Goal: Task Accomplishment & Management: Use online tool/utility

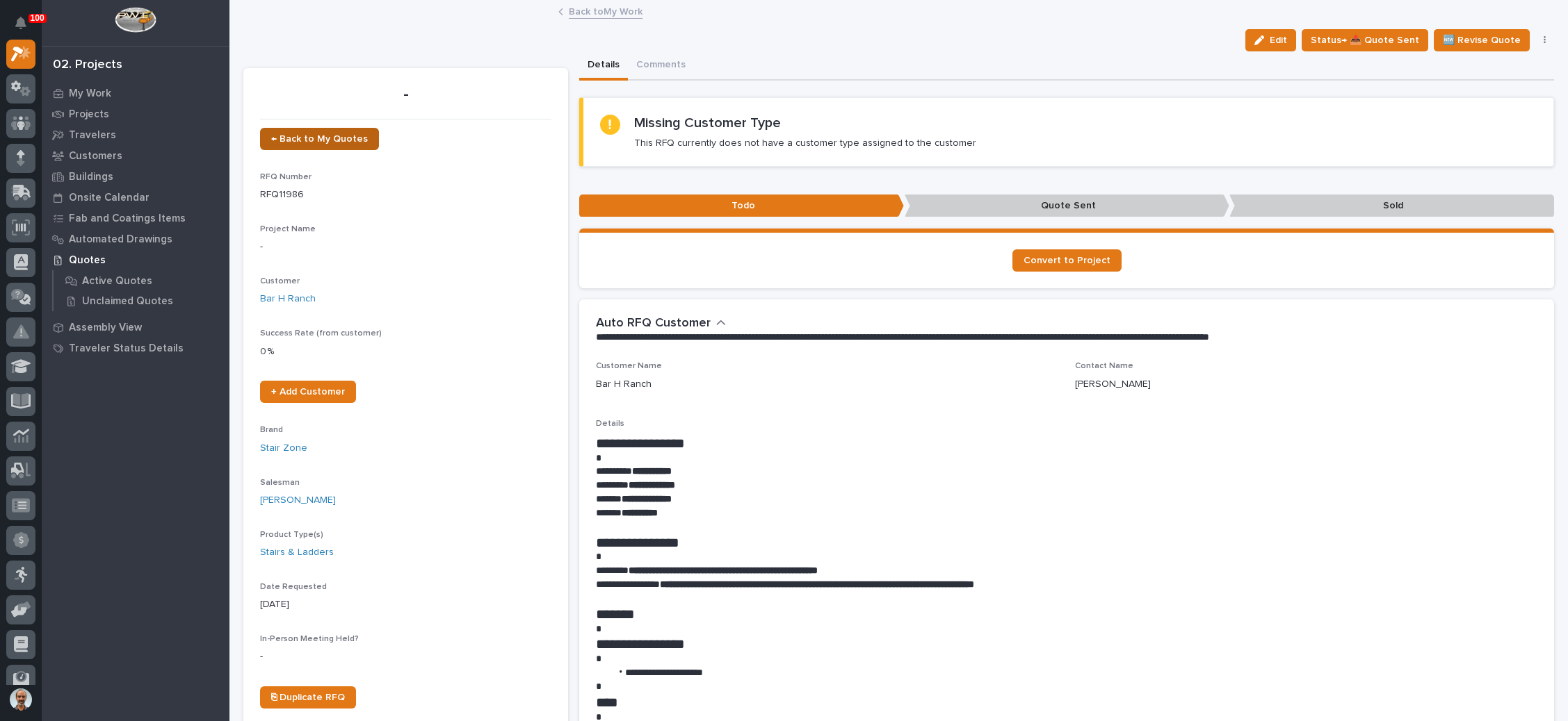
click at [349, 128] on link "← Back to My Quotes" at bounding box center [320, 139] width 119 height 22
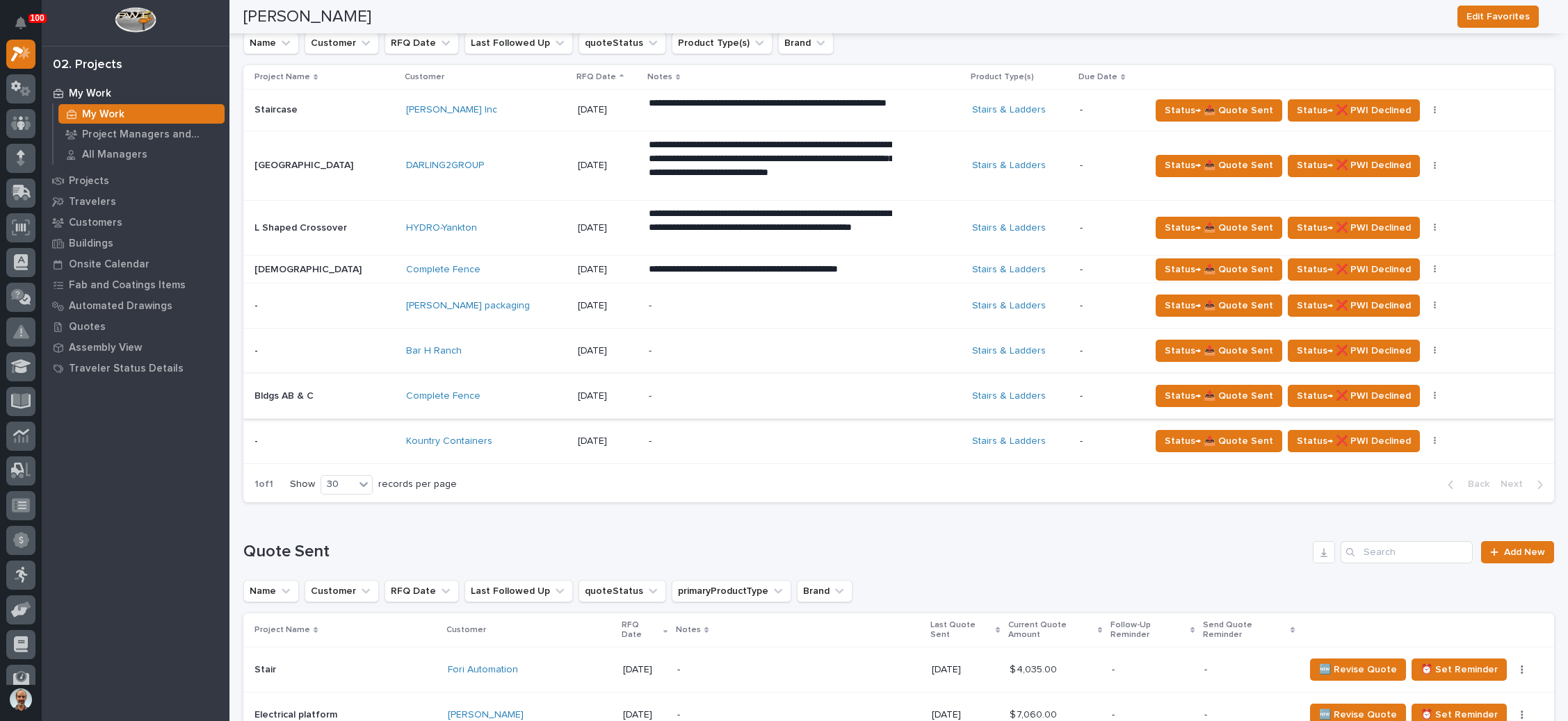
scroll to position [729, 0]
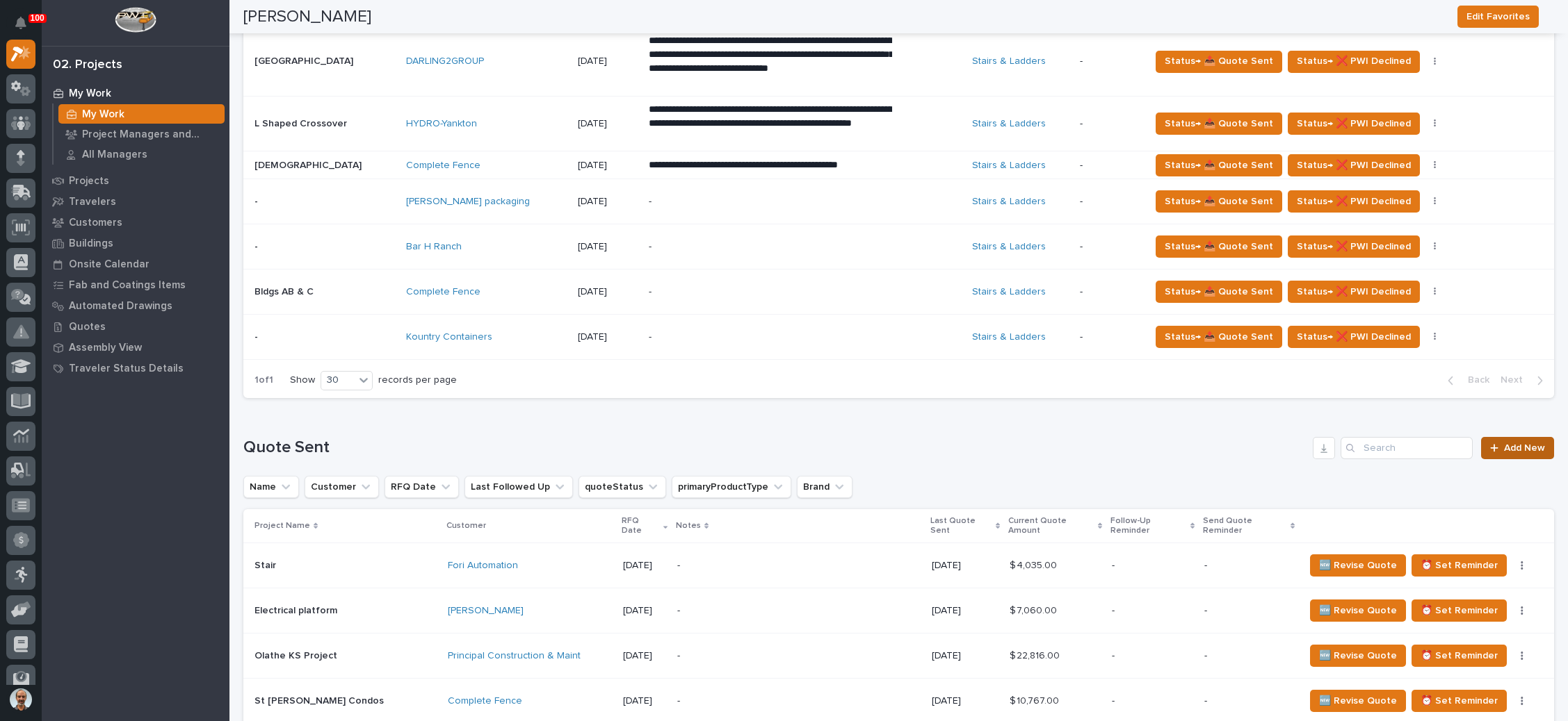
click at [1490, 444] on icon at bounding box center [1494, 447] width 8 height 8
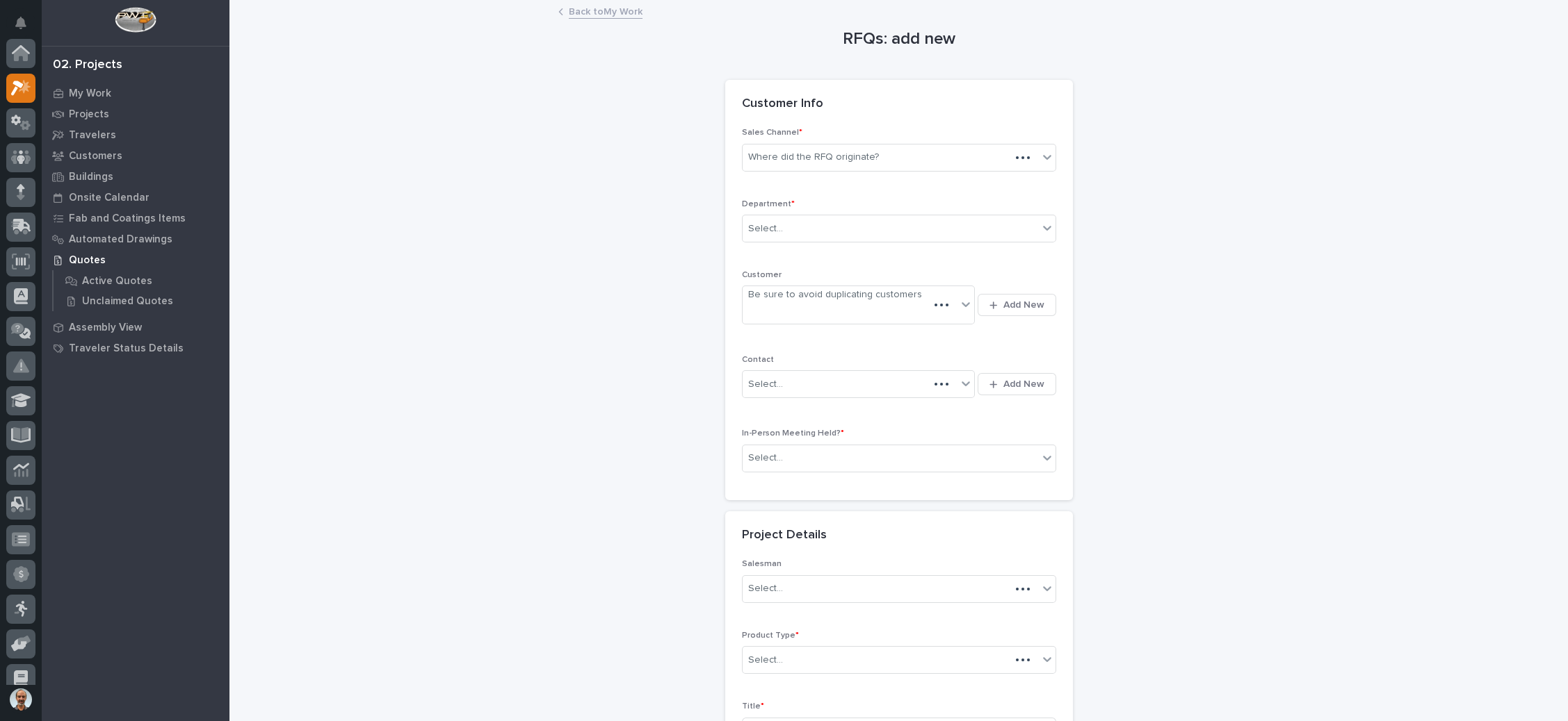
scroll to position [34, 0]
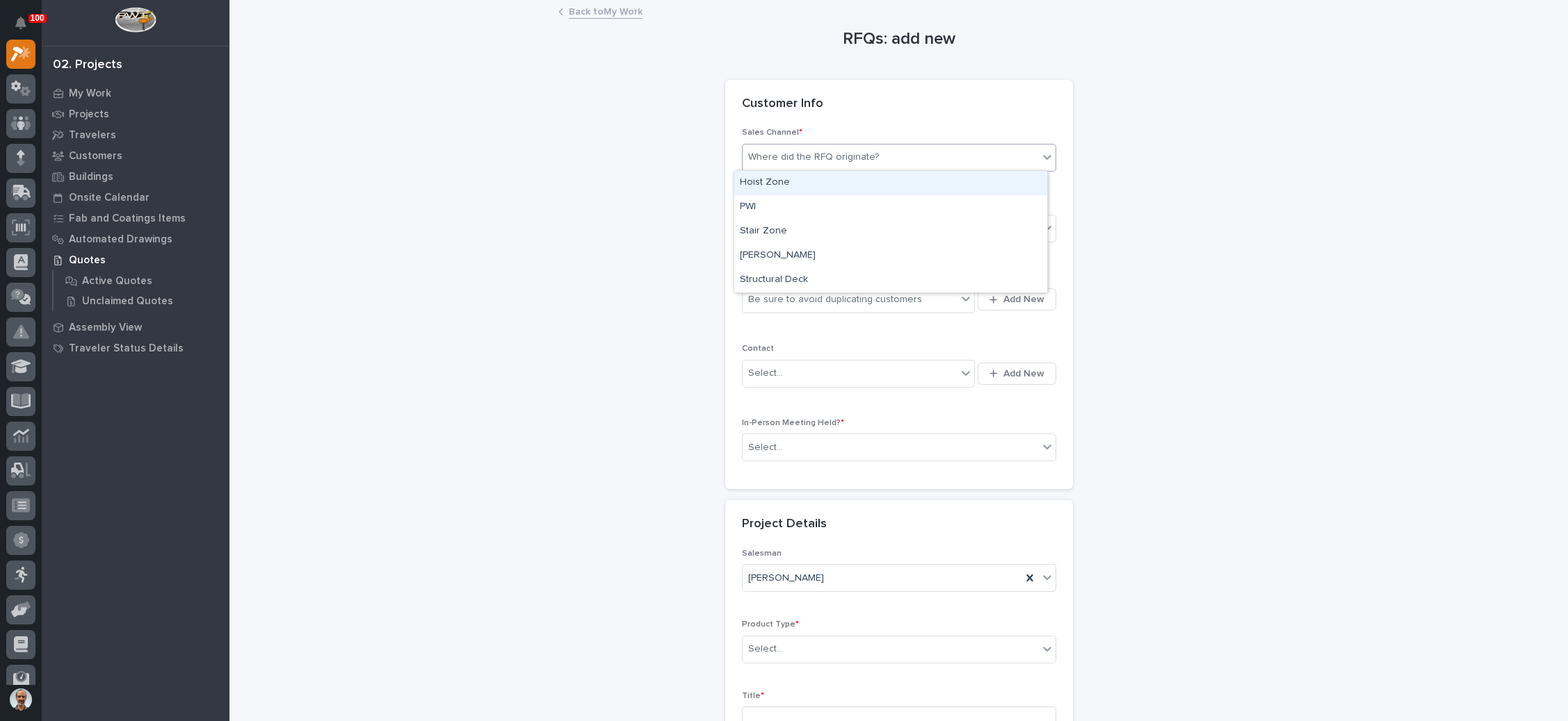
click at [856, 156] on div "Where did the RFQ originate?" at bounding box center [813, 157] width 131 height 15
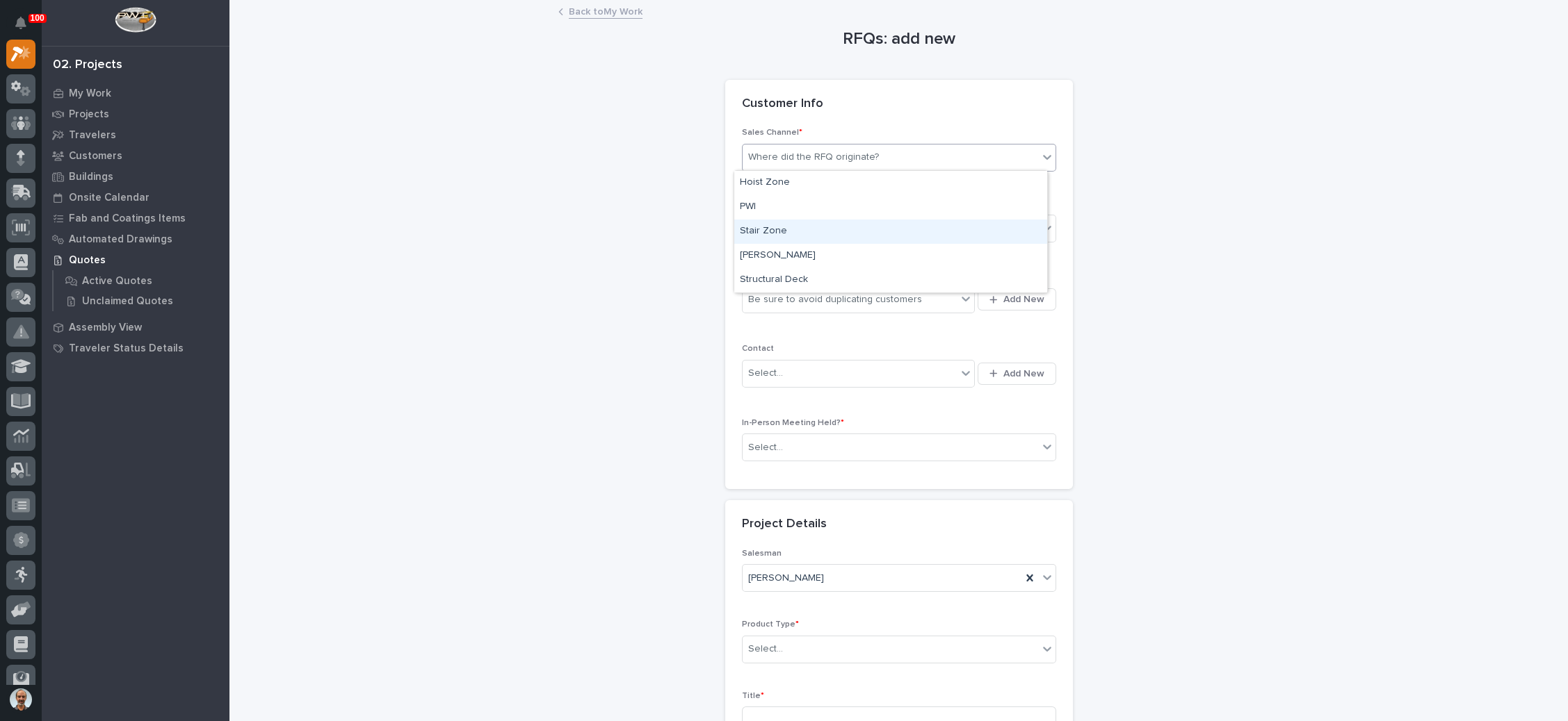
click at [826, 235] on div "Stair Zone" at bounding box center [890, 232] width 313 height 24
click at [839, 231] on div "Select..." at bounding box center [890, 229] width 296 height 23
click at [834, 252] on div "National Sales" at bounding box center [890, 254] width 313 height 24
click at [905, 295] on div "Be sure to avoid duplicating customers" at bounding box center [835, 300] width 174 height 15
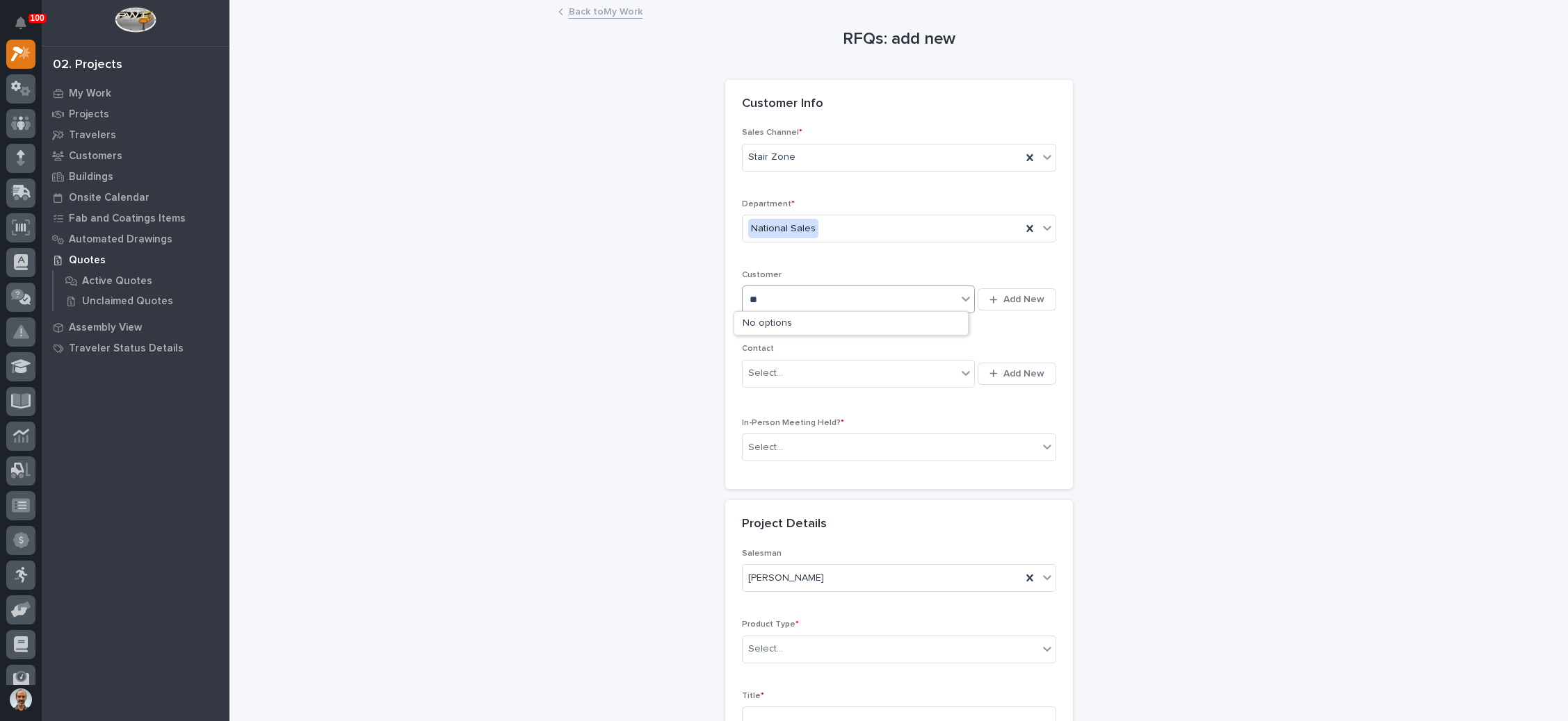
type input "*"
click at [1021, 295] on span "Add New" at bounding box center [1024, 300] width 41 height 13
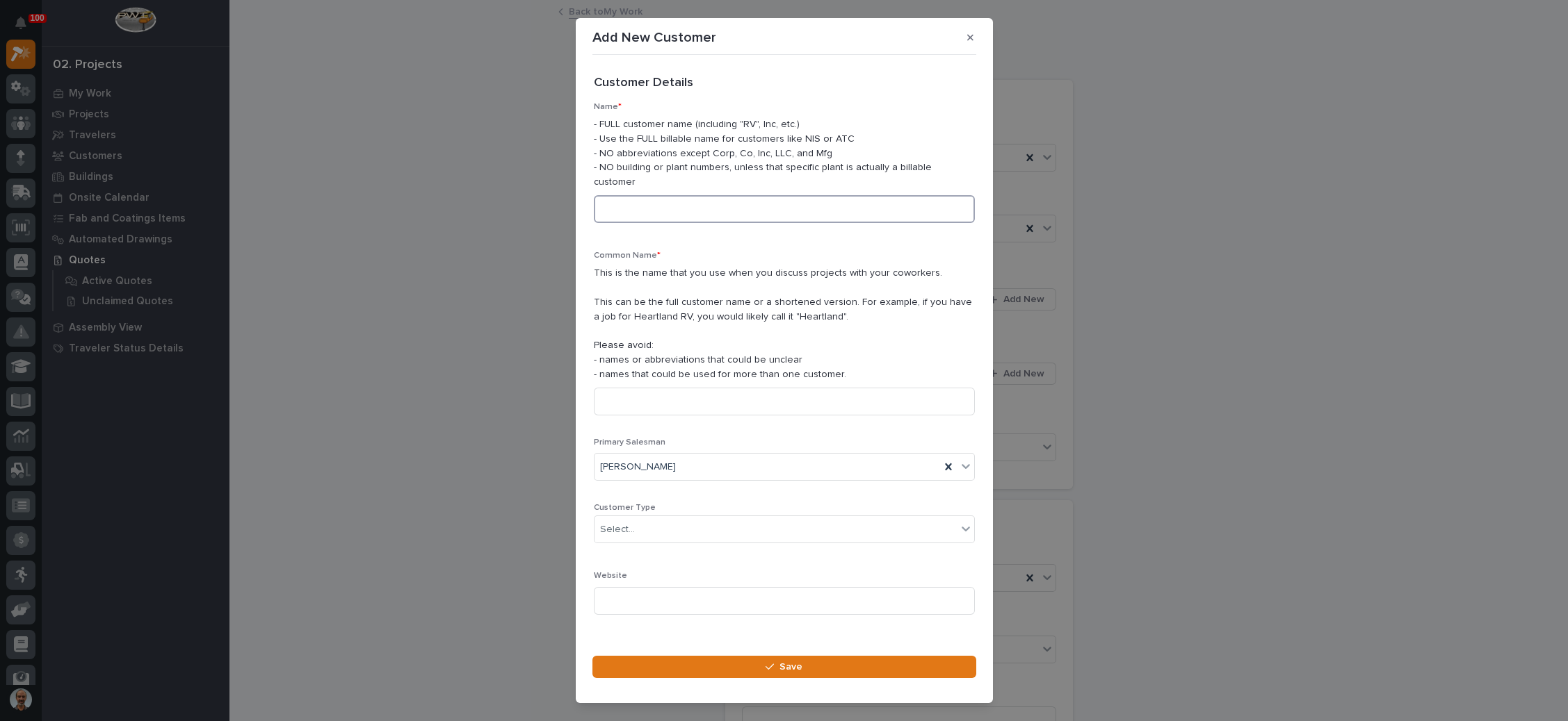
click at [782, 210] on input at bounding box center [784, 209] width 381 height 28
type input "Clean Edge Construction"
click at [762, 399] on input at bounding box center [784, 401] width 381 height 28
type input "Clean Edge"
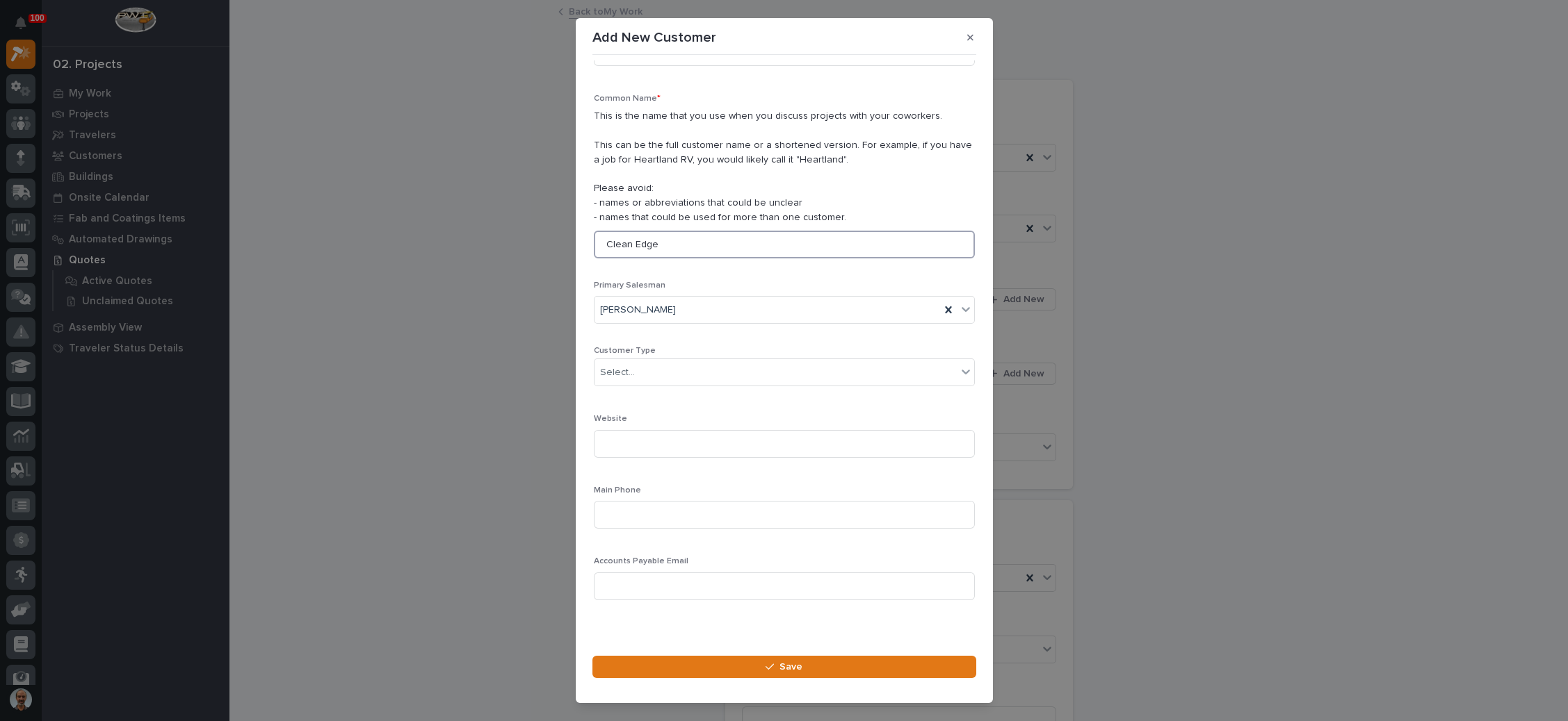
scroll to position [159, 0]
click at [683, 582] on input at bounding box center [784, 584] width 381 height 28
paste input "amaggio@cleanedgeconstruction.com"
type input "amaggio@cleanedgeconstruction.com"
click at [676, 508] on input at bounding box center [784, 512] width 381 height 28
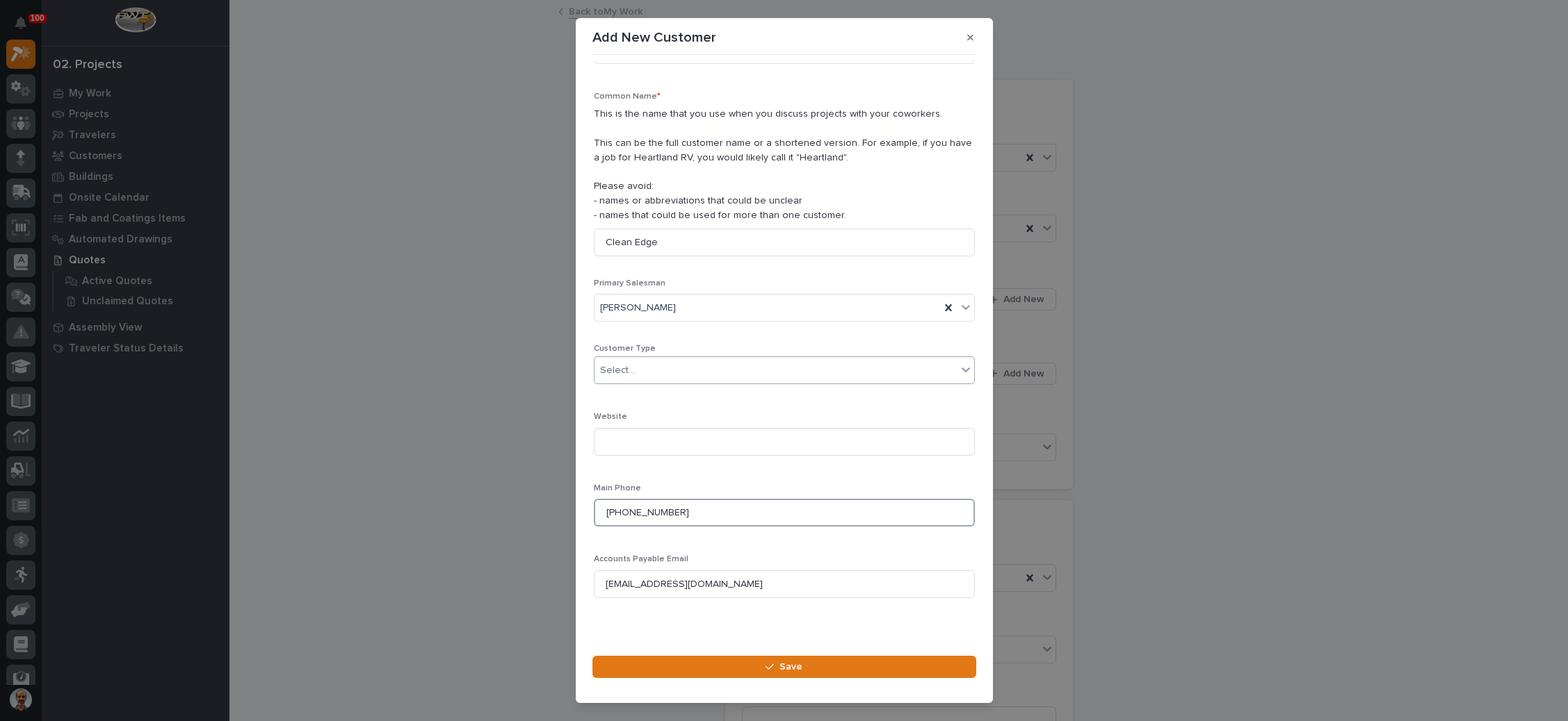
type input "630-470-1107"
click at [717, 374] on div "Select..." at bounding box center [775, 370] width 362 height 23
click at [676, 440] on div "General Contractor" at bounding box center [776, 444] width 364 height 24
click at [783, 666] on span "Save" at bounding box center [791, 667] width 23 height 13
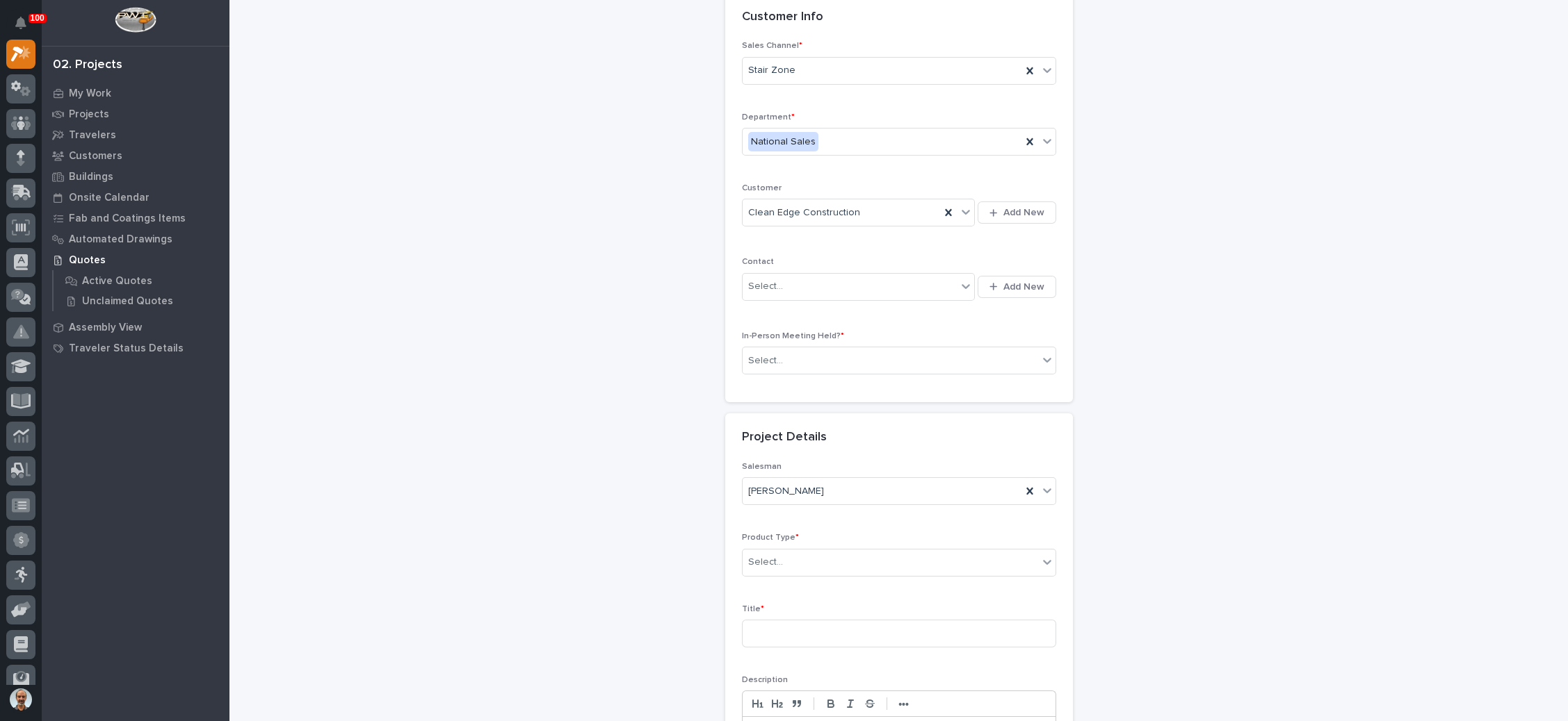
scroll to position [104, 0]
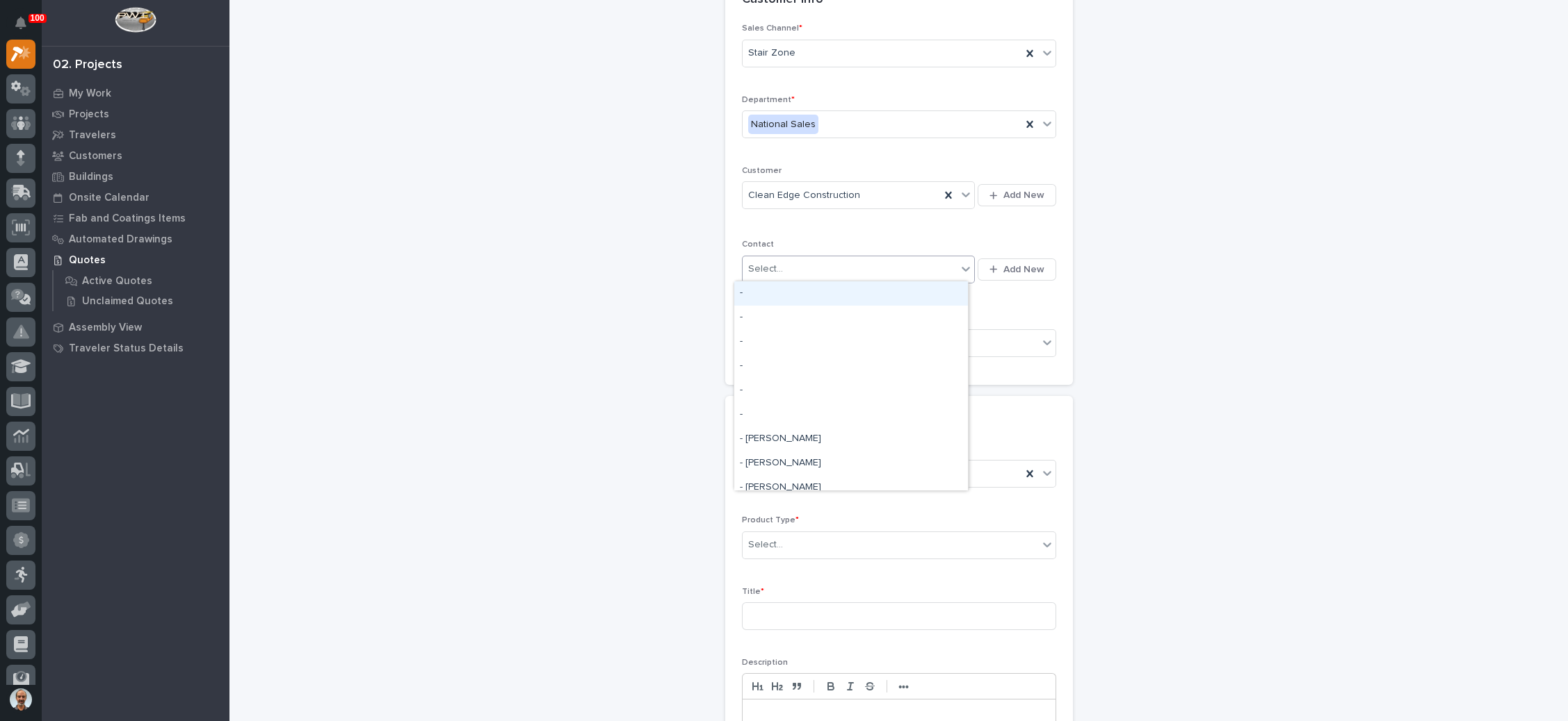
click at [881, 267] on div "Select..." at bounding box center [850, 269] width 215 height 23
type input "********"
click at [1004, 264] on span "Add New" at bounding box center [1024, 270] width 41 height 13
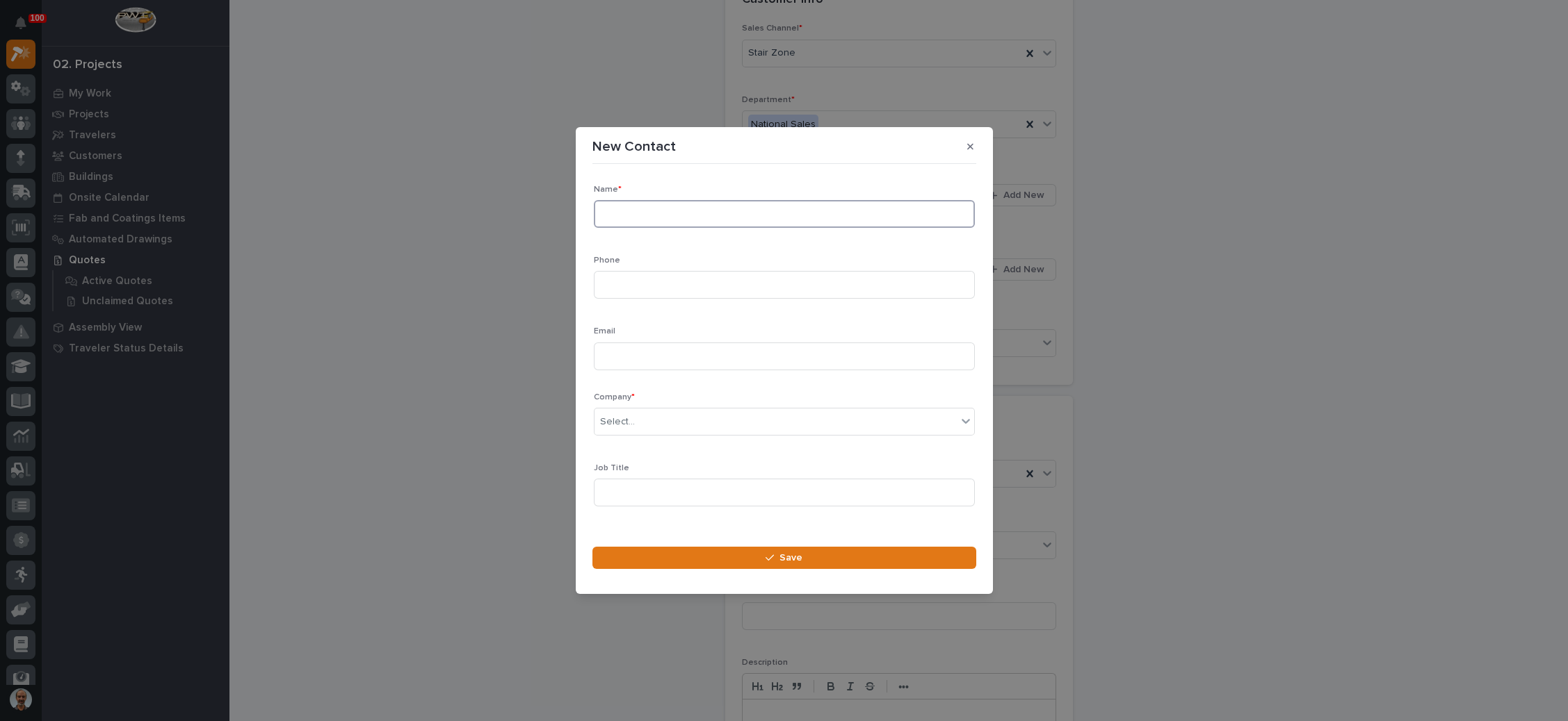
click at [683, 220] on input at bounding box center [784, 213] width 381 height 28
type input "Aaron Maggio"
click at [675, 283] on input at bounding box center [784, 284] width 381 height 28
type input "630-470-1107"
click at [648, 350] on input at bounding box center [784, 356] width 381 height 28
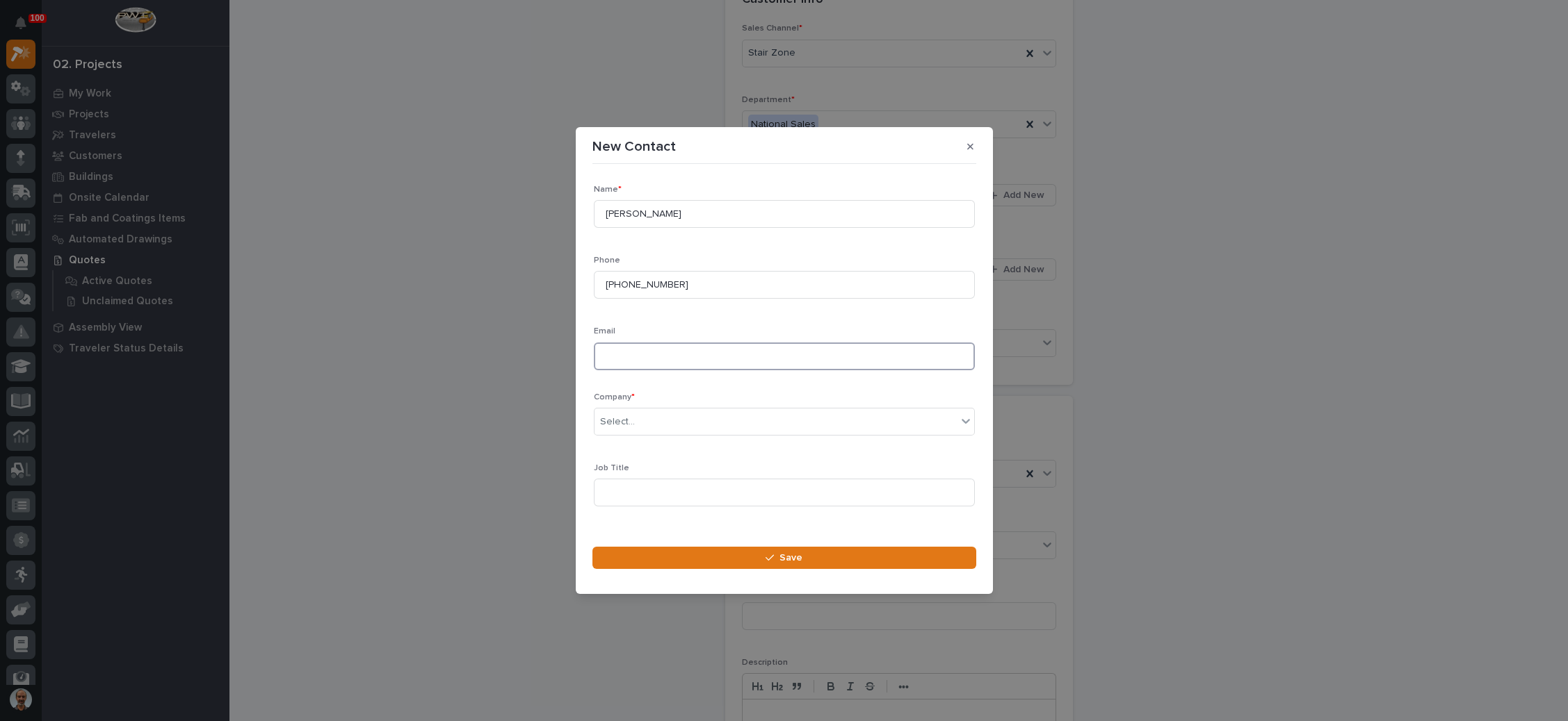
paste input "amaggio@cleanedgeconstruction.com"
type input "amaggio@cleanedgeconstruction.com"
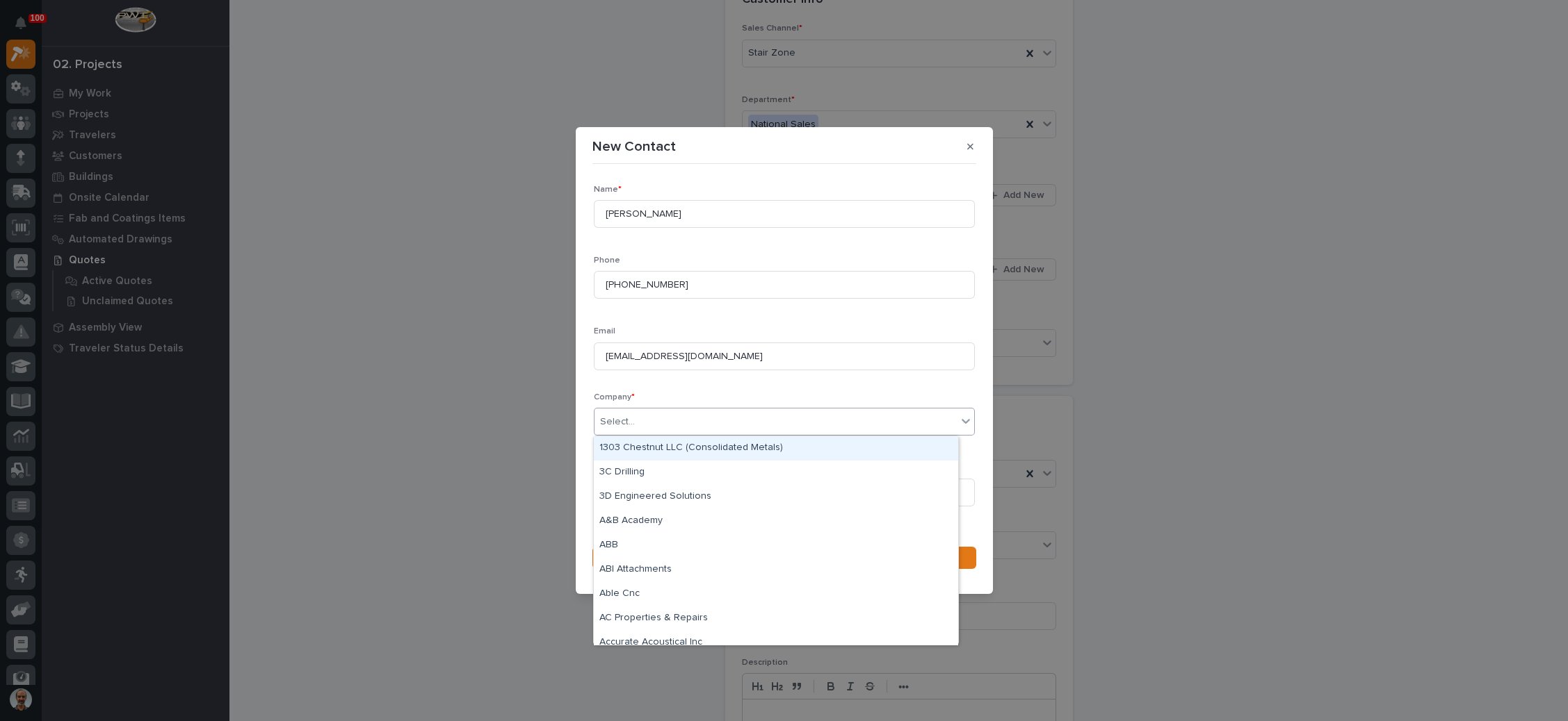
click at [689, 425] on div "Select..." at bounding box center [775, 422] width 362 height 23
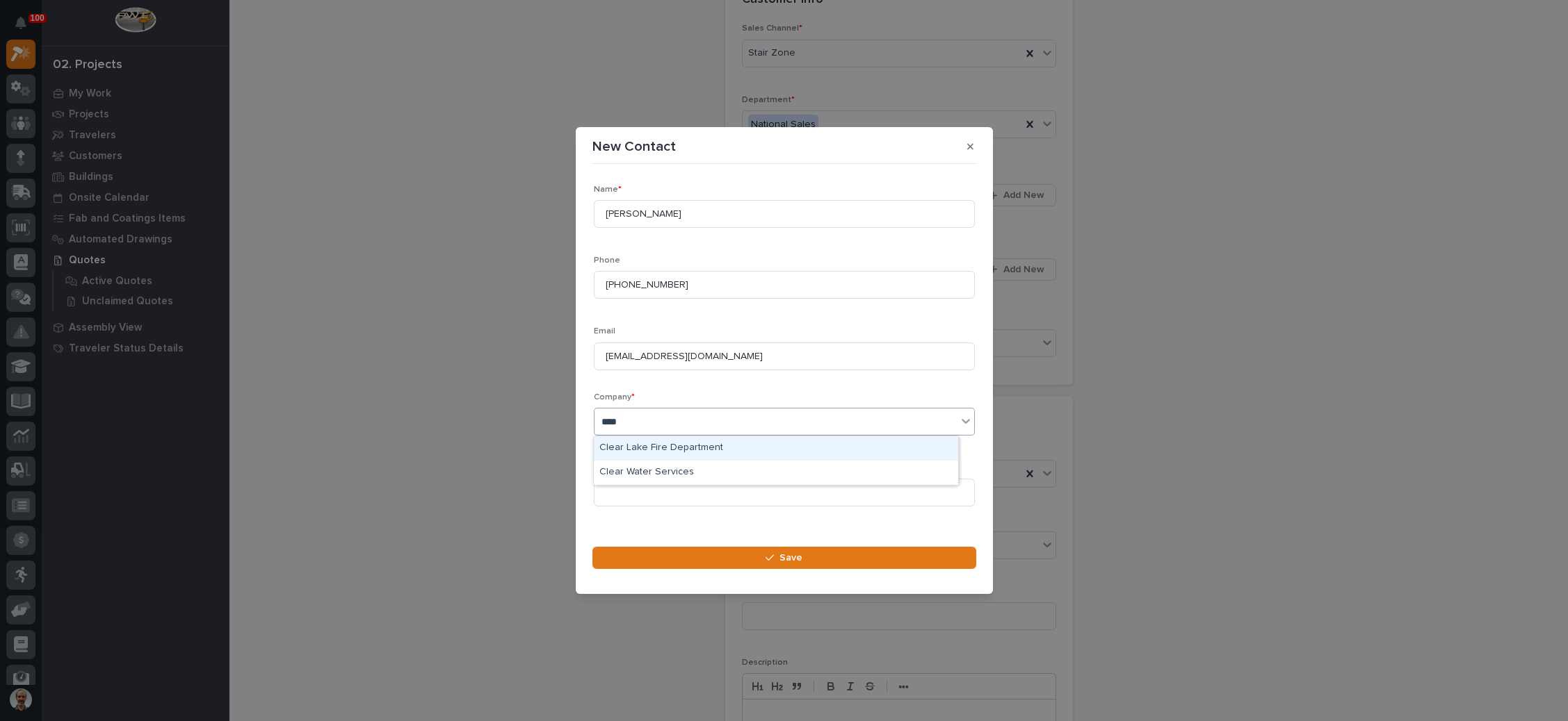
type input "*****"
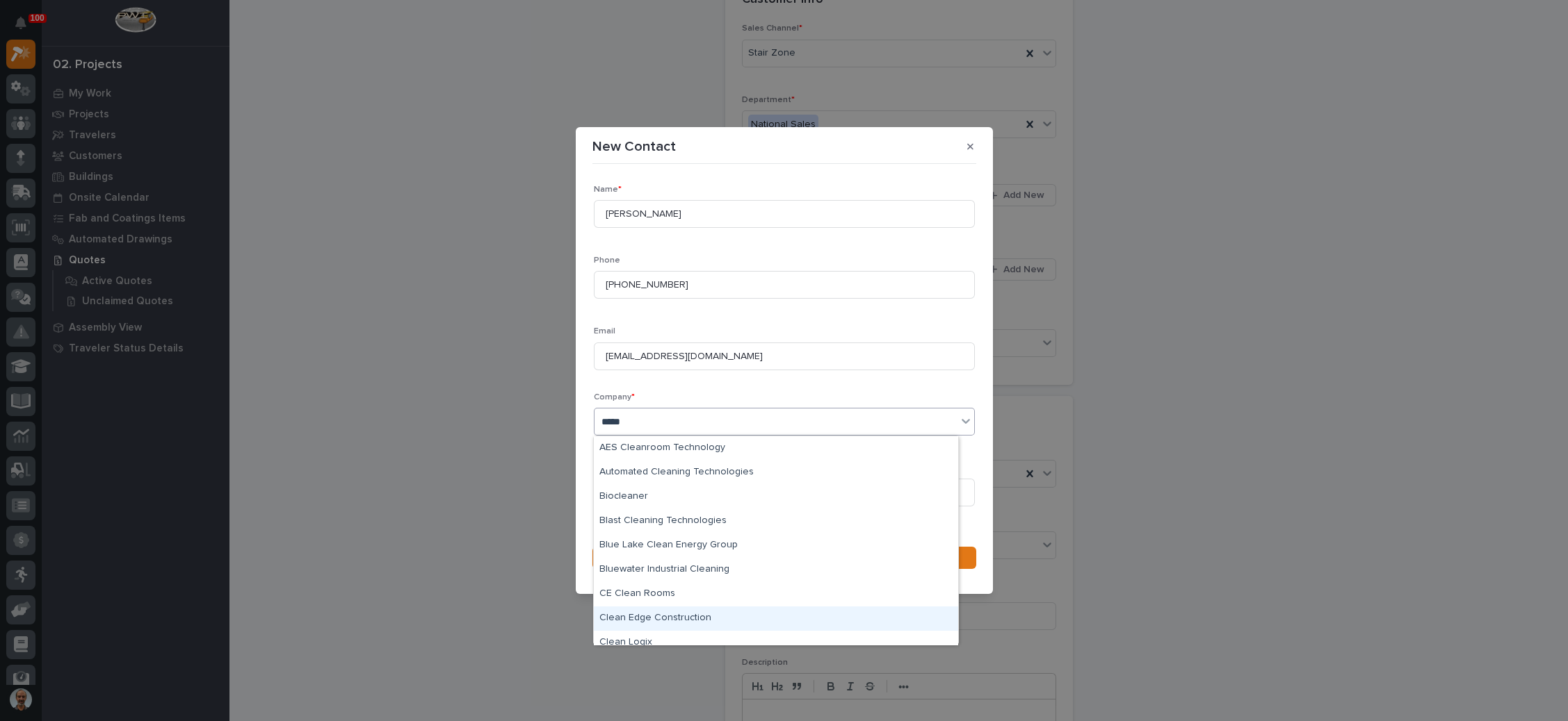
click at [683, 614] on div "Clean Edge Construction" at bounding box center [776, 619] width 364 height 24
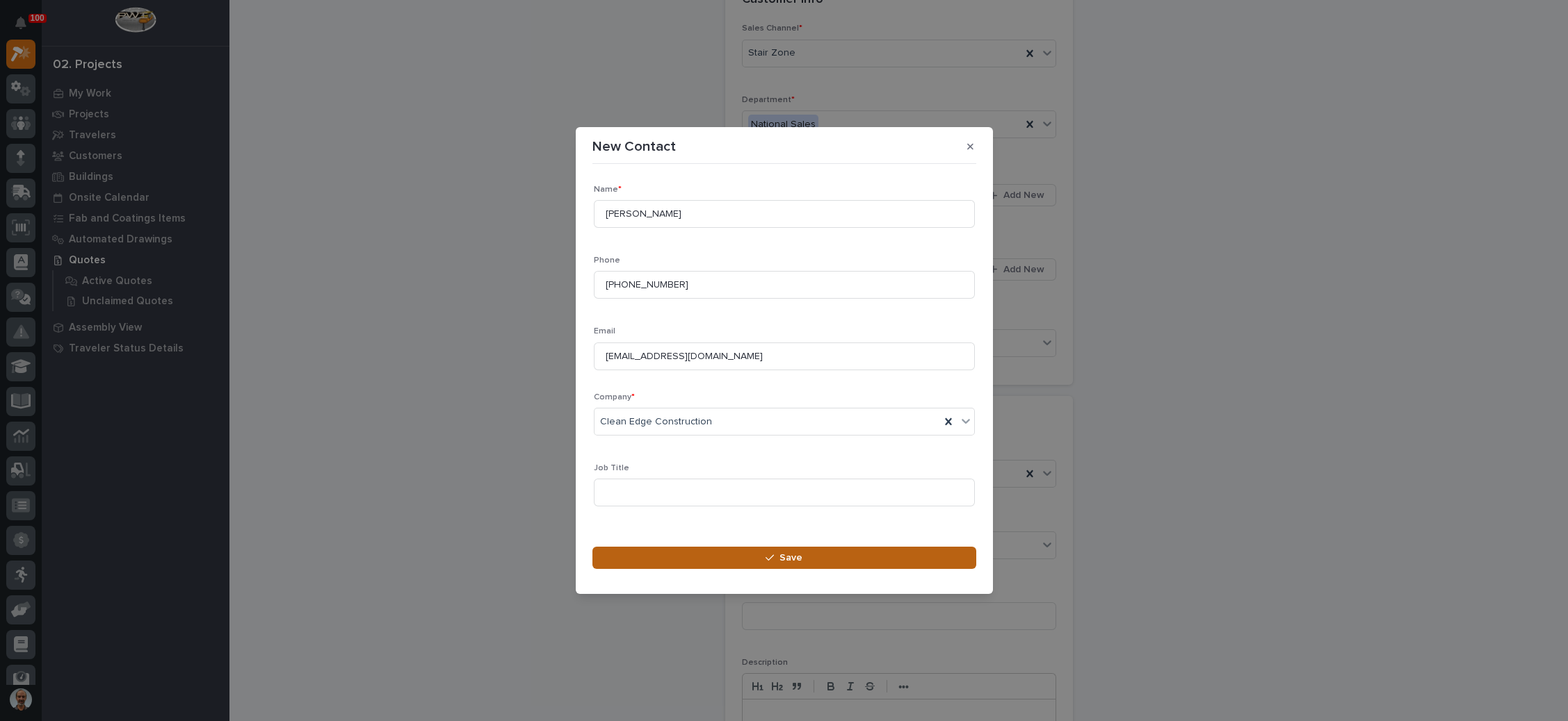
click at [758, 550] on button "Save" at bounding box center [784, 558] width 384 height 22
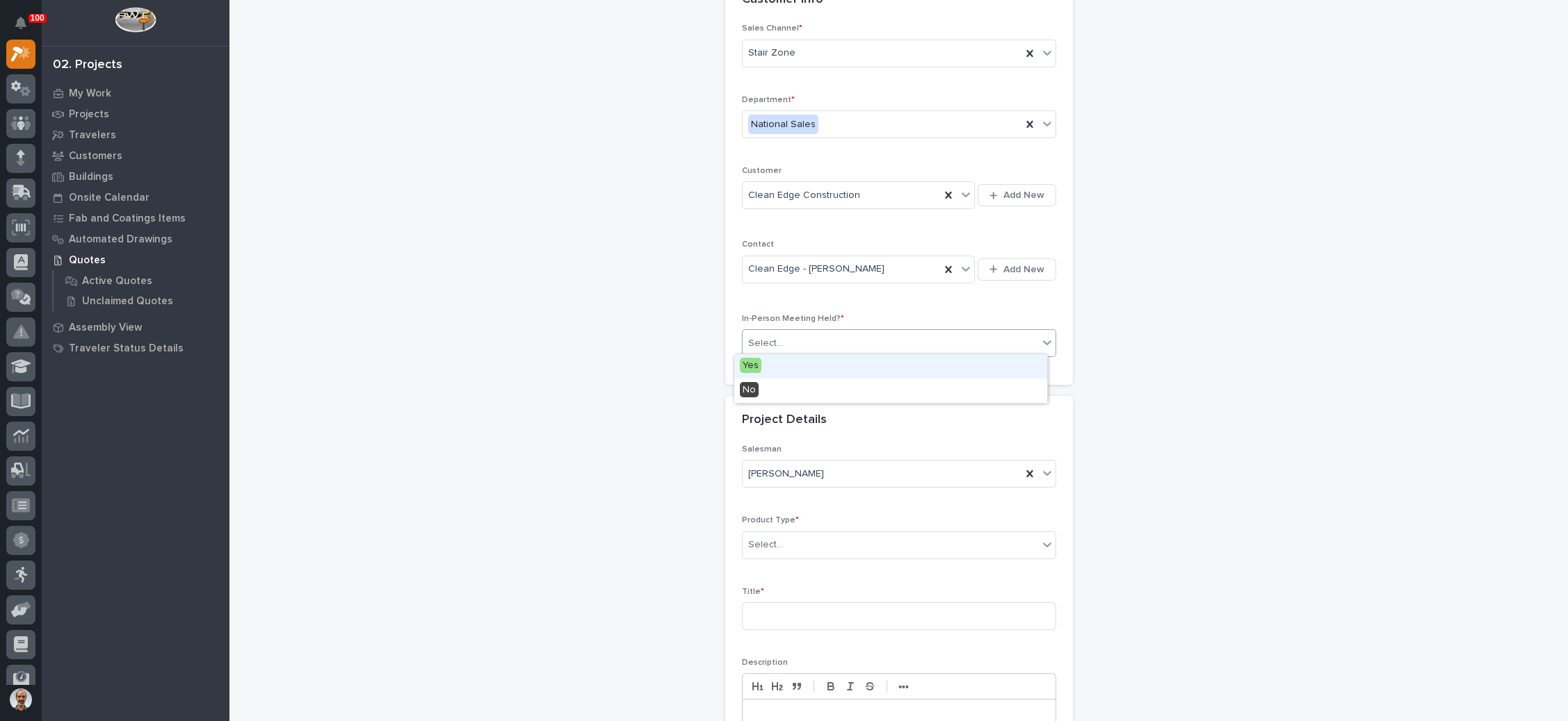
drag, startPoint x: 808, startPoint y: 331, endPoint x: 798, endPoint y: 359, distance: 29.7
click at [808, 332] on div "Select..." at bounding box center [890, 344] width 296 height 23
click at [823, 395] on div "No" at bounding box center [890, 391] width 313 height 24
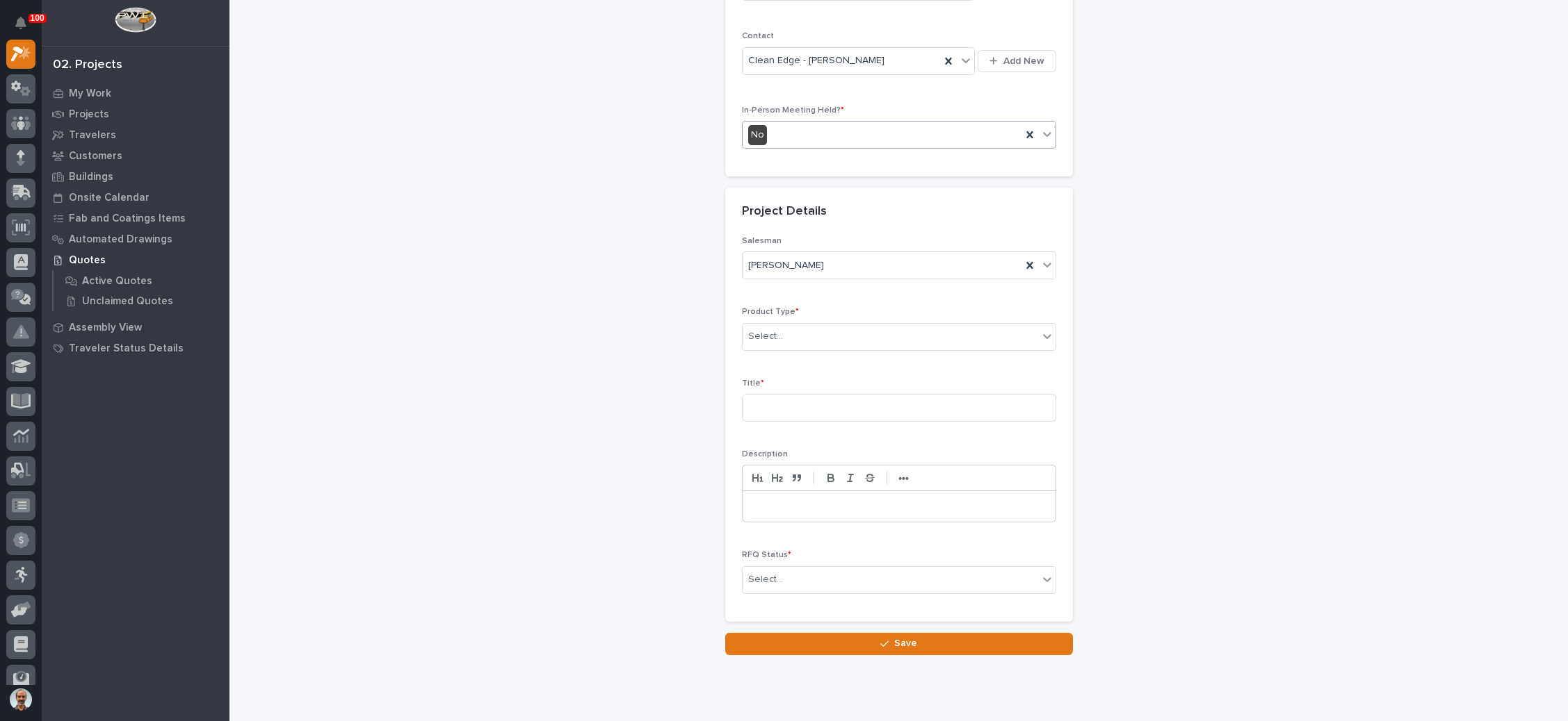
scroll to position [348, 0]
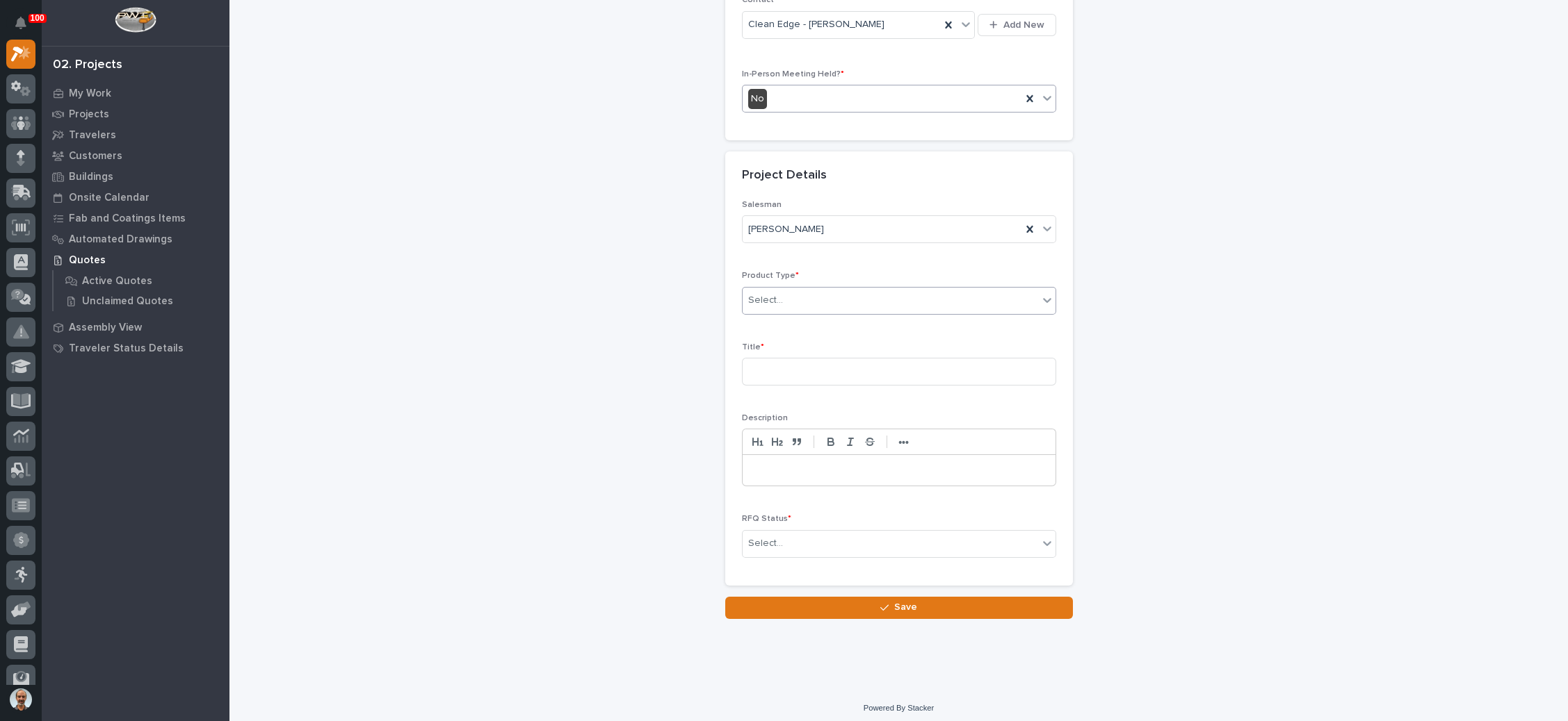
click at [934, 301] on div "Select..." at bounding box center [890, 300] width 296 height 23
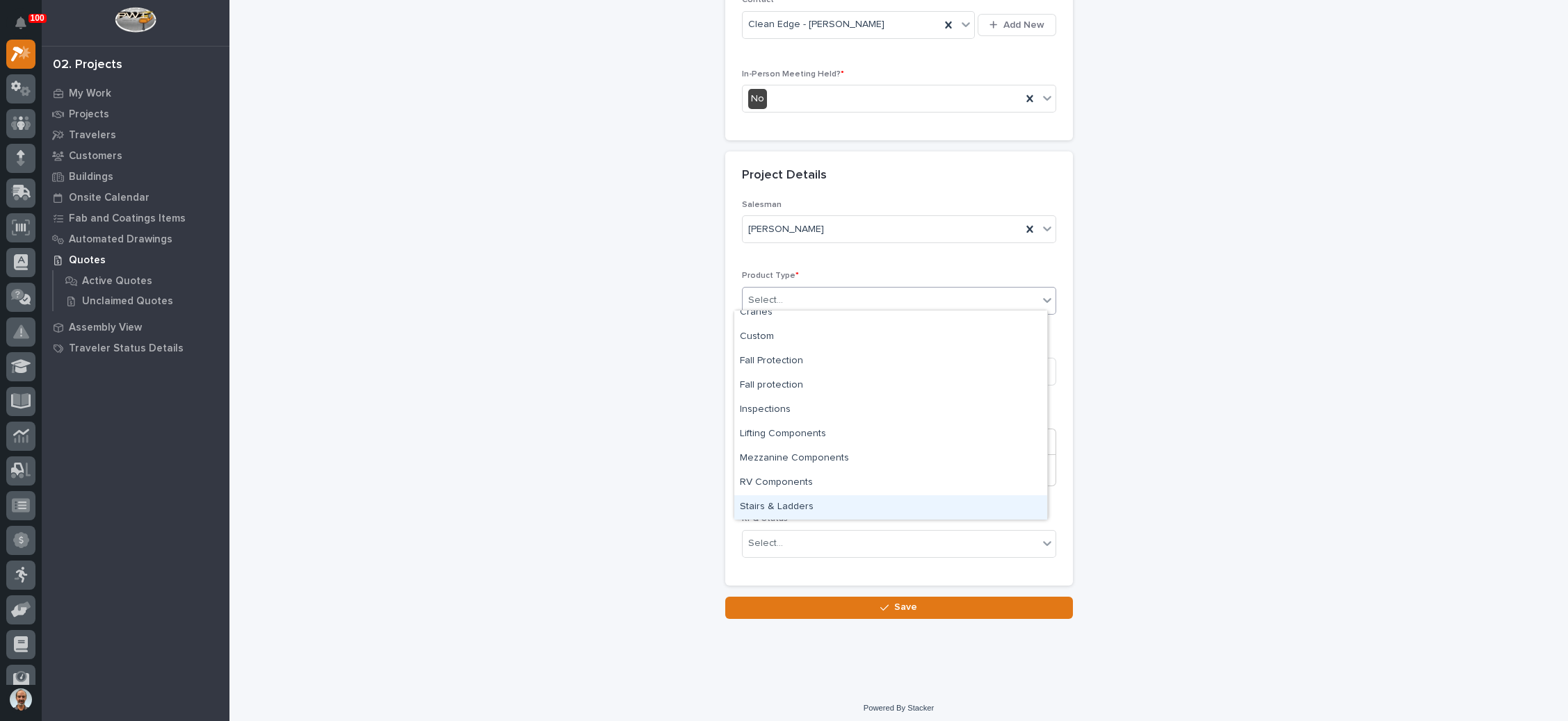
click at [877, 505] on div "Stairs & Ladders" at bounding box center [890, 508] width 313 height 24
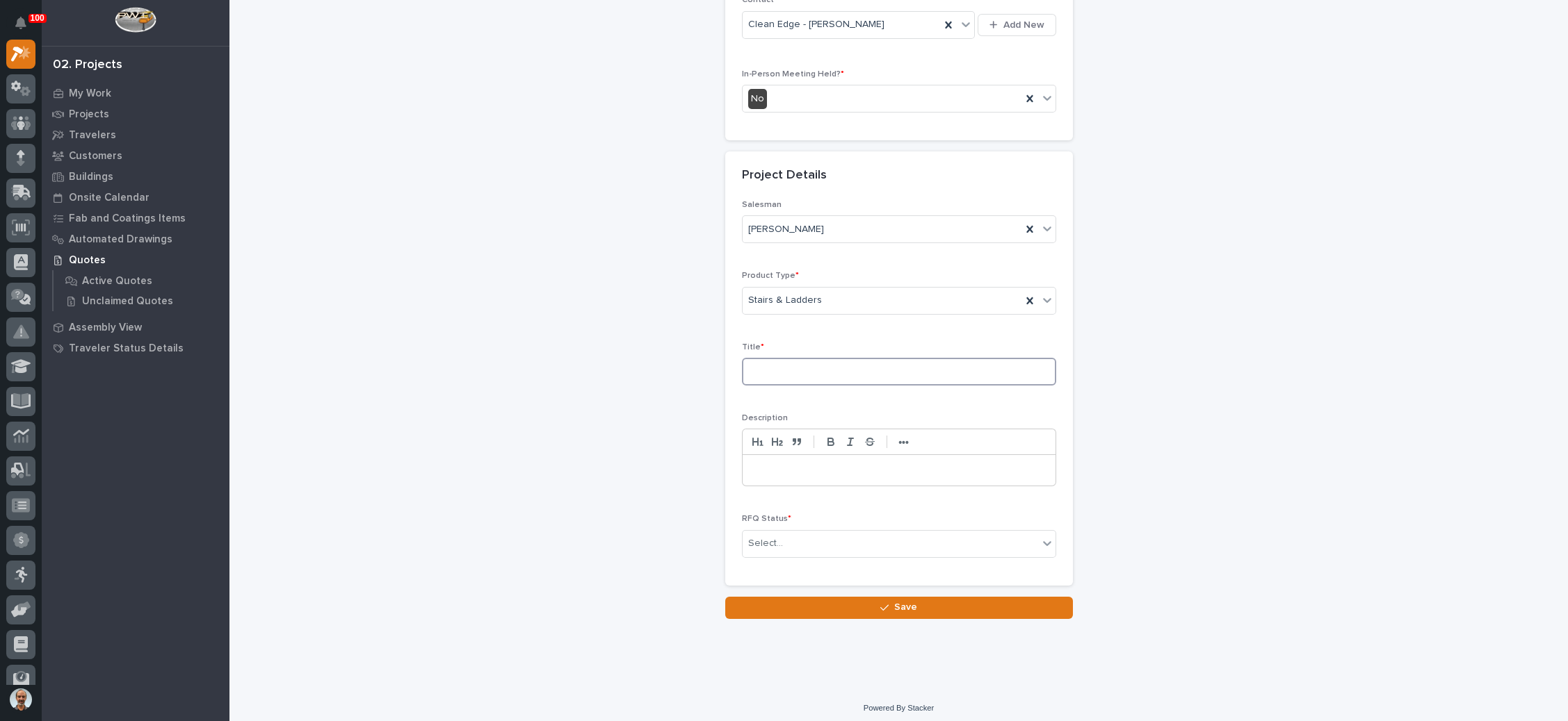
click at [854, 366] on input at bounding box center [899, 371] width 314 height 28
type input "Producers Chemical"
click at [861, 532] on div "Select..." at bounding box center [890, 544] width 296 height 23
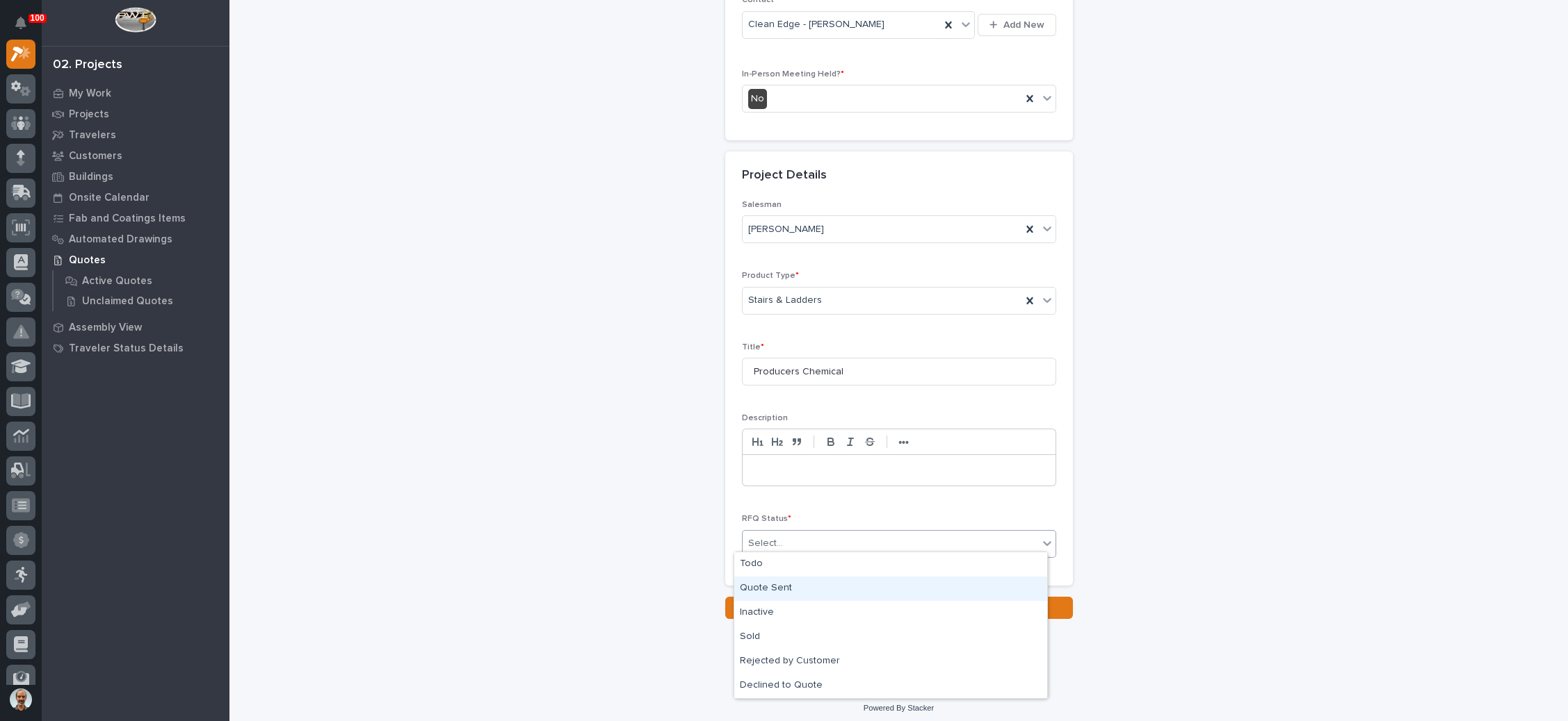
click at [788, 589] on div "Quote Sent" at bounding box center [890, 589] width 313 height 24
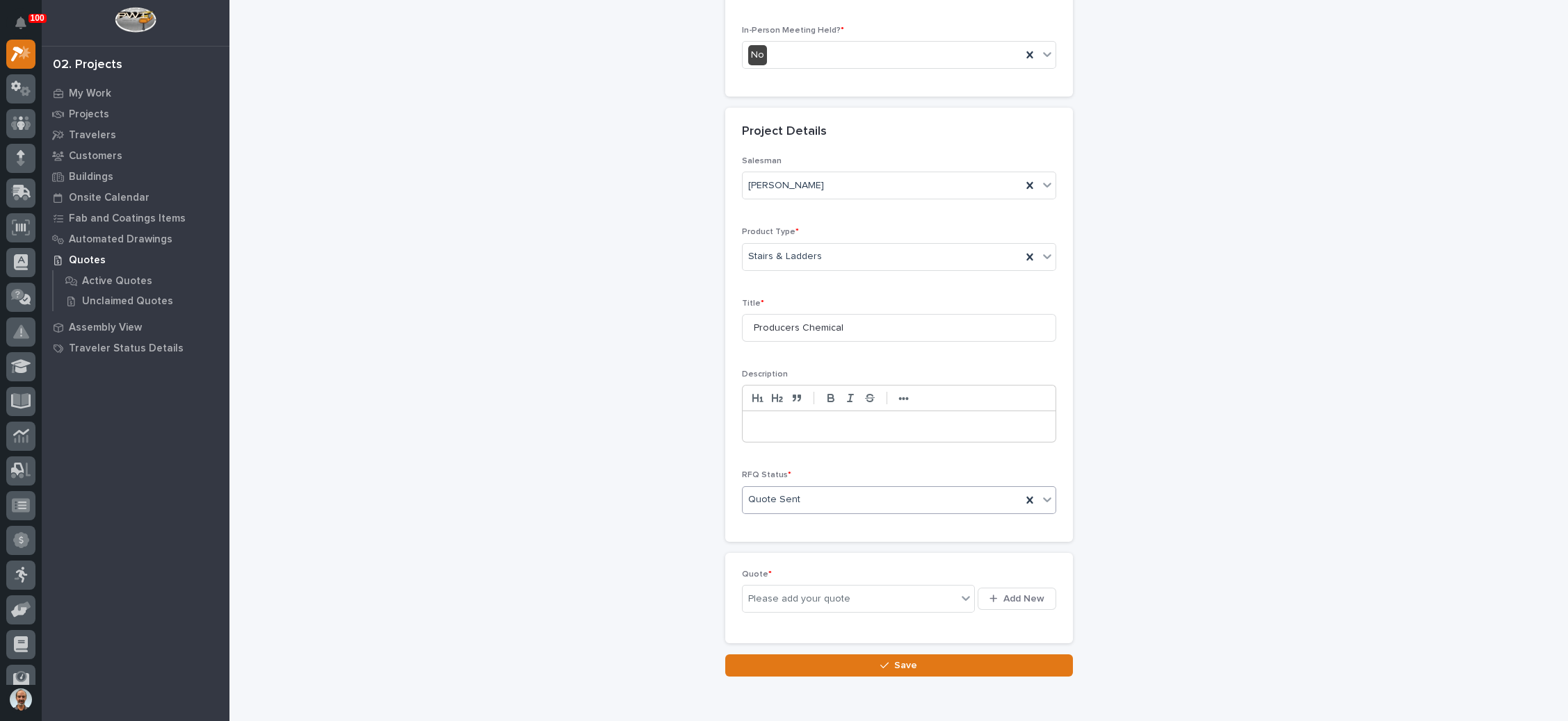
scroll to position [399, 0]
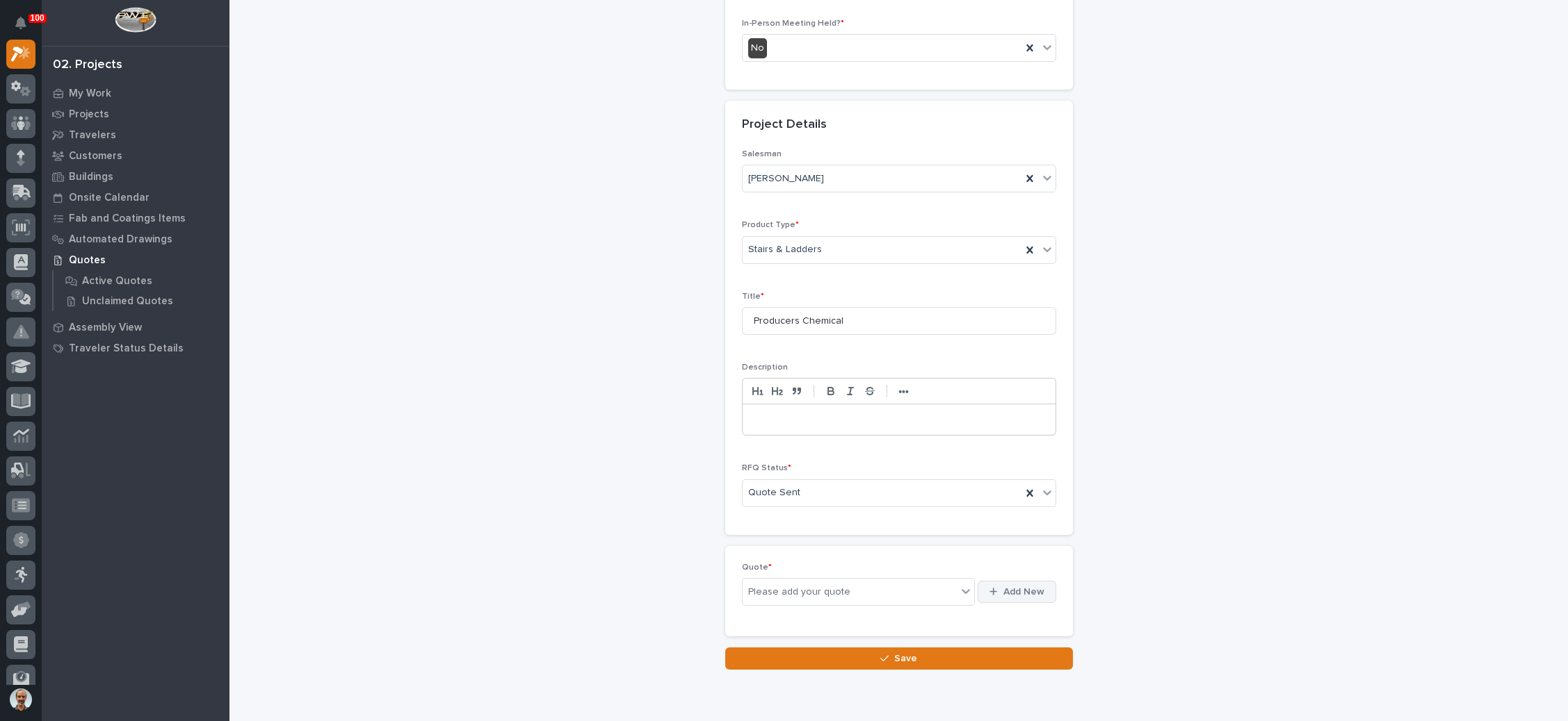
click at [1008, 586] on span "Add New" at bounding box center [1024, 592] width 41 height 13
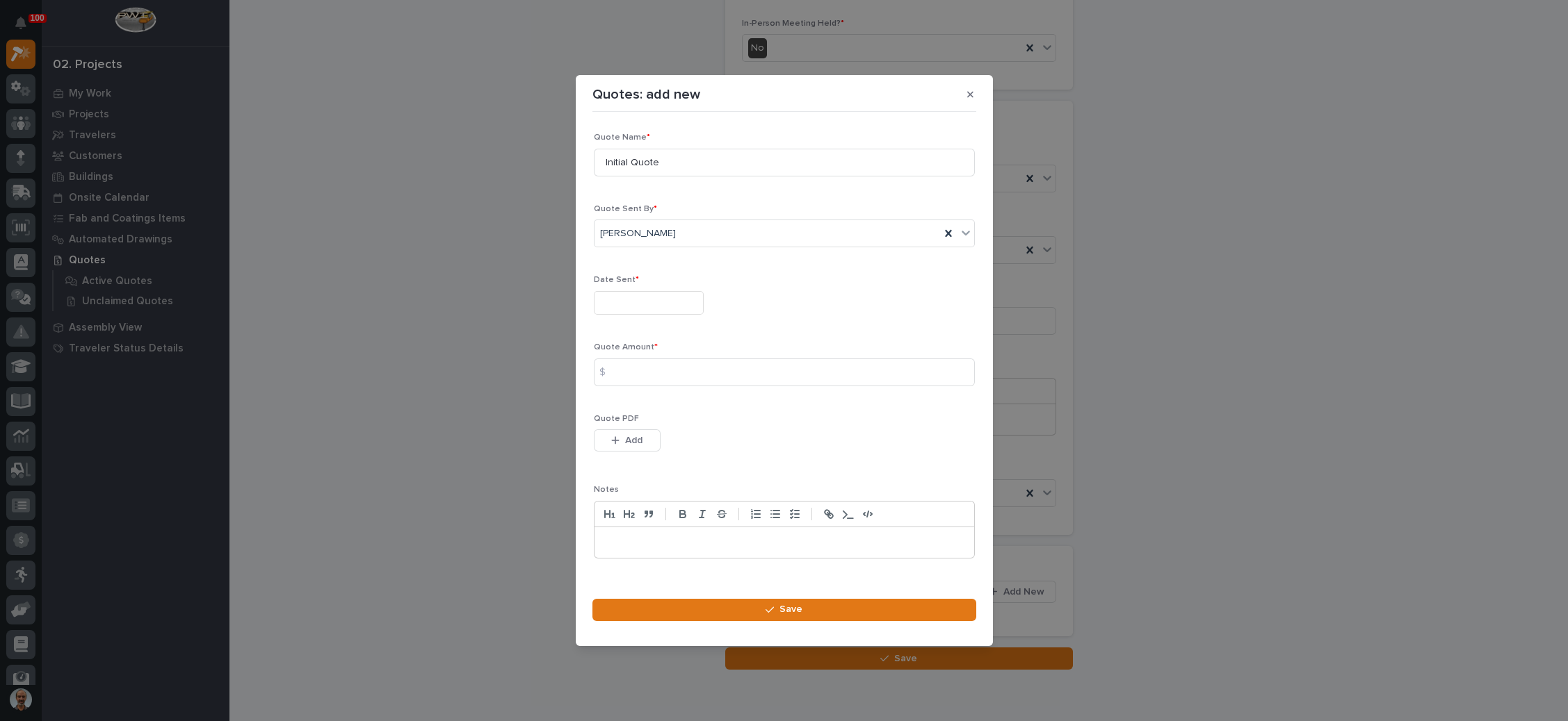
click at [685, 300] on input "text" at bounding box center [649, 303] width 110 height 24
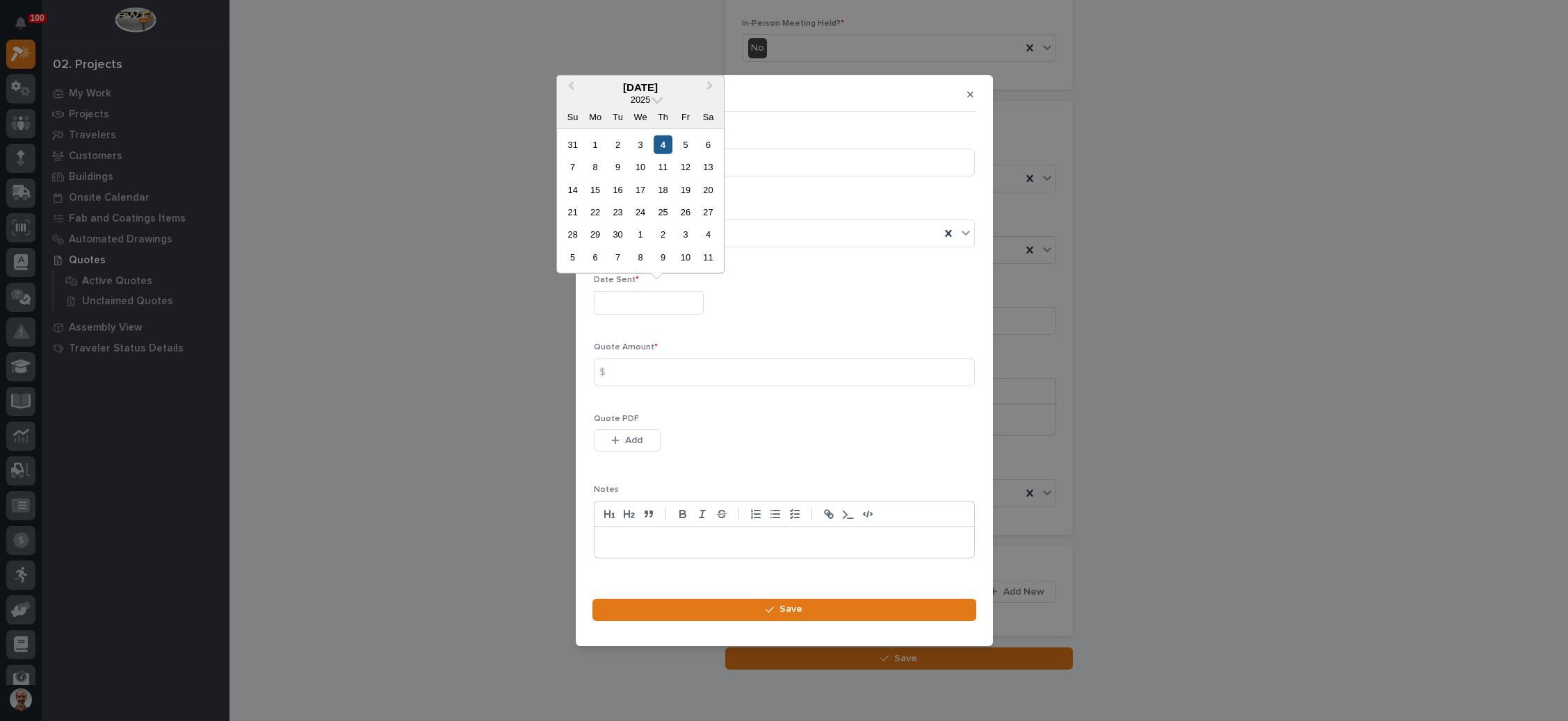
click at [663, 143] on div "4" at bounding box center [663, 144] width 19 height 19
type input "**********"
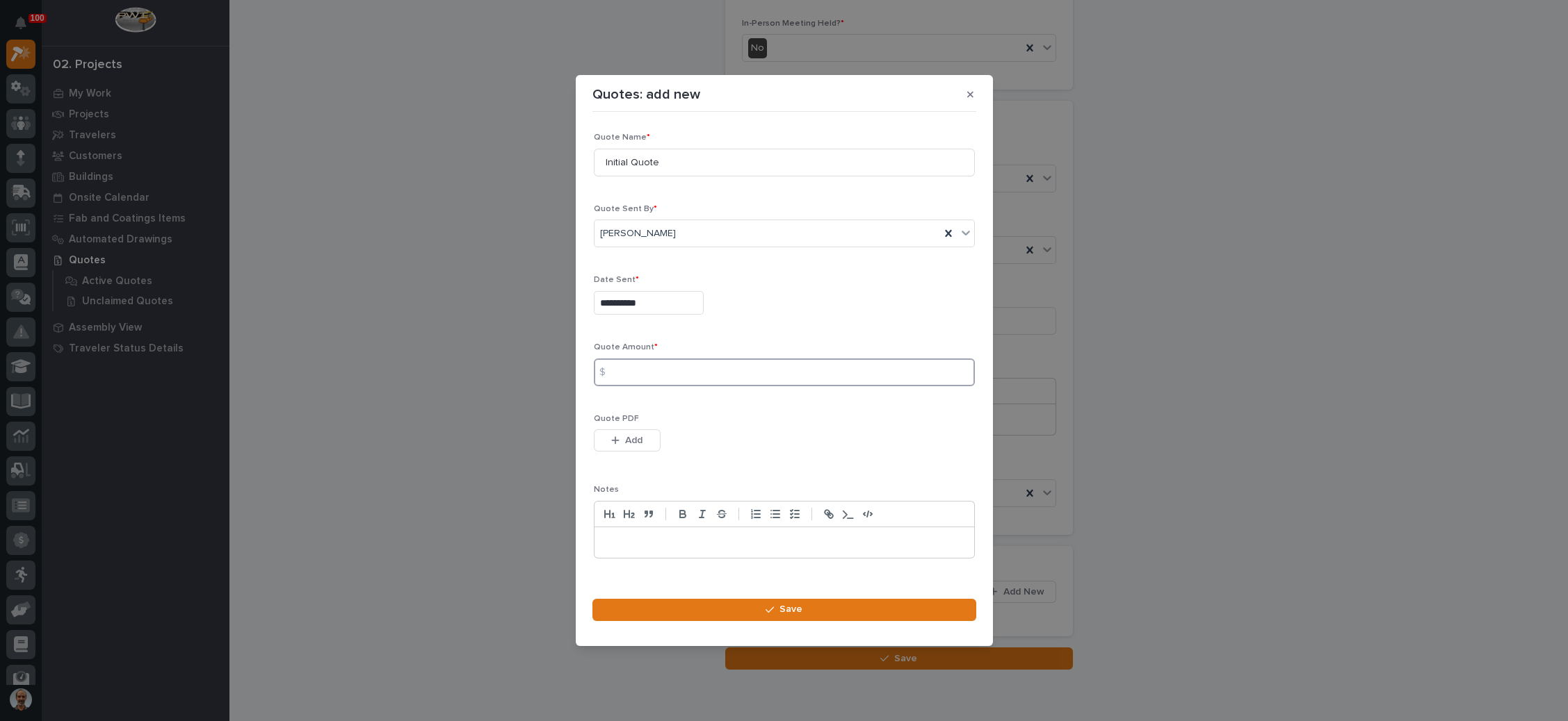
click at [682, 370] on input at bounding box center [784, 372] width 381 height 28
click at [692, 375] on input at bounding box center [784, 372] width 381 height 28
type input "49758"
click at [624, 439] on div "button" at bounding box center [618, 440] width 14 height 10
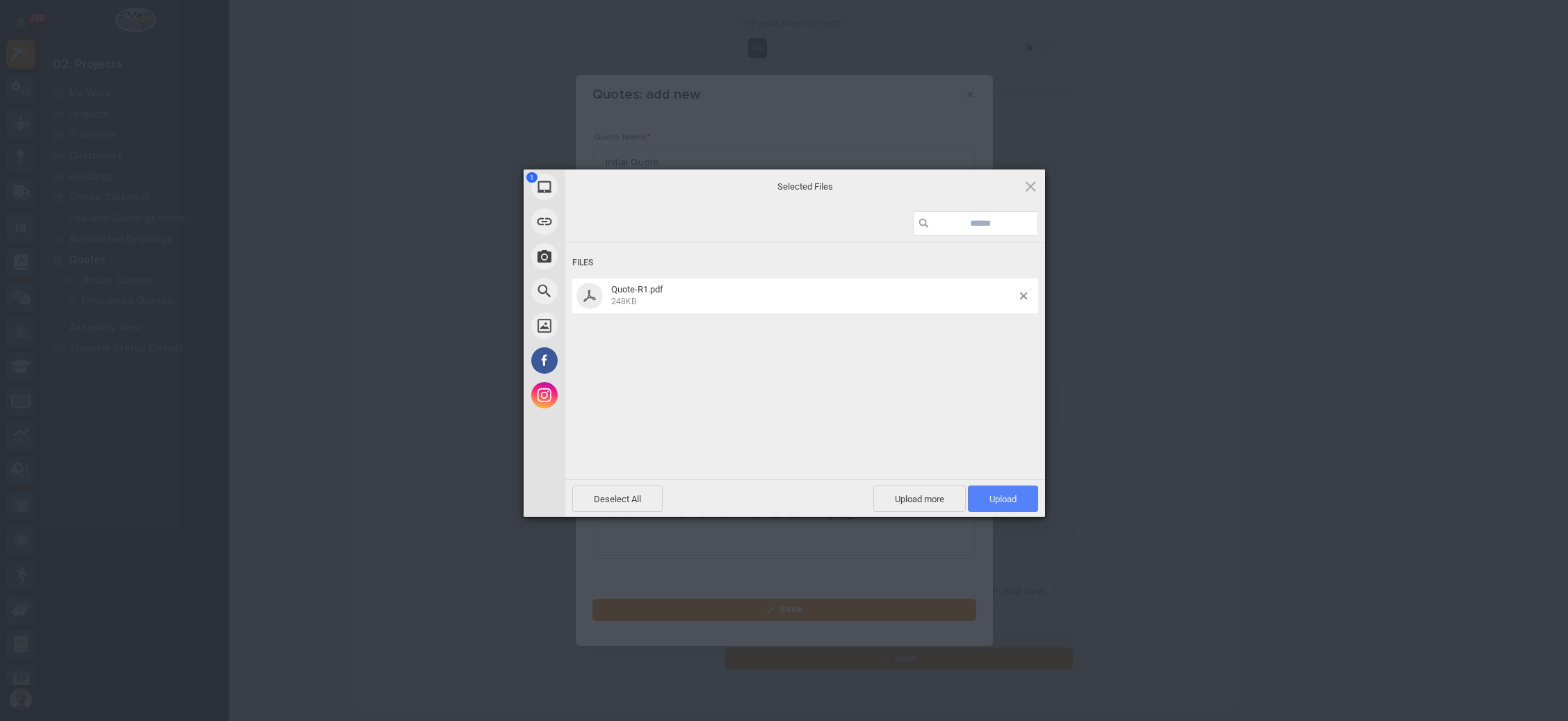
click at [1015, 503] on span "Upload 1" at bounding box center [1003, 499] width 27 height 11
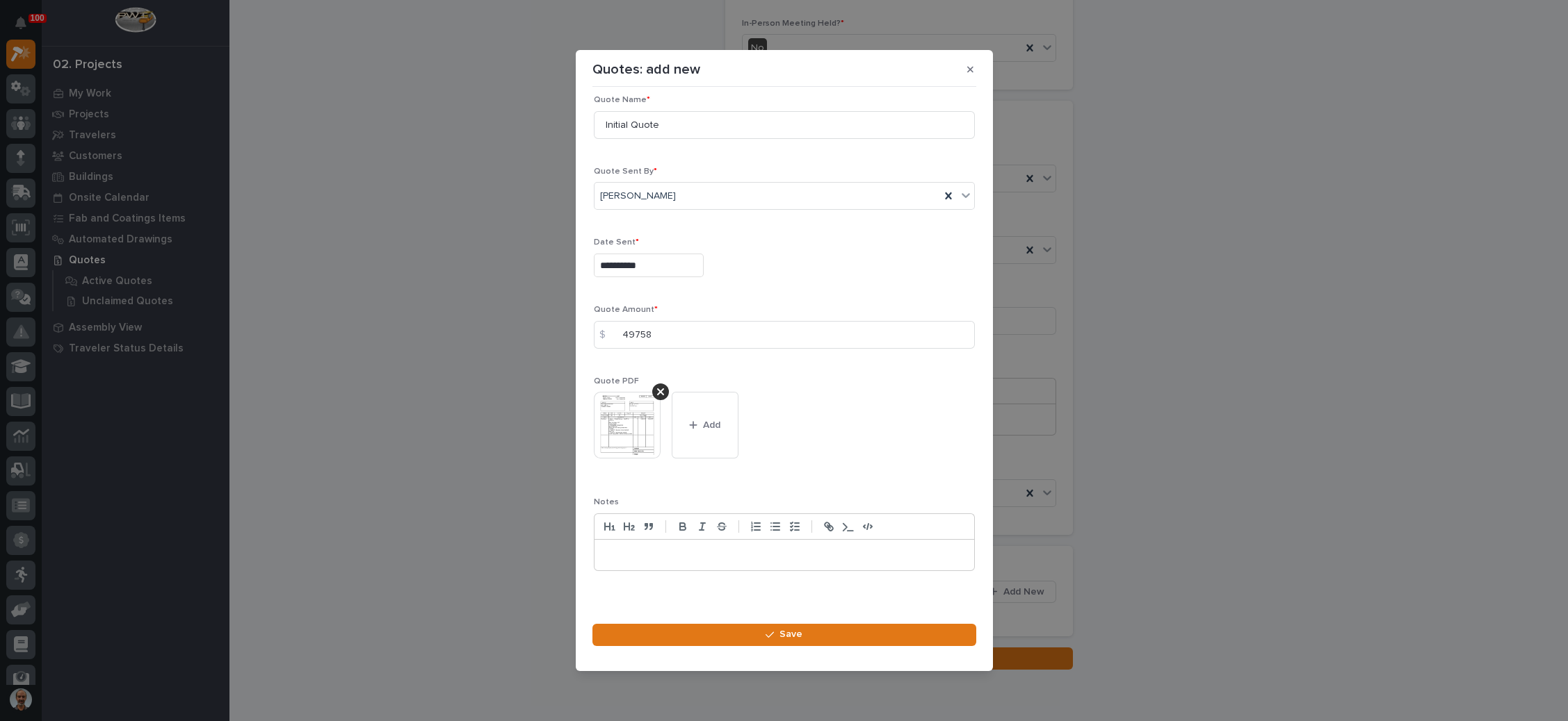
scroll to position [20, 0]
click at [780, 632] on span "Save" at bounding box center [791, 635] width 23 height 13
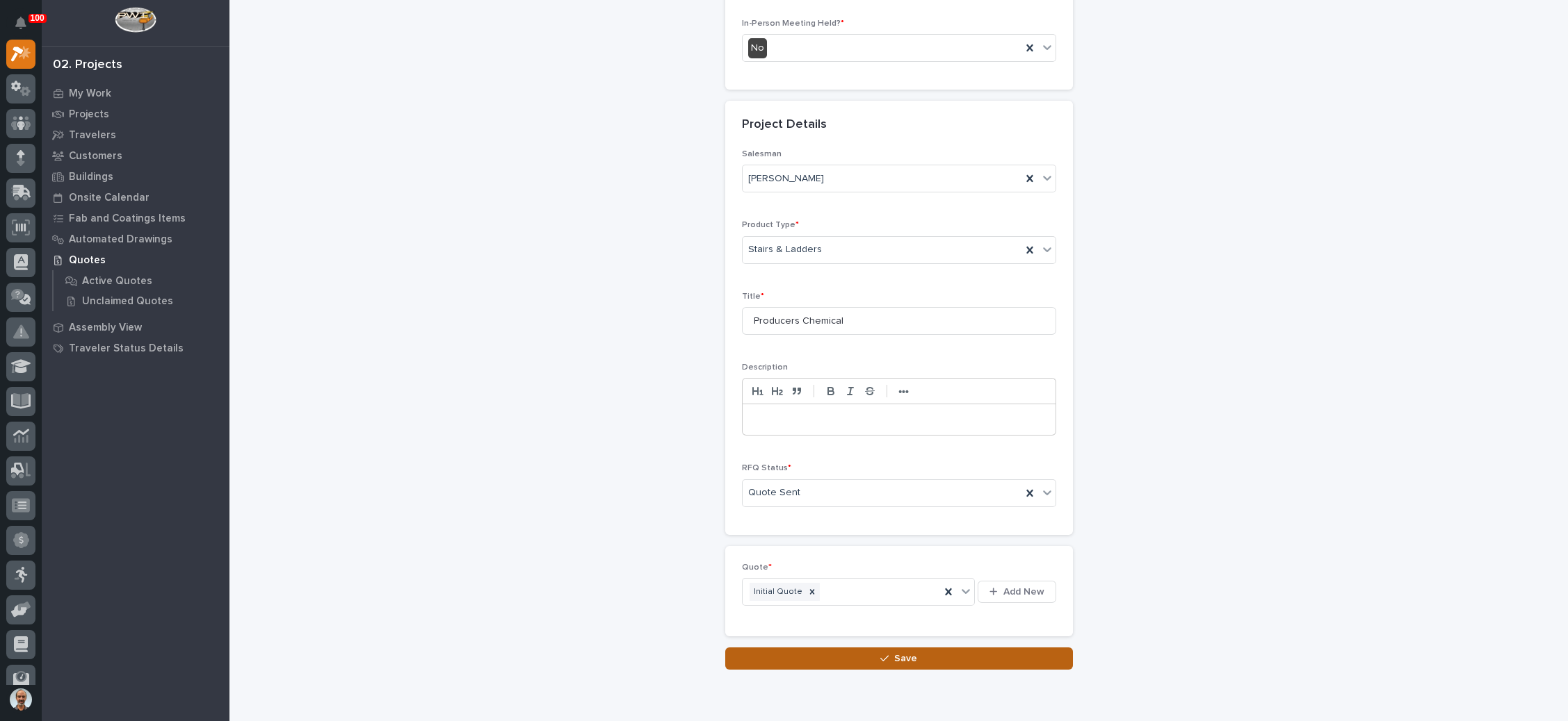
click at [894, 654] on span "Save" at bounding box center [905, 659] width 23 height 13
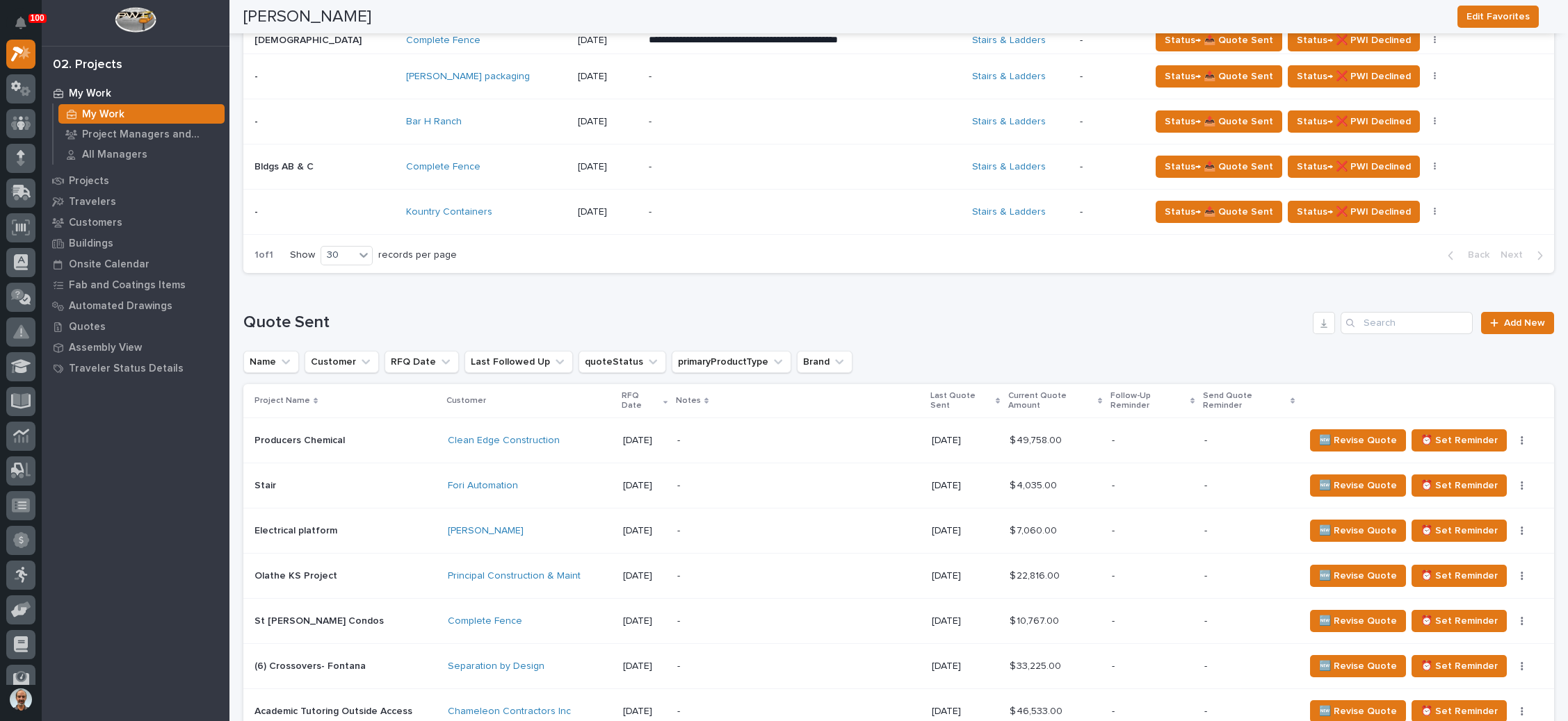
scroll to position [834, 0]
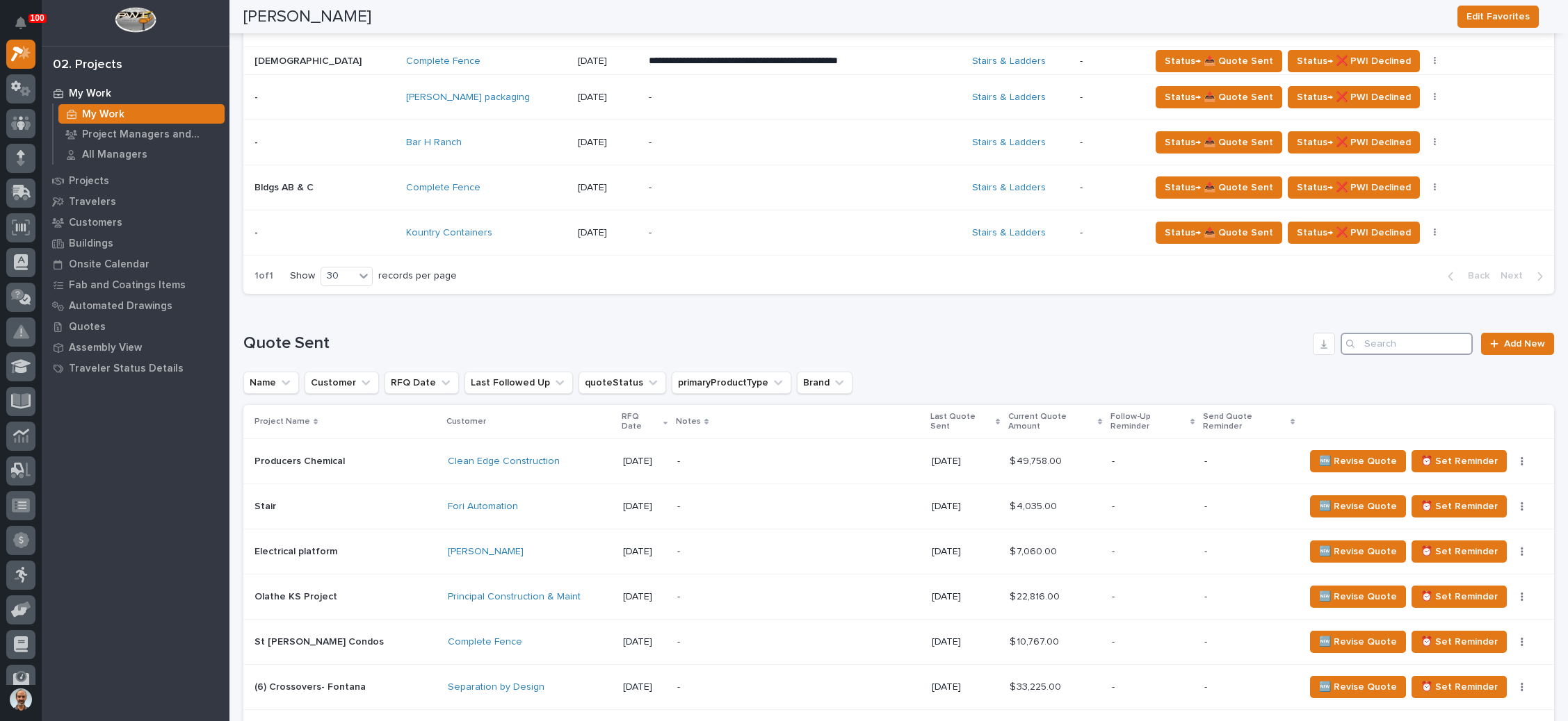
click at [1367, 339] on input "Search" at bounding box center [1406, 344] width 132 height 22
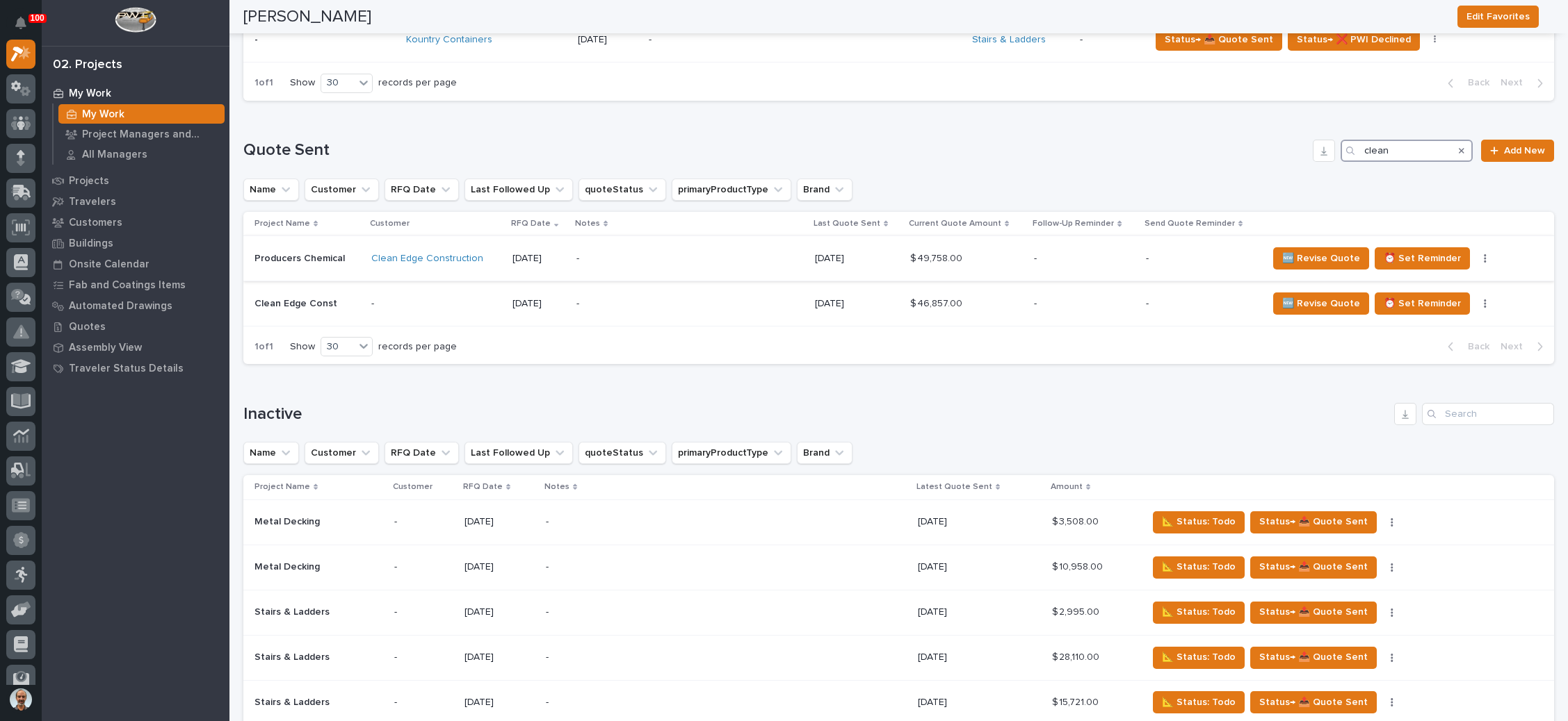
scroll to position [1043, 0]
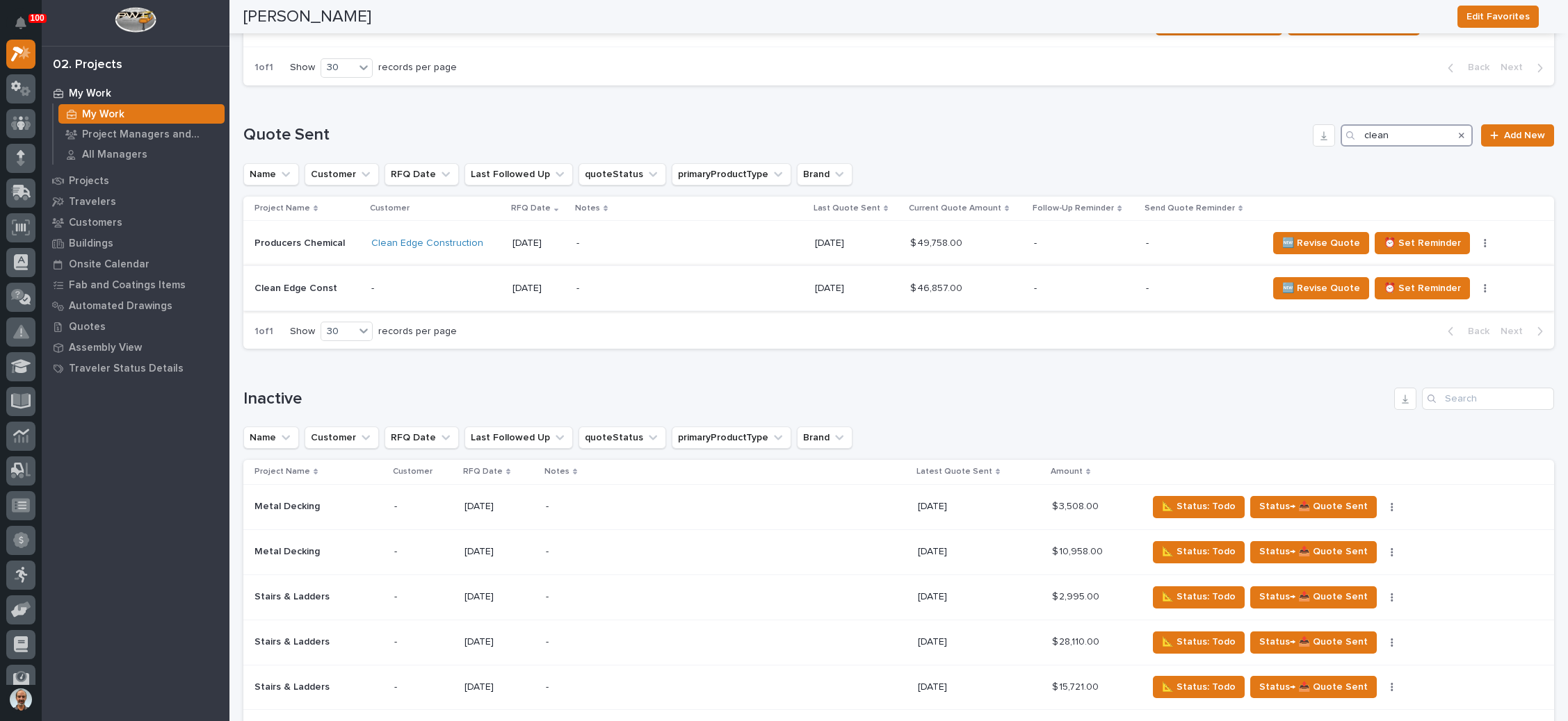
type input "clean"
click at [1187, 283] on p "-" at bounding box center [1201, 288] width 110 height 12
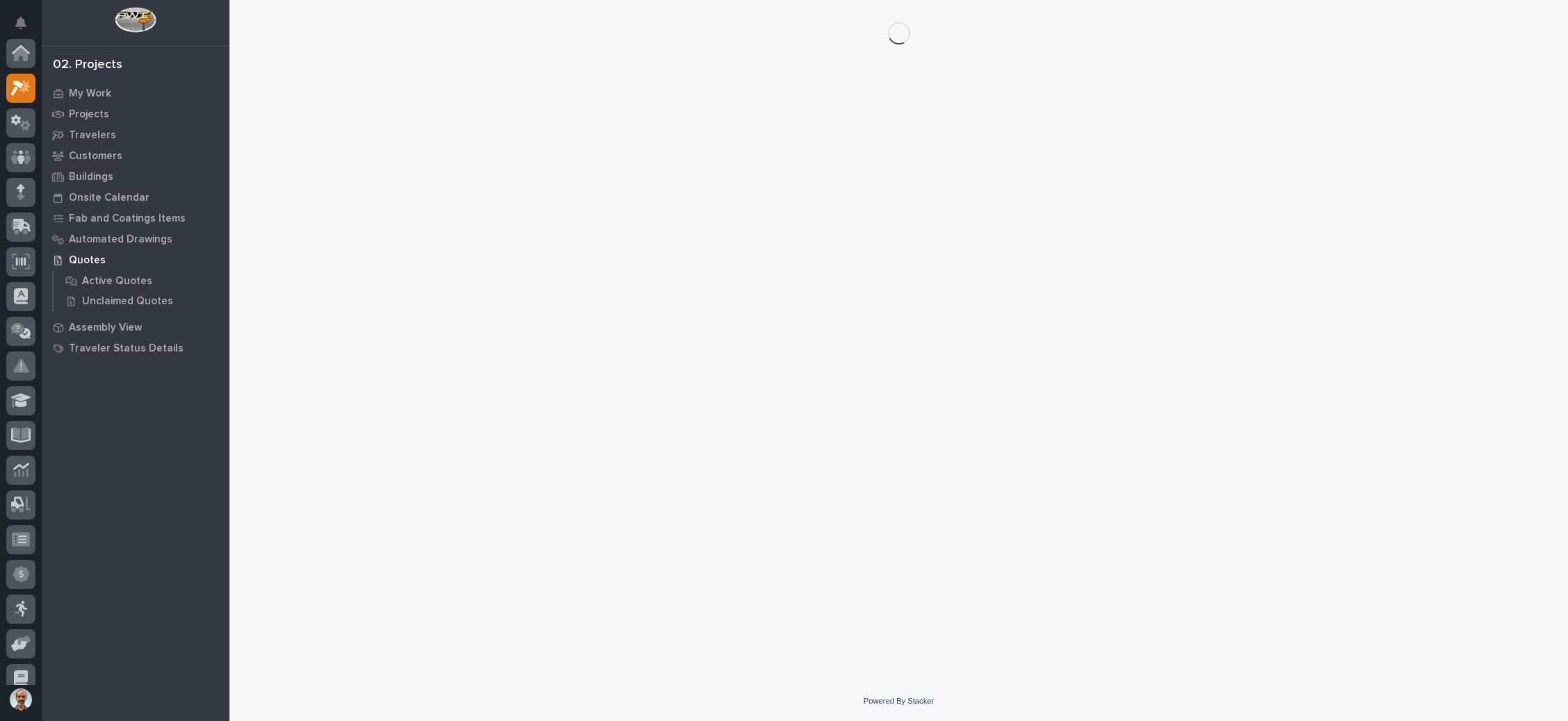
scroll to position [34, 0]
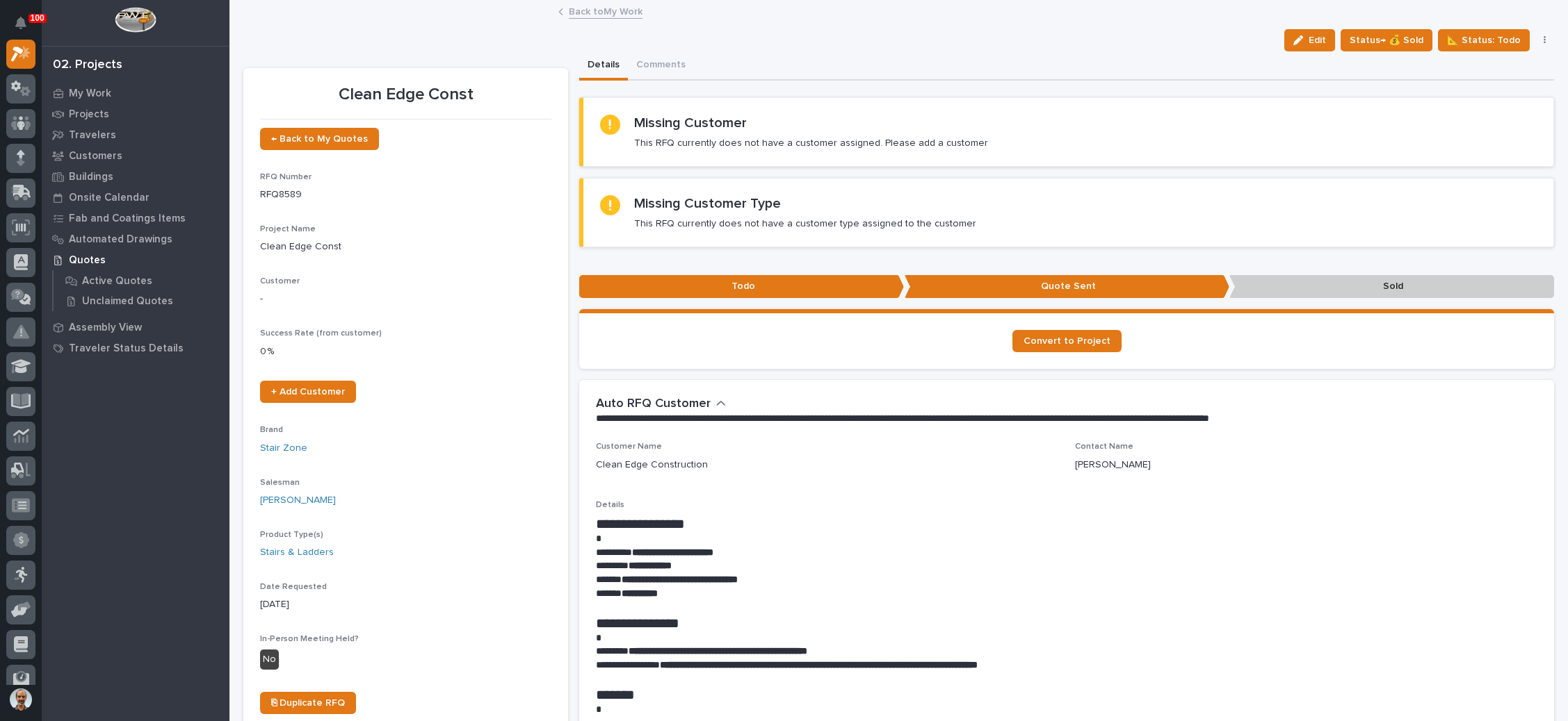
click at [1535, 40] on button "button" at bounding box center [1545, 40] width 20 height 10
click at [1461, 215] on button "Delete" at bounding box center [1485, 223] width 124 height 22
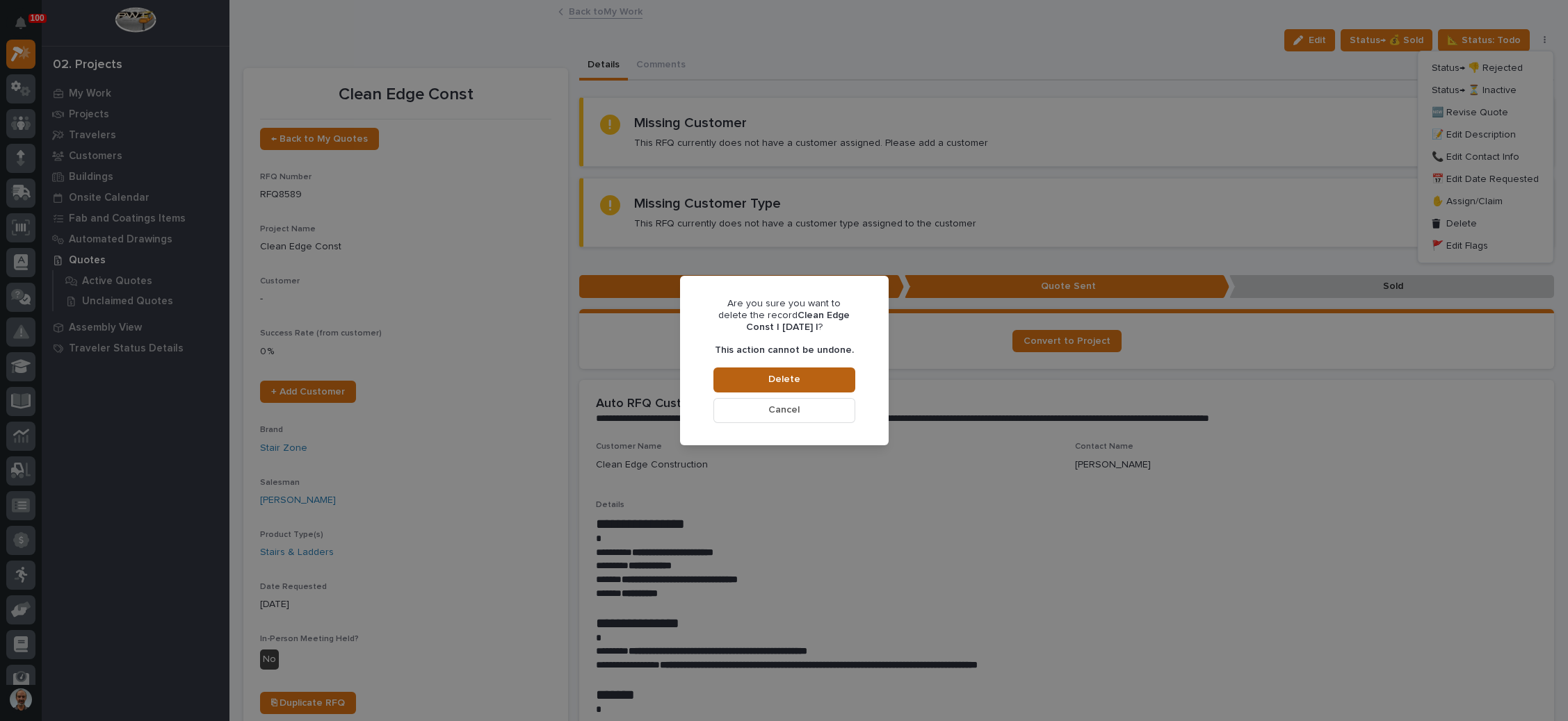
click at [796, 375] on span "Delete" at bounding box center [784, 380] width 32 height 13
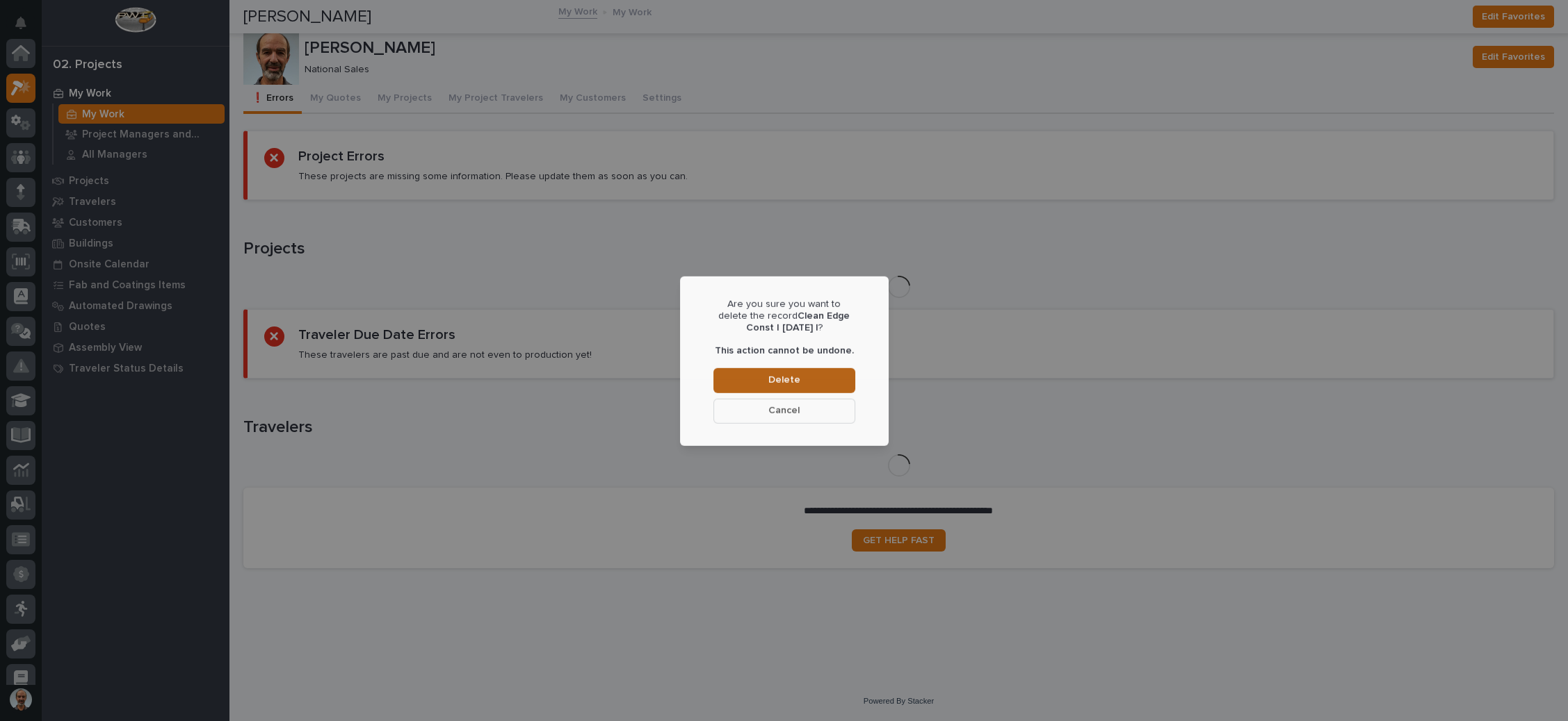
scroll to position [34, 0]
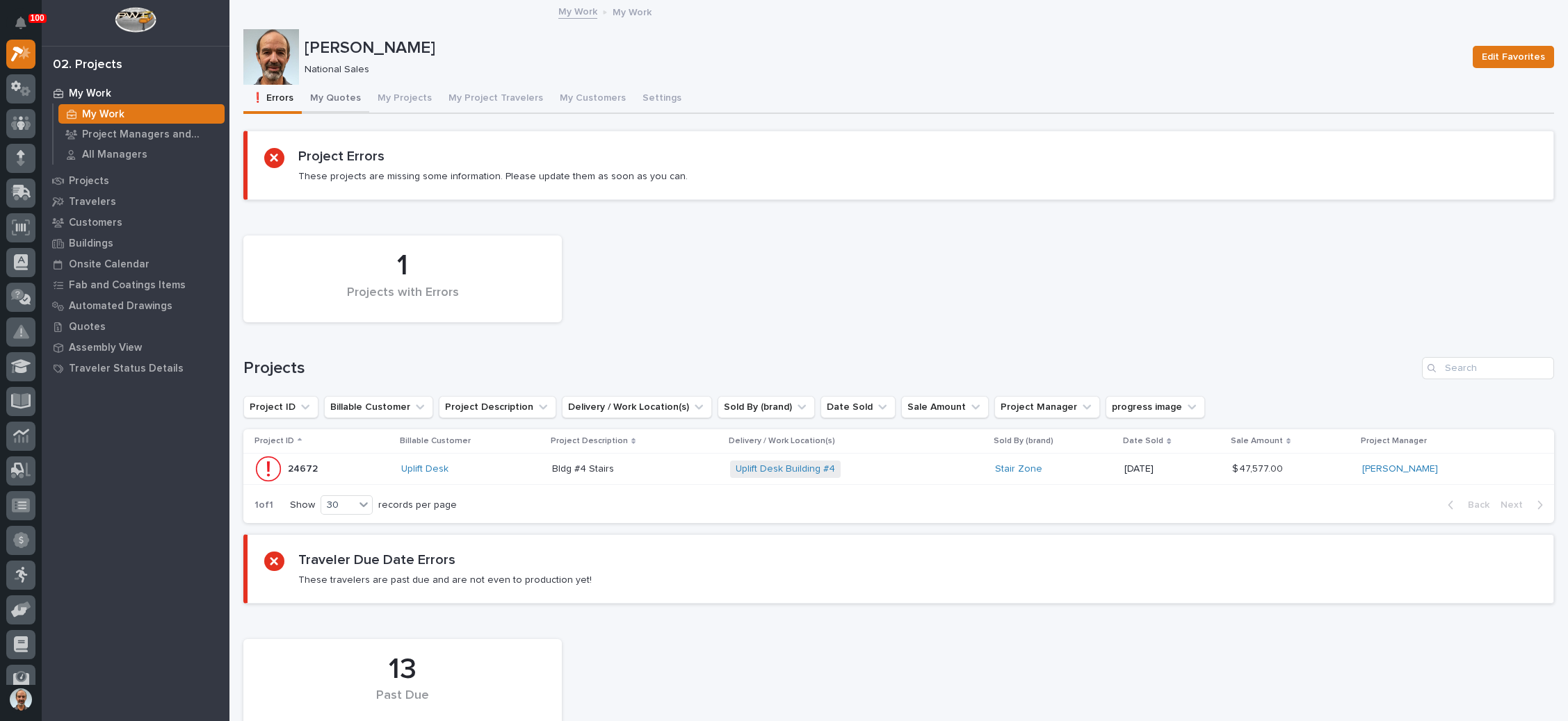
click at [344, 93] on button "My Quotes" at bounding box center [335, 99] width 67 height 29
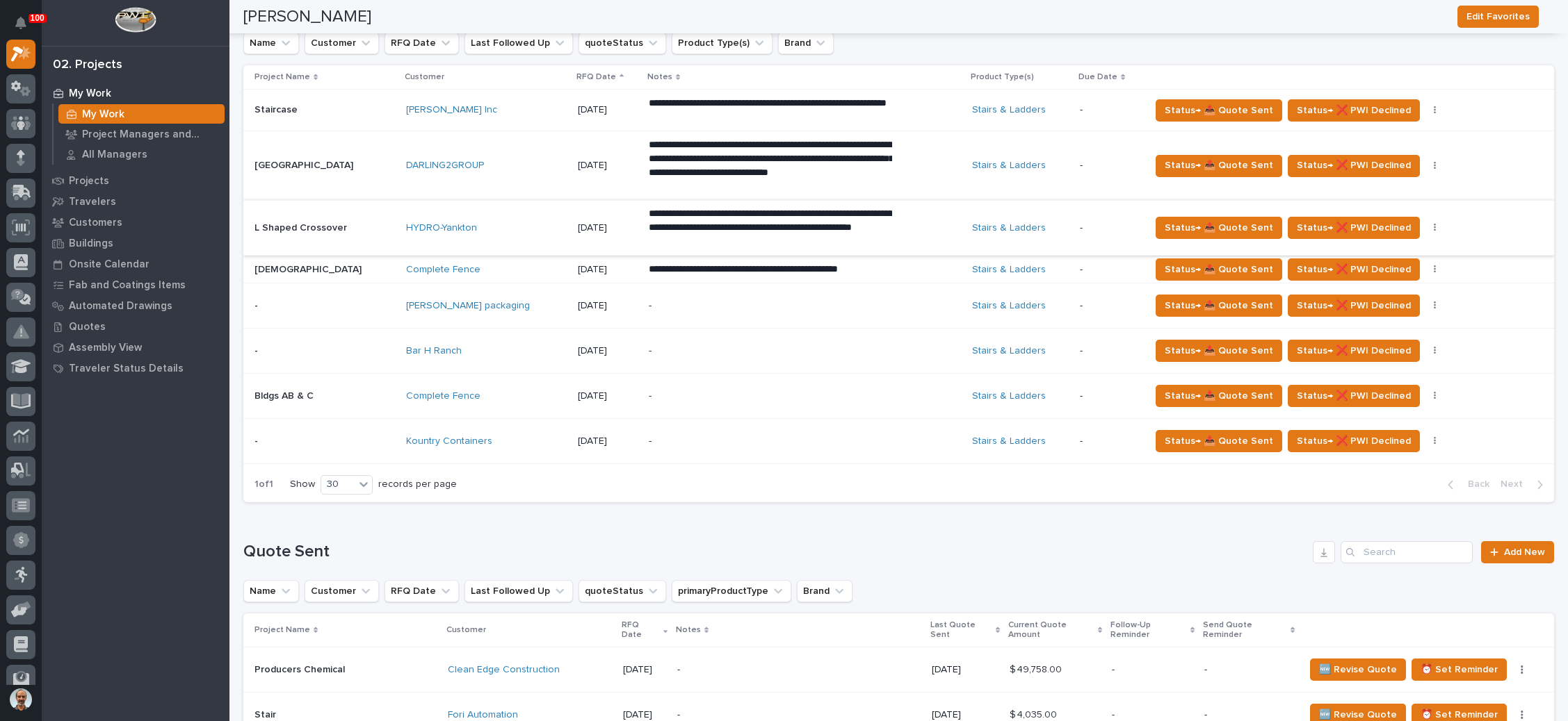
scroll to position [729, 0]
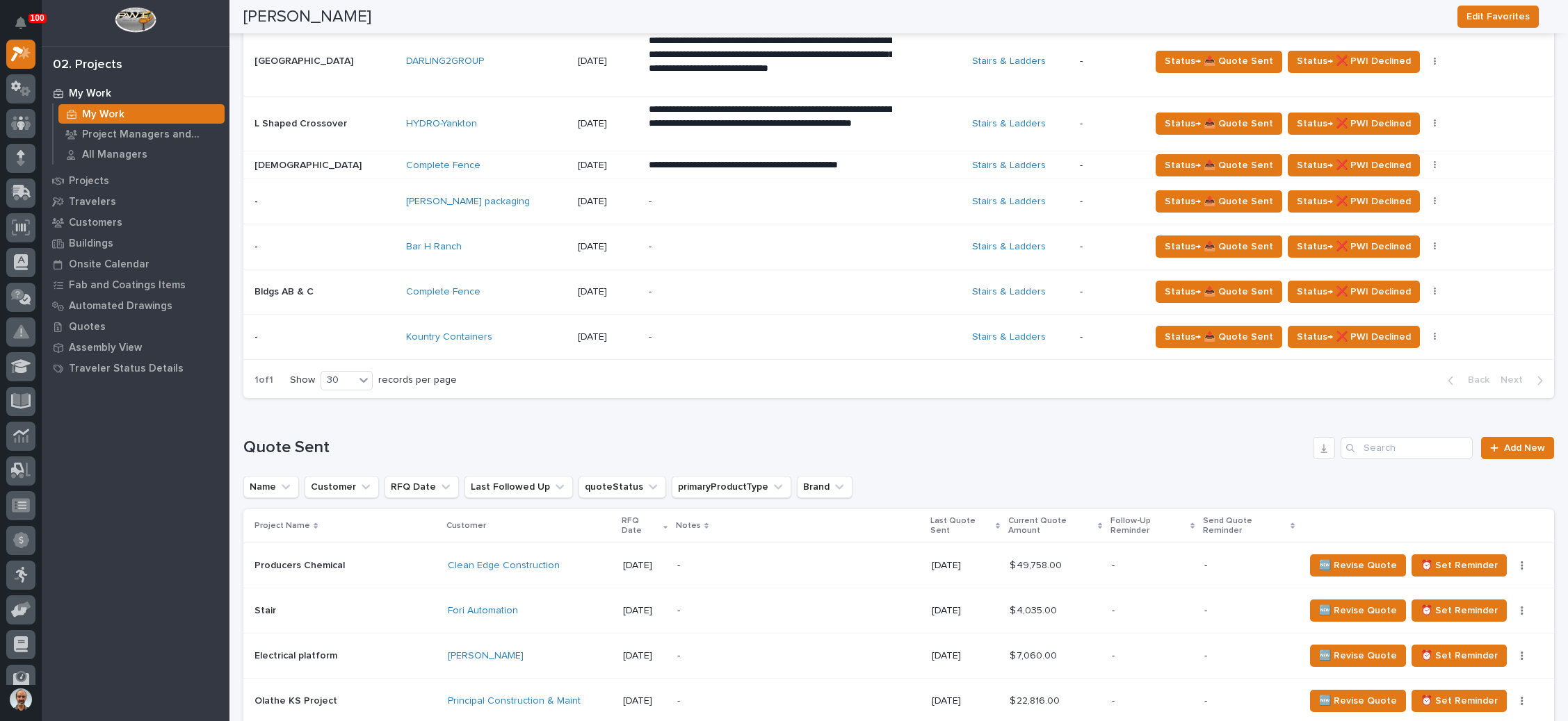
click at [763, 205] on div "-" at bounding box center [770, 201] width 243 height 31
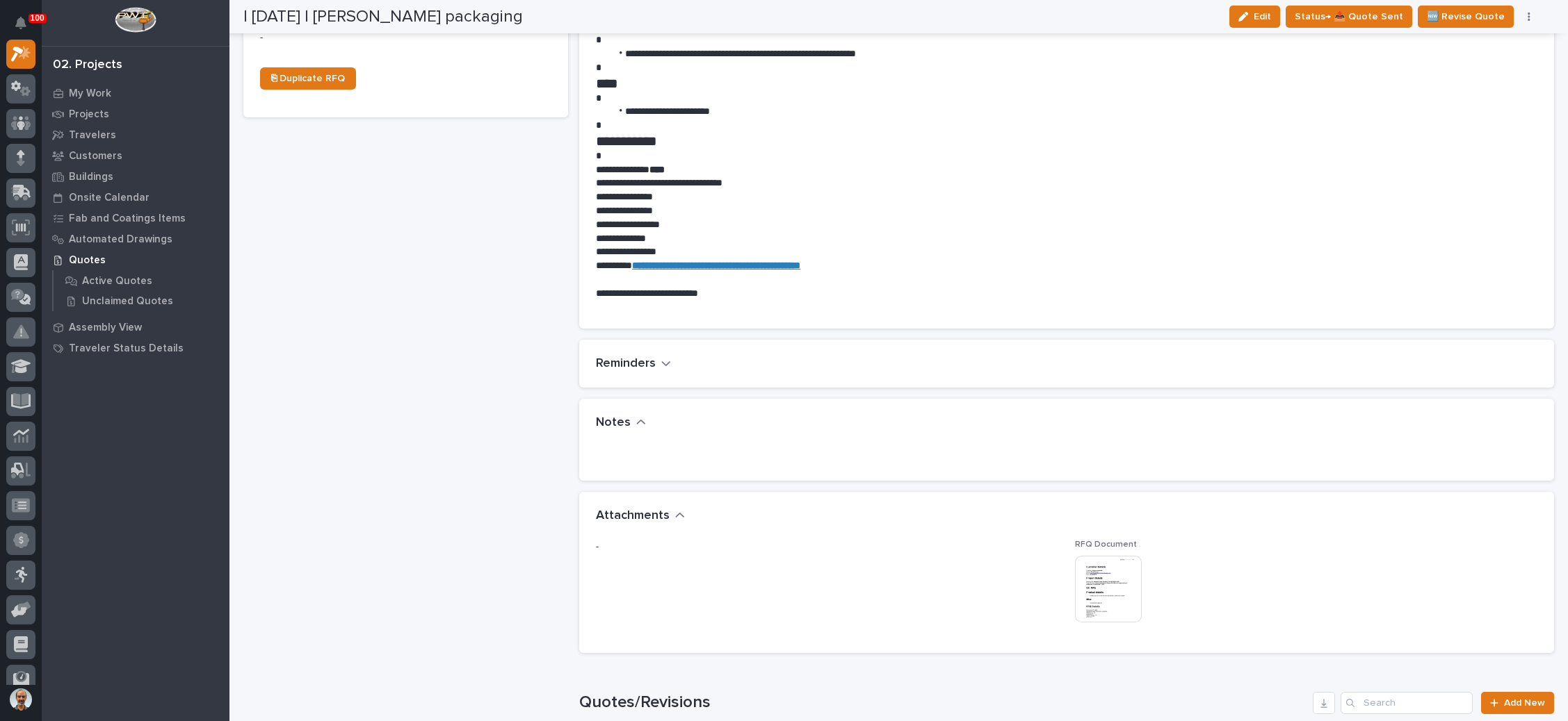
scroll to position [626, 0]
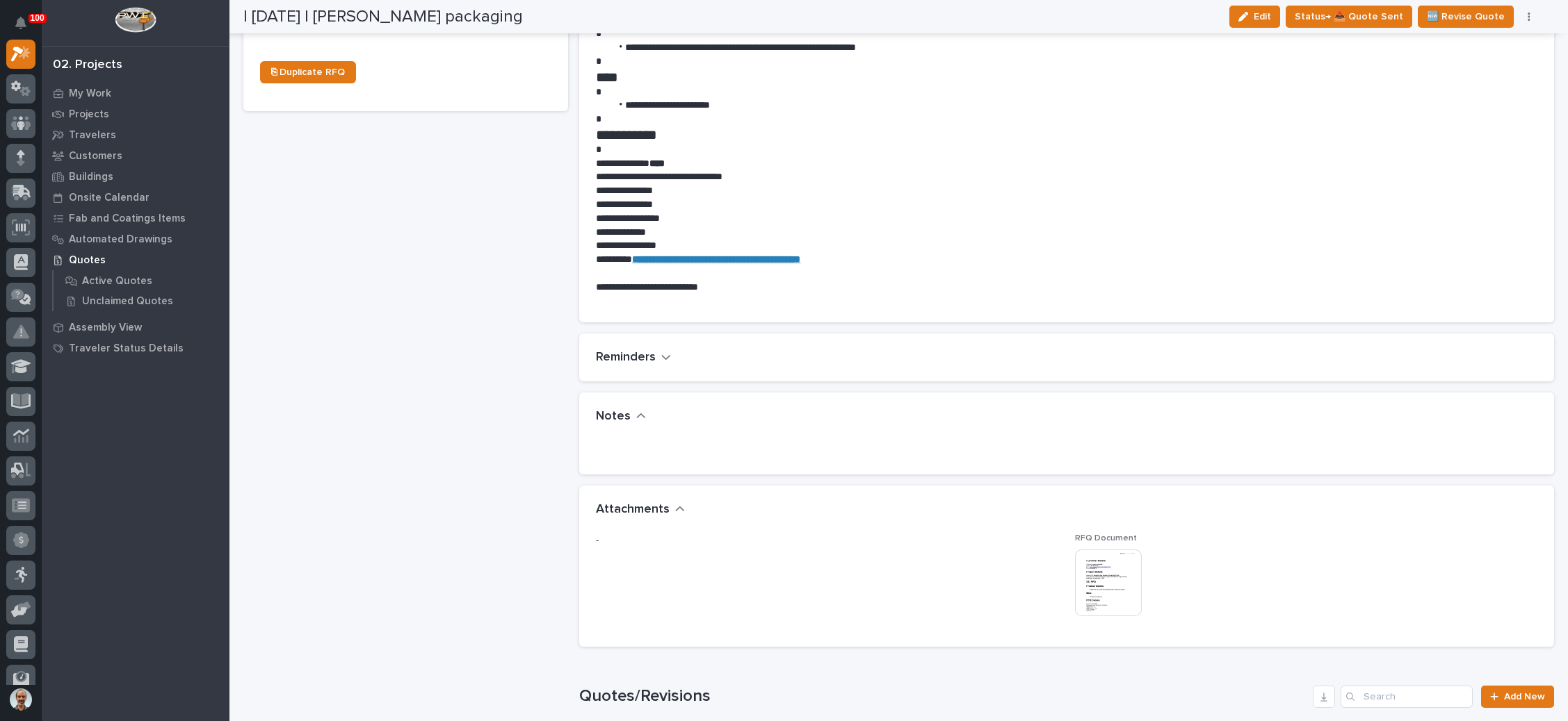
drag, startPoint x: 1258, startPoint y: 21, endPoint x: 1144, endPoint y: 69, distance: 123.7
click at [1248, 20] on icon "button" at bounding box center [1243, 17] width 10 height 10
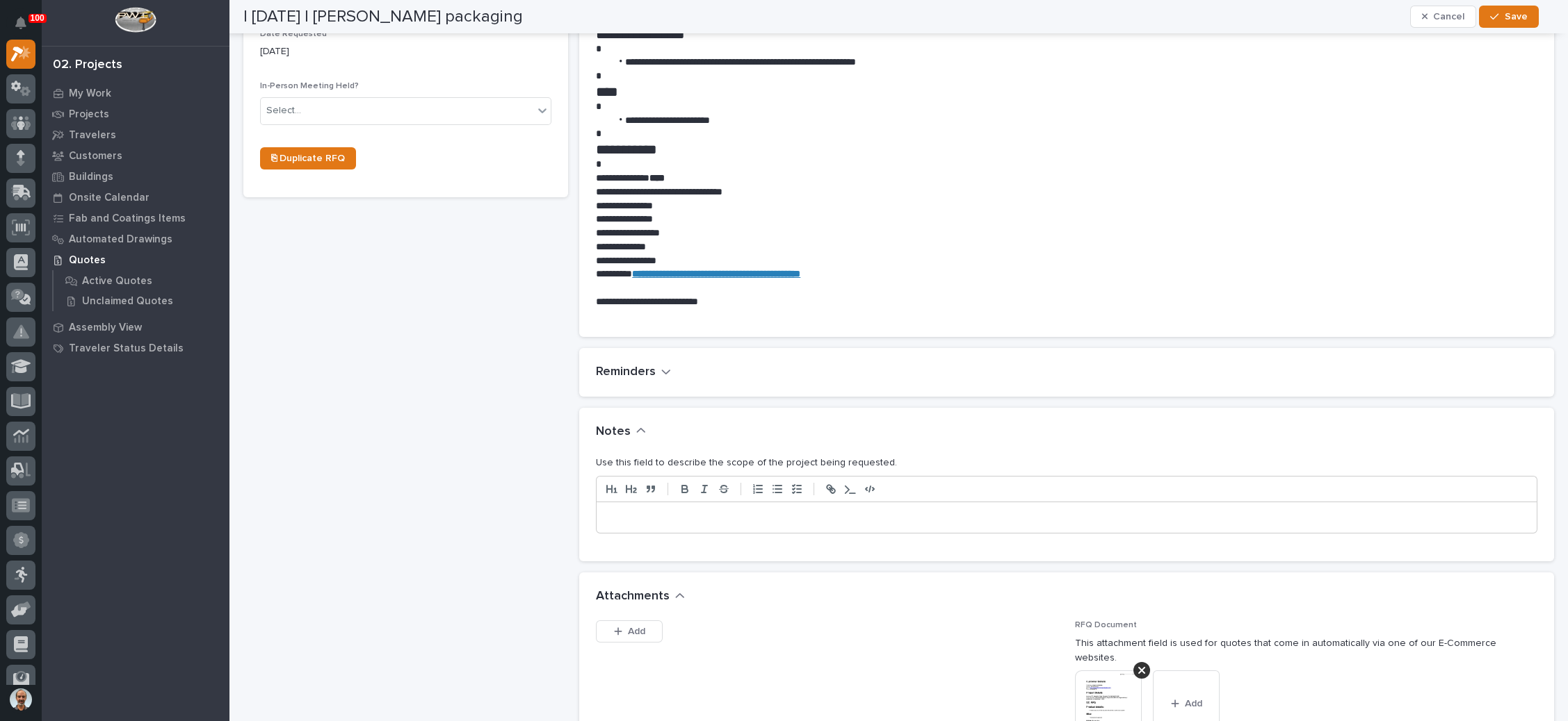
scroll to position [682, 0]
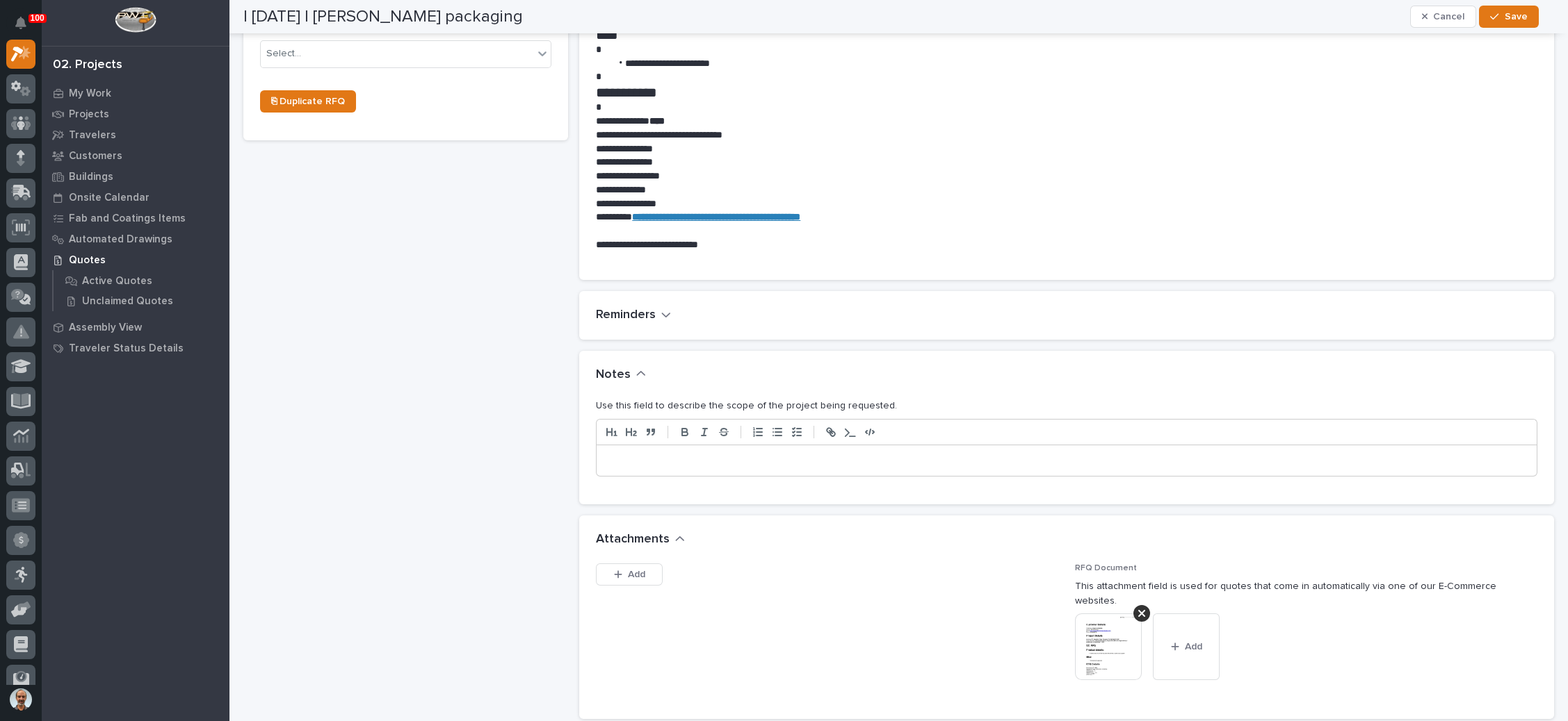
click at [678, 451] on div at bounding box center [1066, 460] width 940 height 30
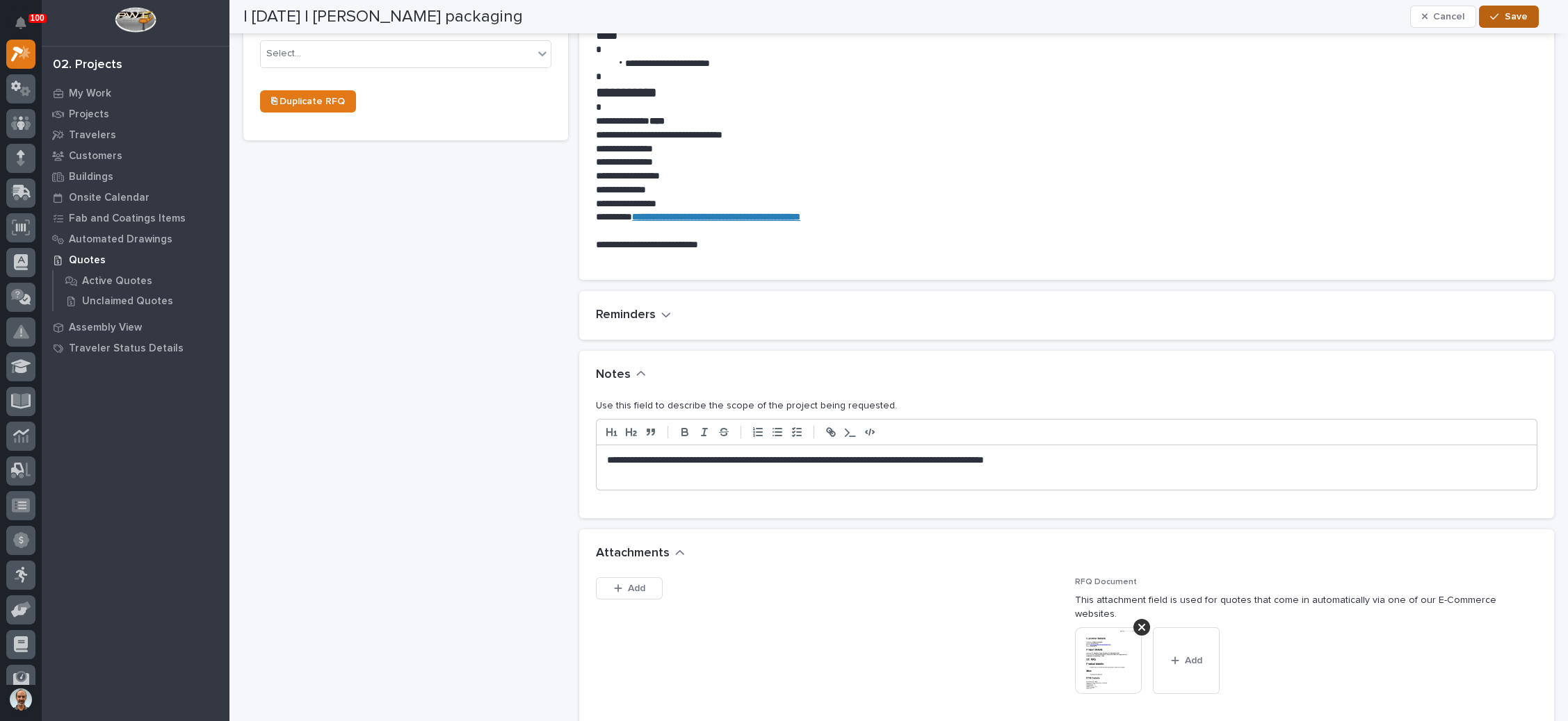
click at [1509, 22] on span "Save" at bounding box center [1516, 17] width 23 height 13
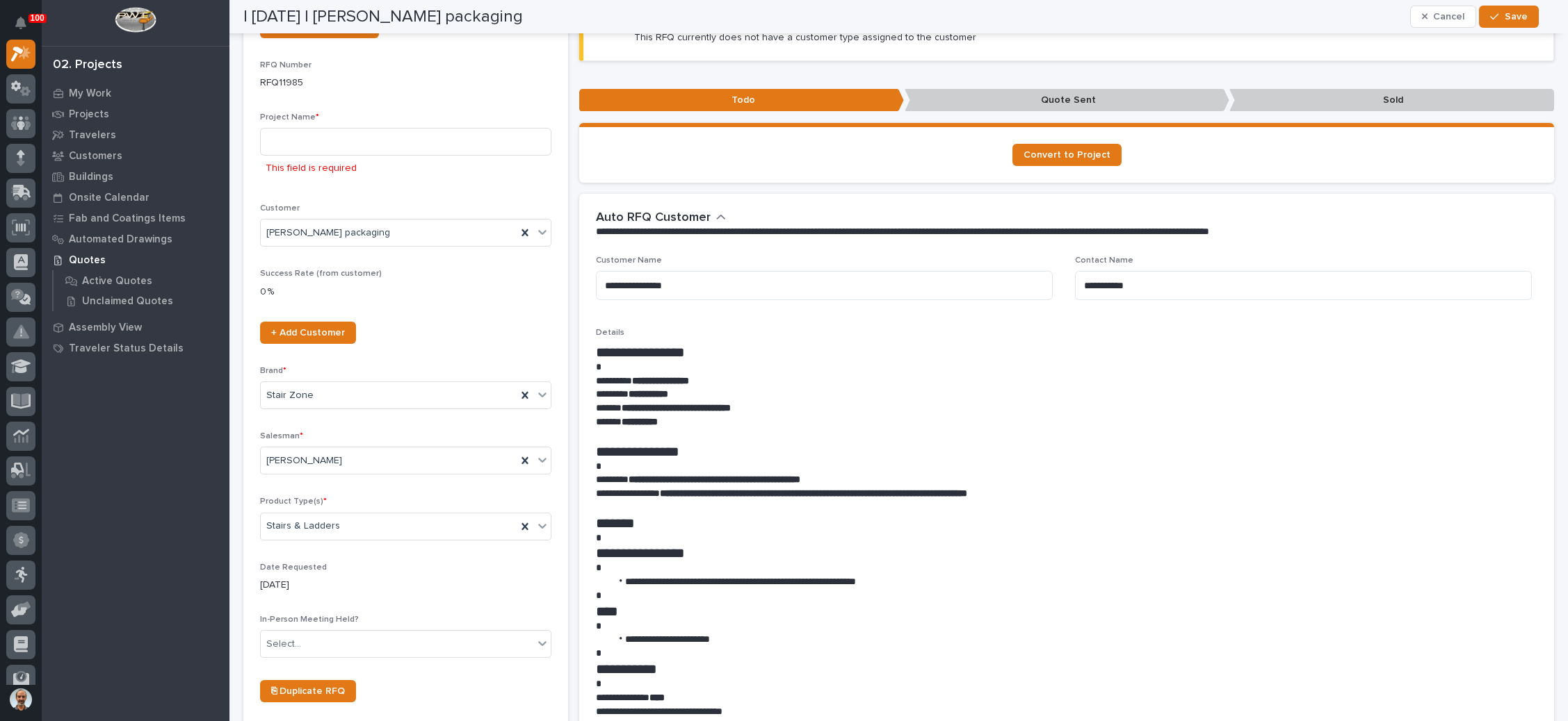
scroll to position [0, 0]
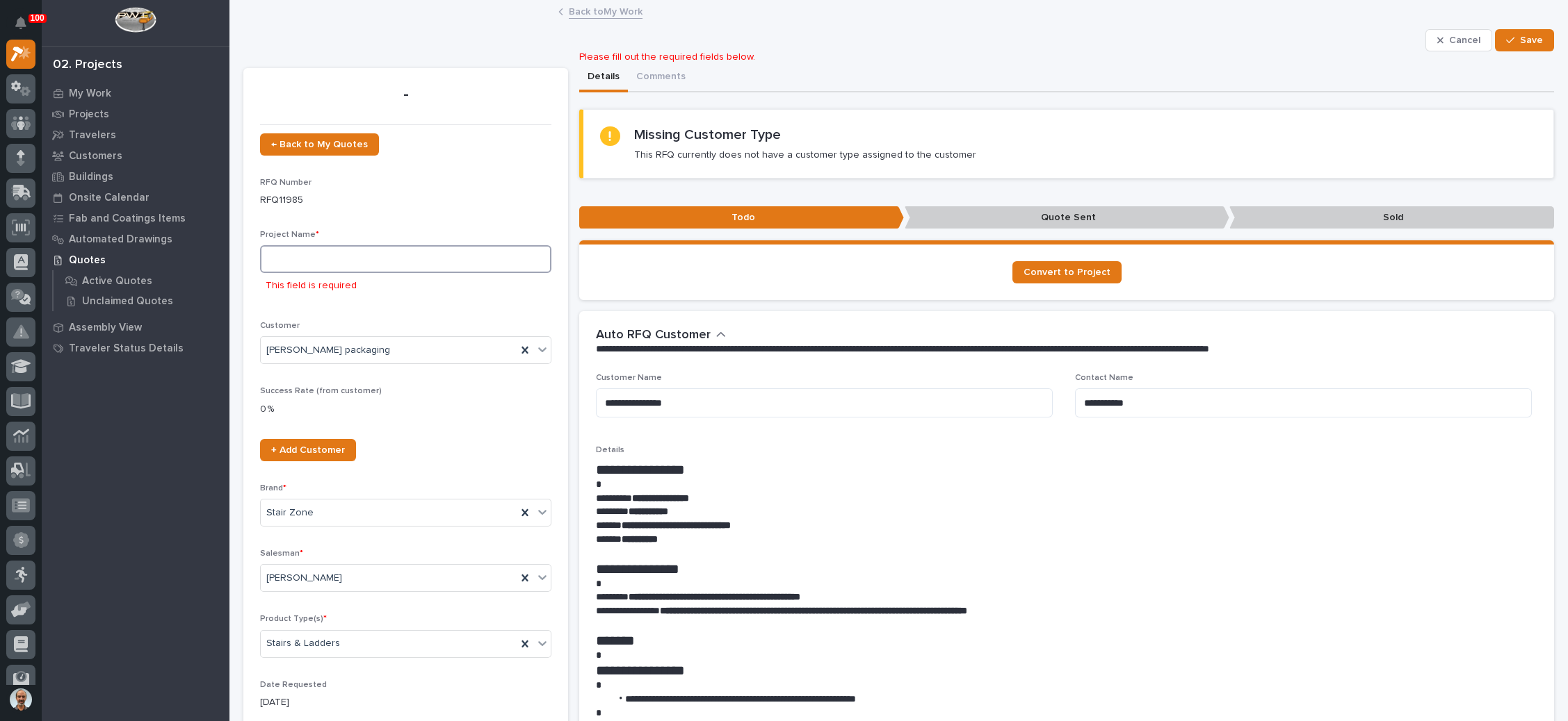
click at [360, 264] on input at bounding box center [406, 259] width 291 height 28
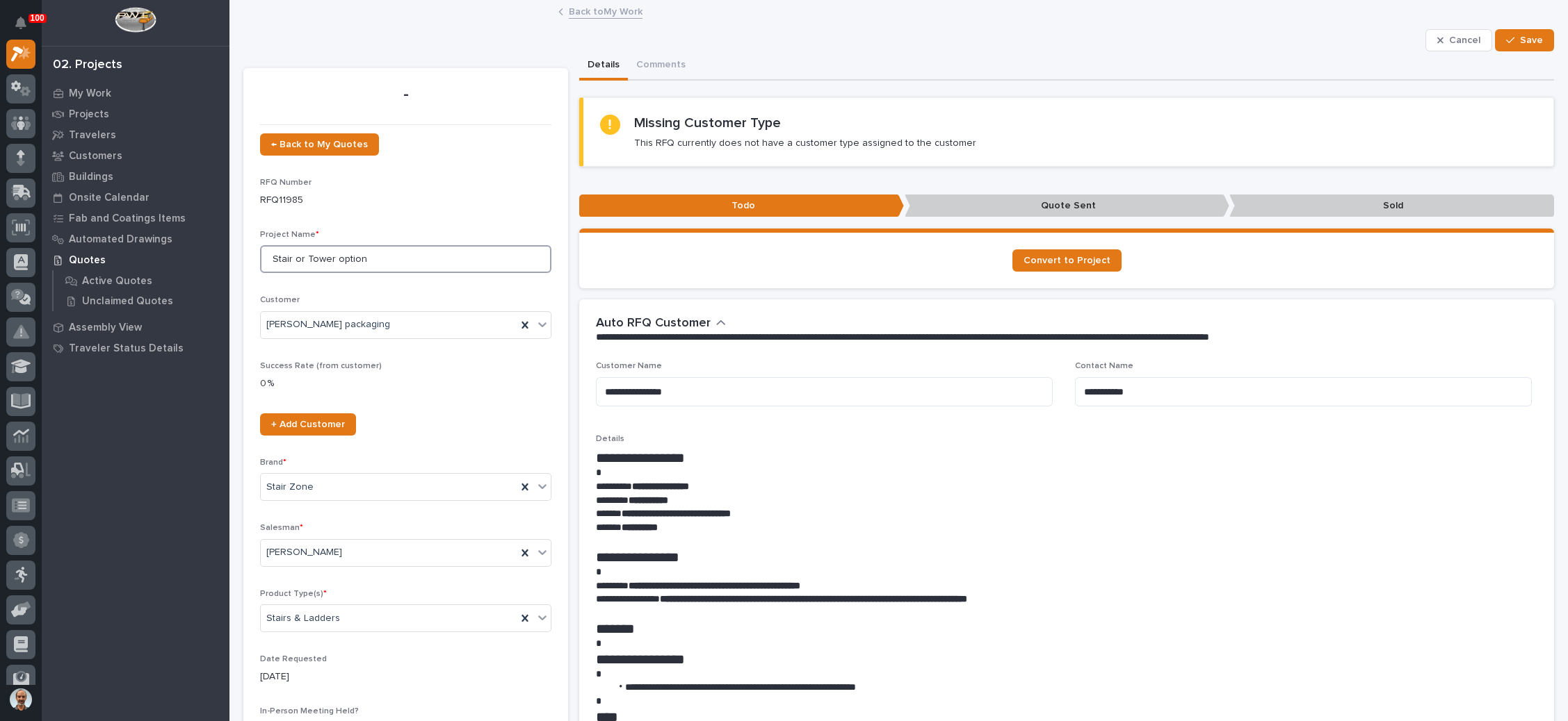
type input "Stair or Tower option"
click at [1520, 37] on span "Save" at bounding box center [1531, 40] width 23 height 13
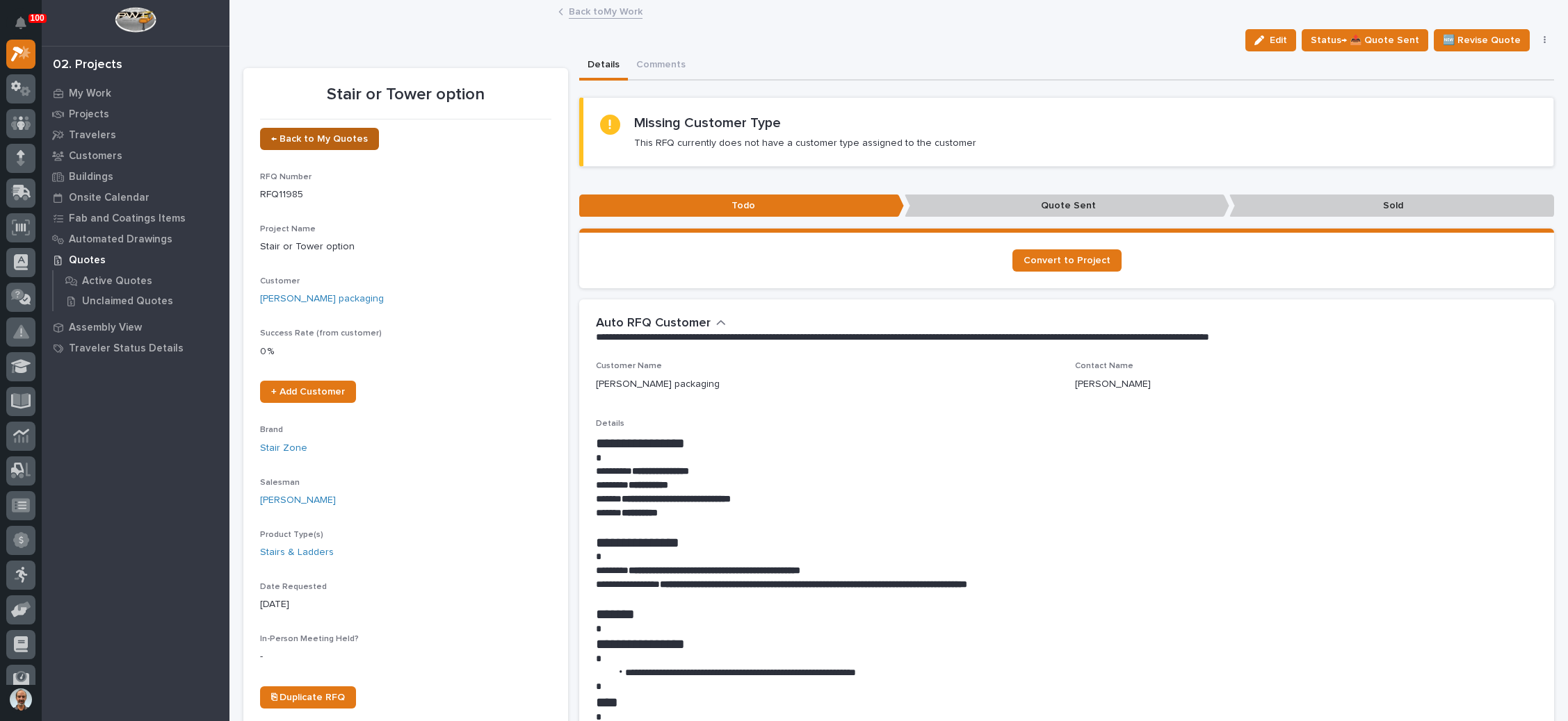
click at [295, 131] on link "← Back to My Quotes" at bounding box center [320, 139] width 119 height 22
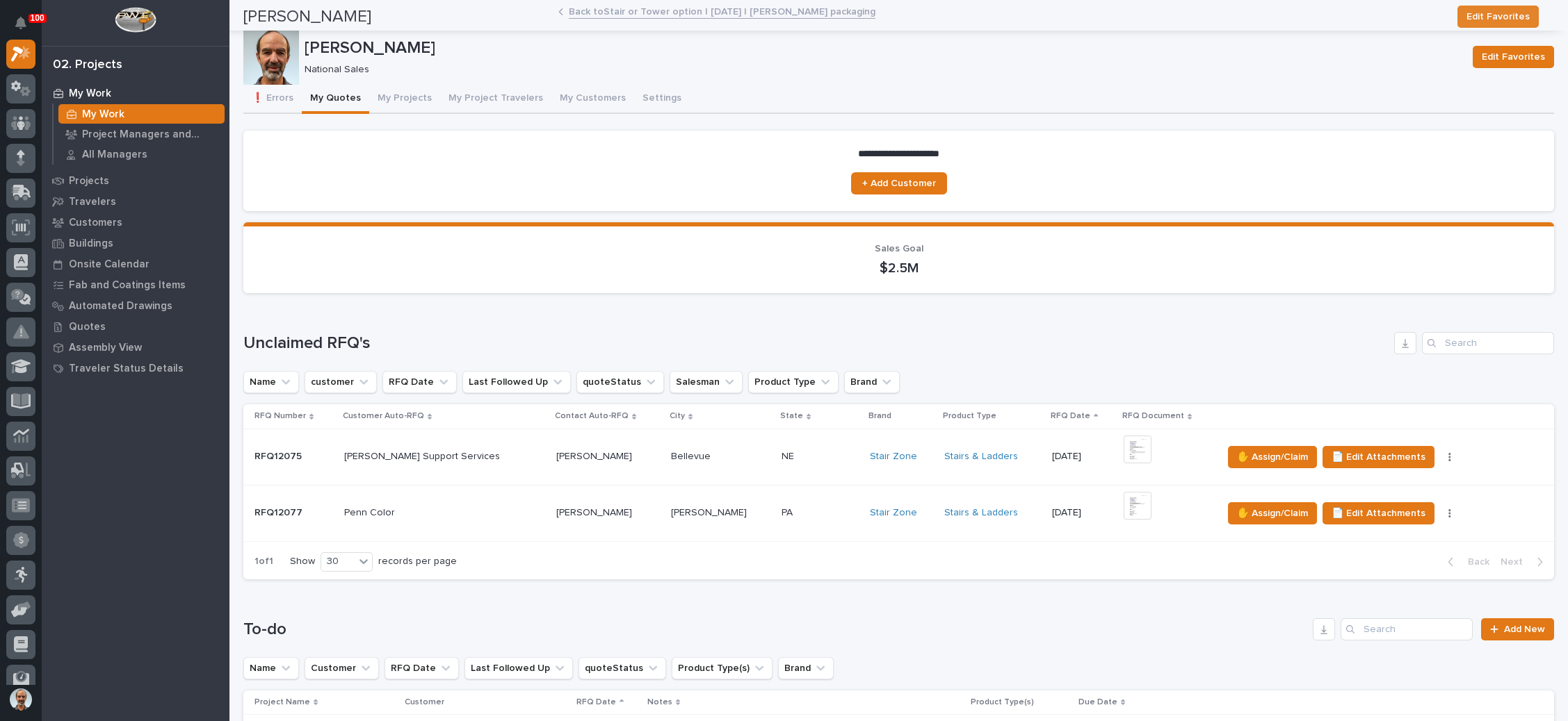
scroll to position [626, 0]
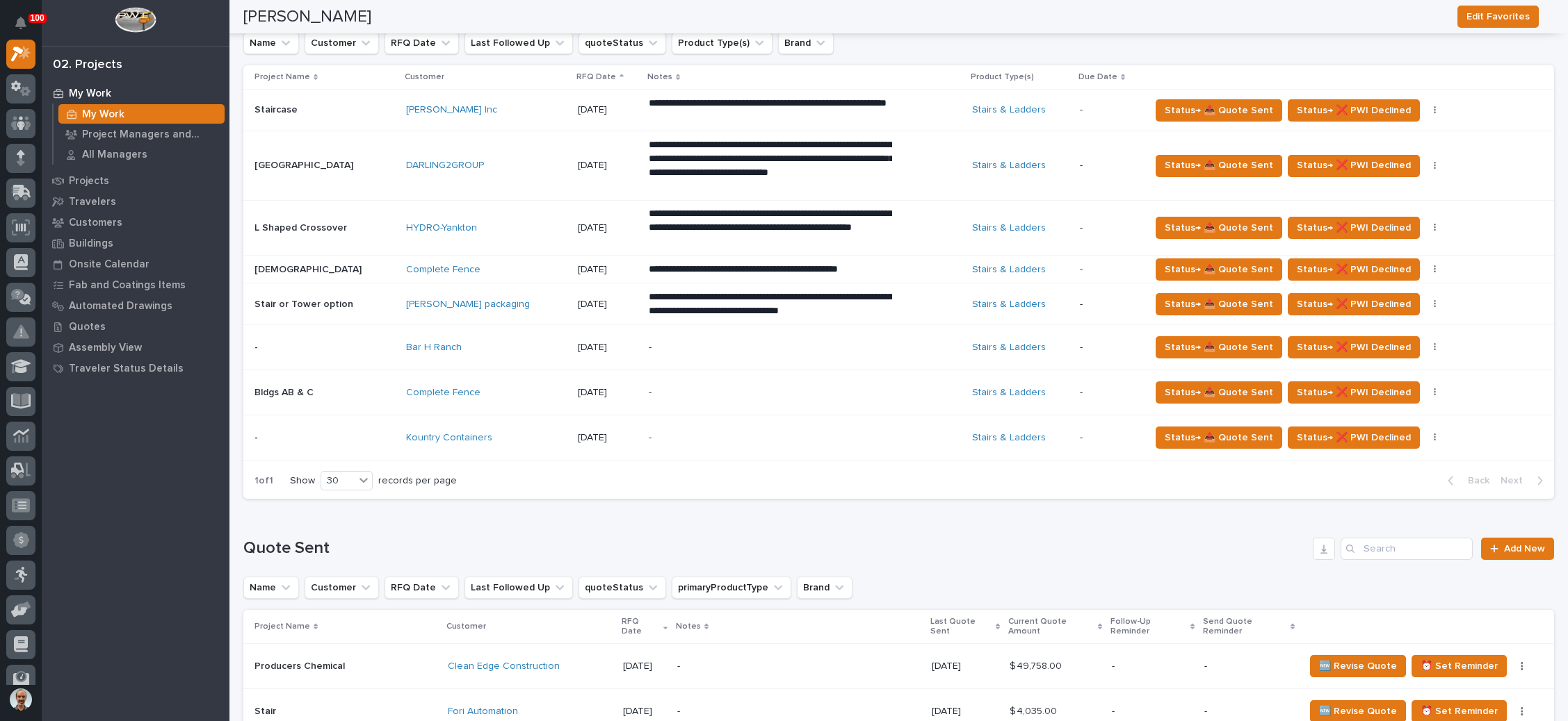
click at [666, 387] on p "-" at bounding box center [770, 393] width 243 height 12
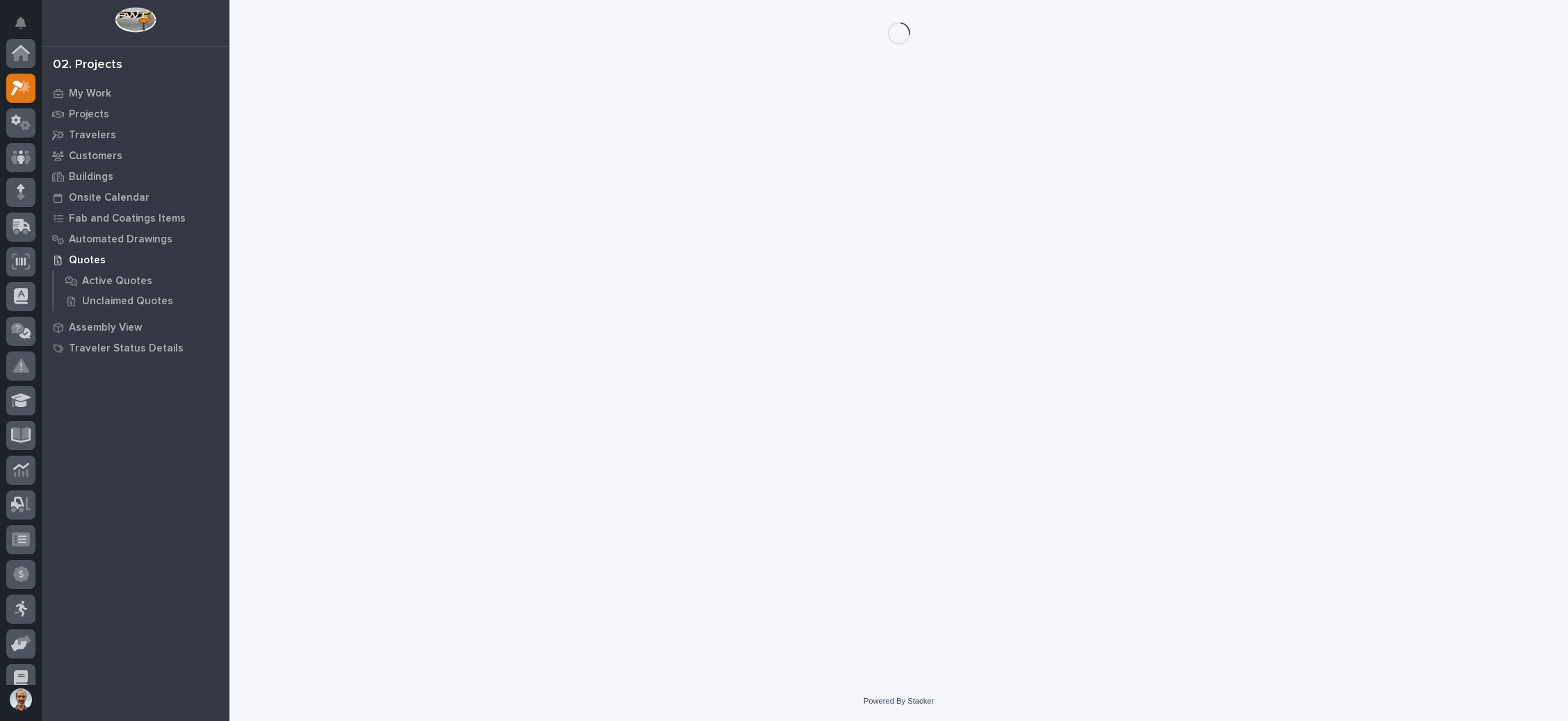
scroll to position [34, 0]
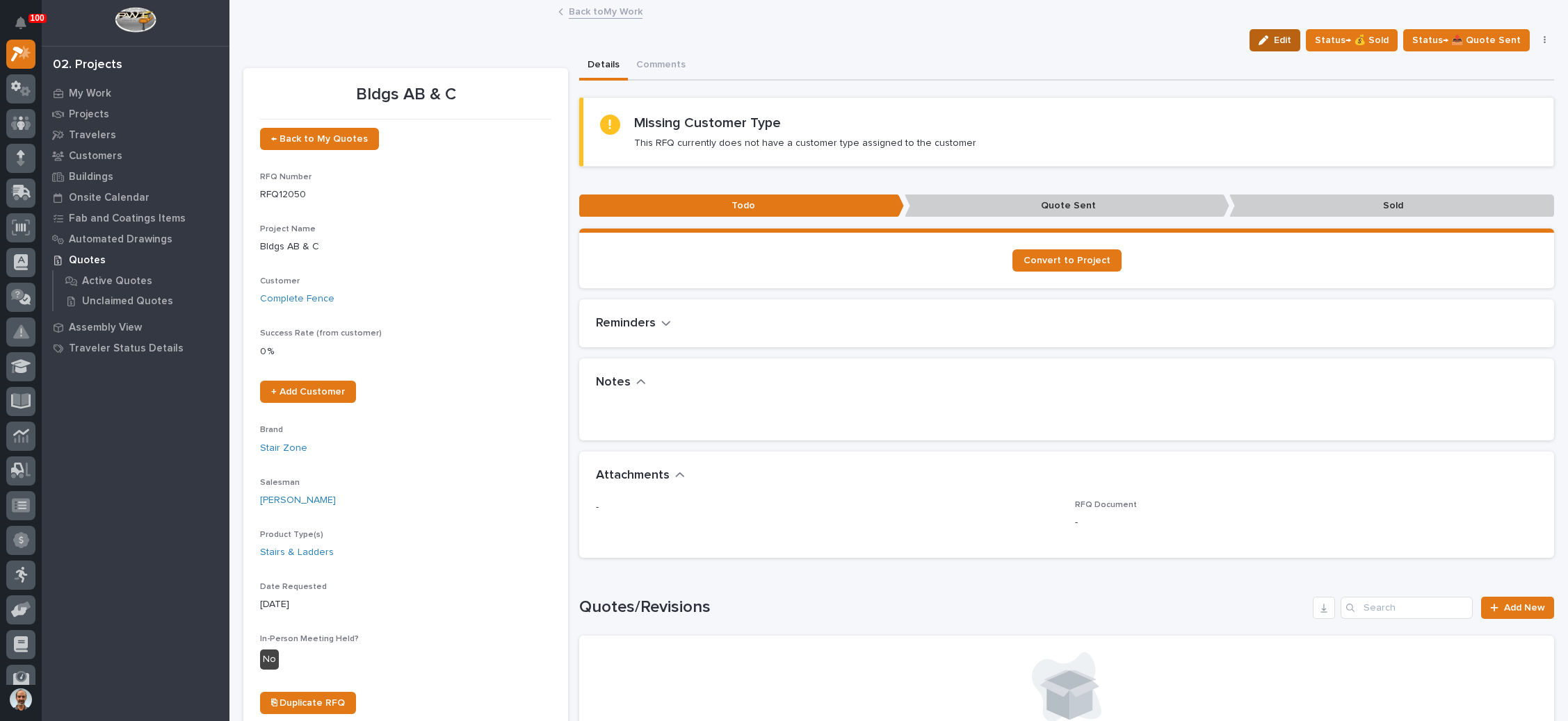
click at [1274, 38] on span "Edit" at bounding box center [1282, 40] width 18 height 13
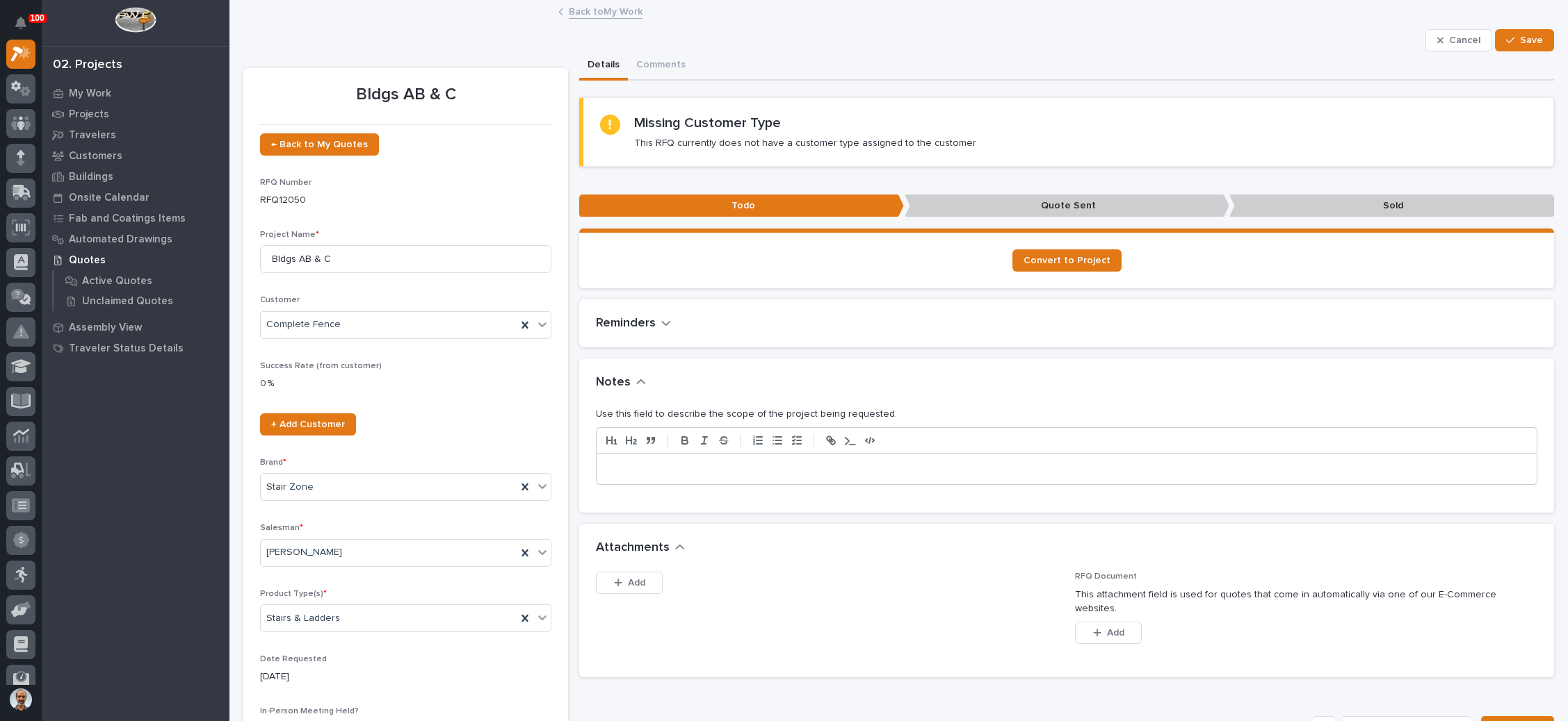
click at [639, 464] on p at bounding box center [1067, 469] width 919 height 14
click at [1495, 33] on button "Save" at bounding box center [1525, 40] width 59 height 22
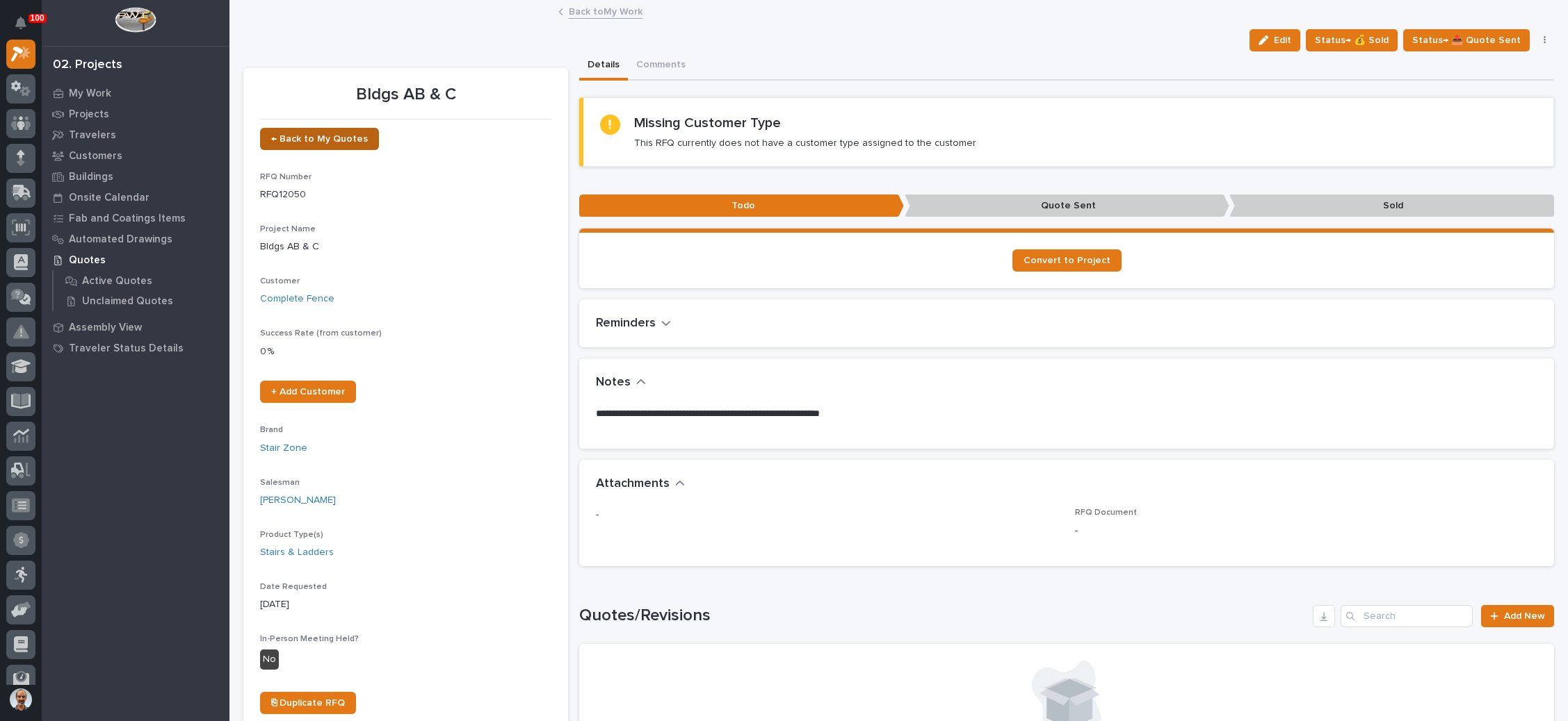
click at [338, 131] on link "← Back to My Quotes" at bounding box center [320, 139] width 119 height 22
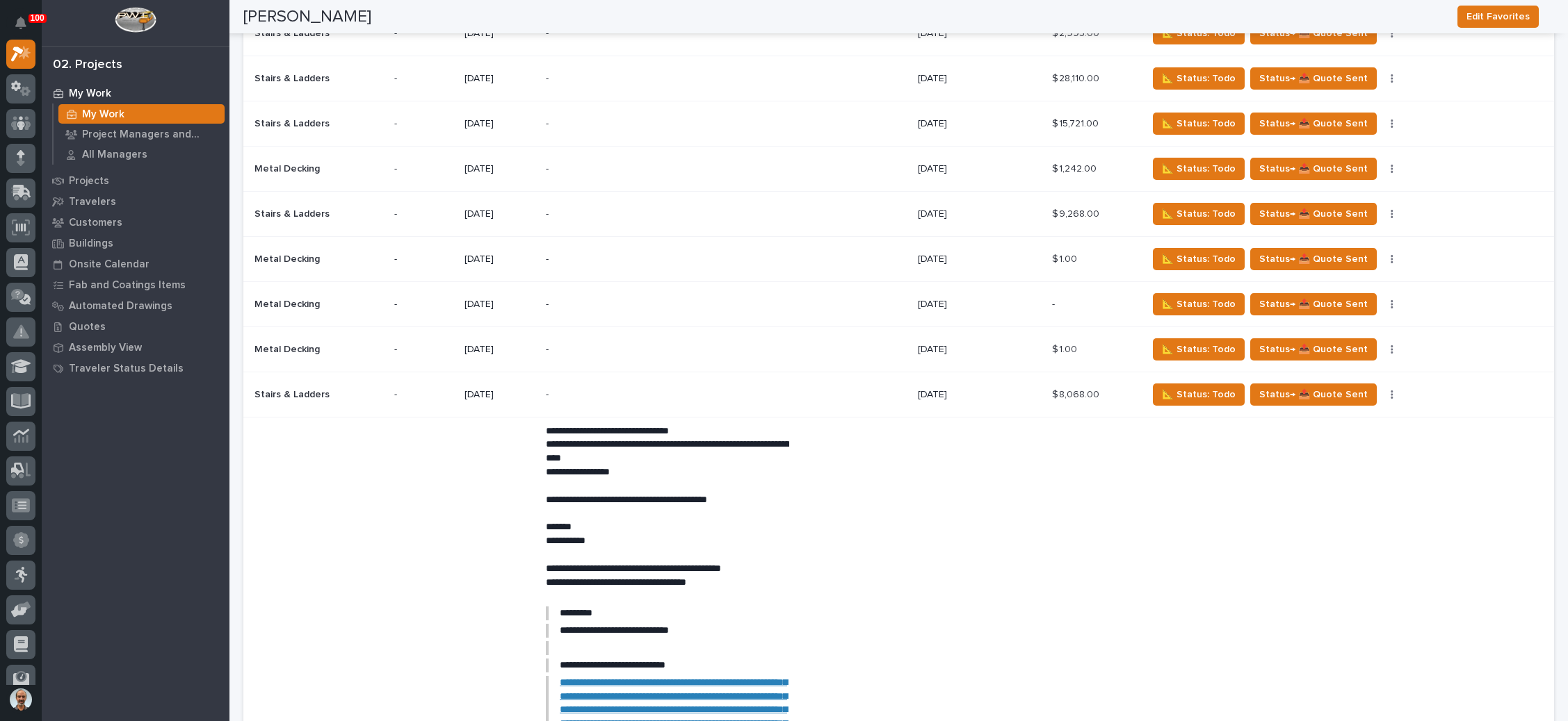
scroll to position [2919, 0]
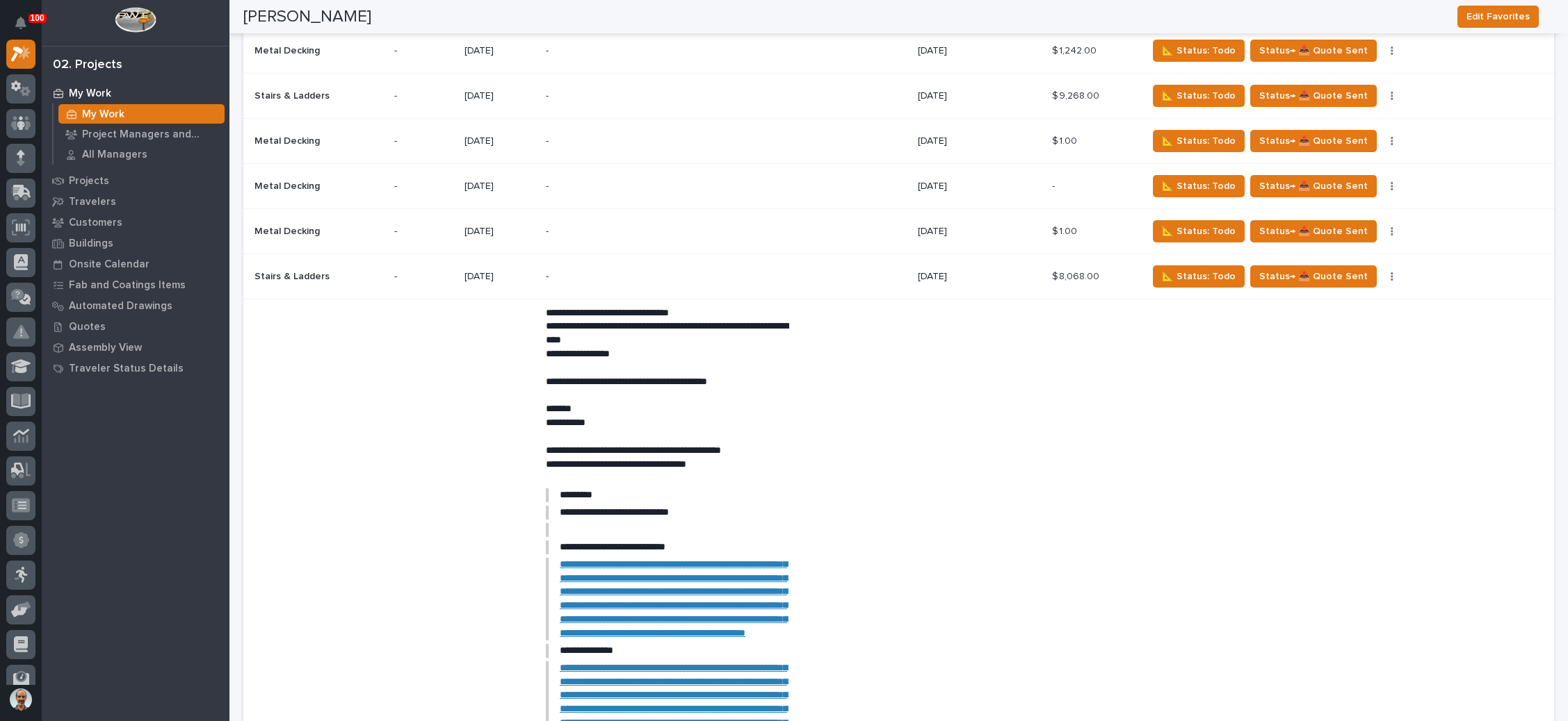
click at [648, 262] on div "-" at bounding box center [668, 277] width 243 height 31
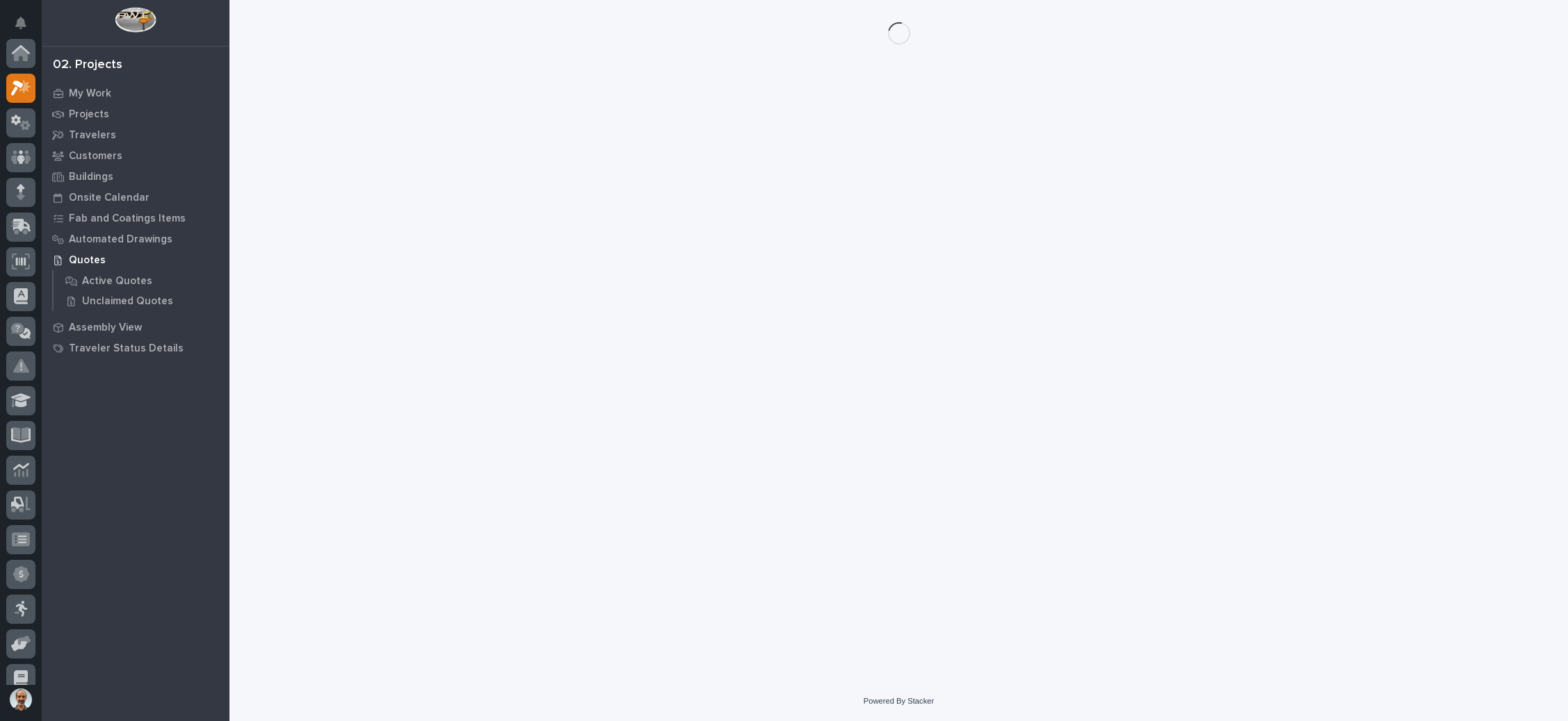
scroll to position [34, 0]
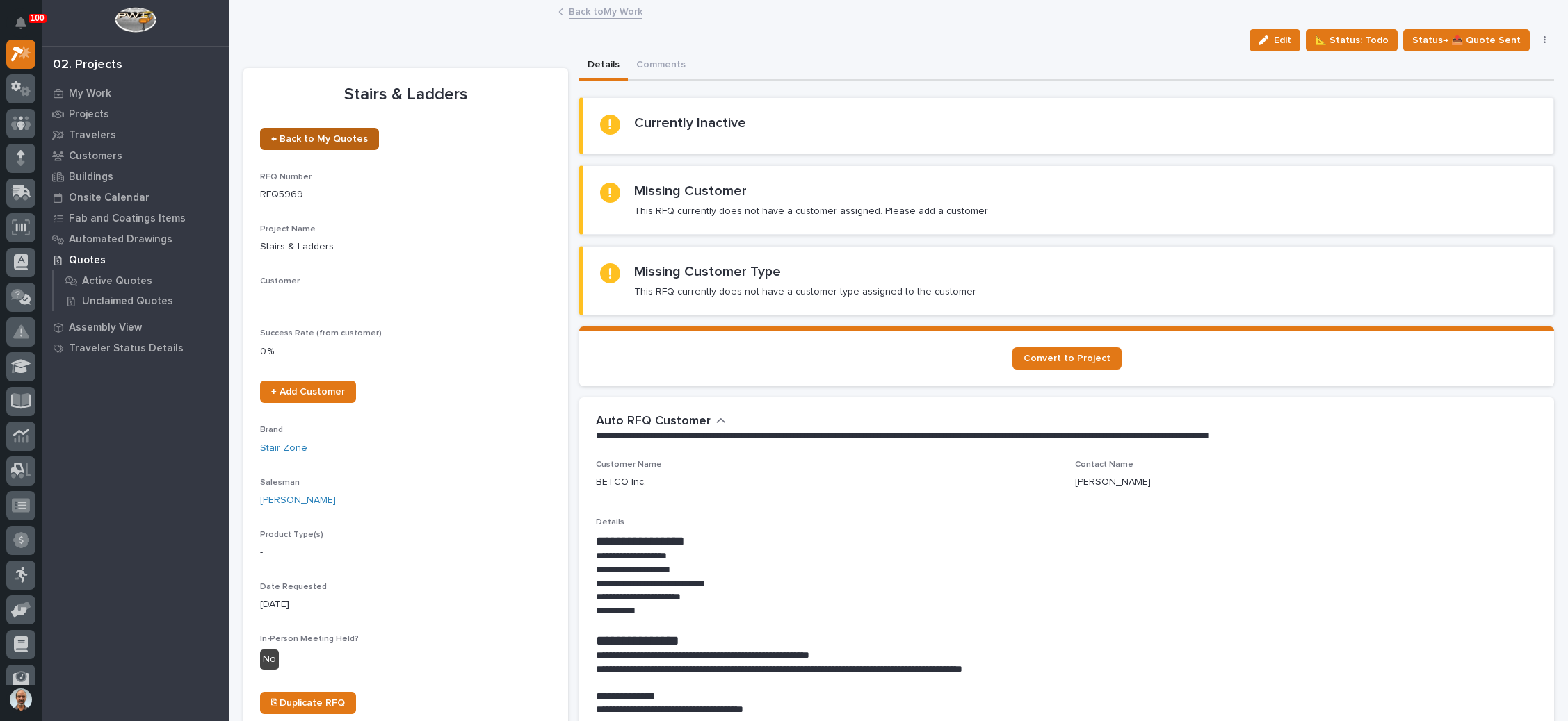
click at [354, 139] on span "← Back to My Quotes" at bounding box center [319, 139] width 97 height 10
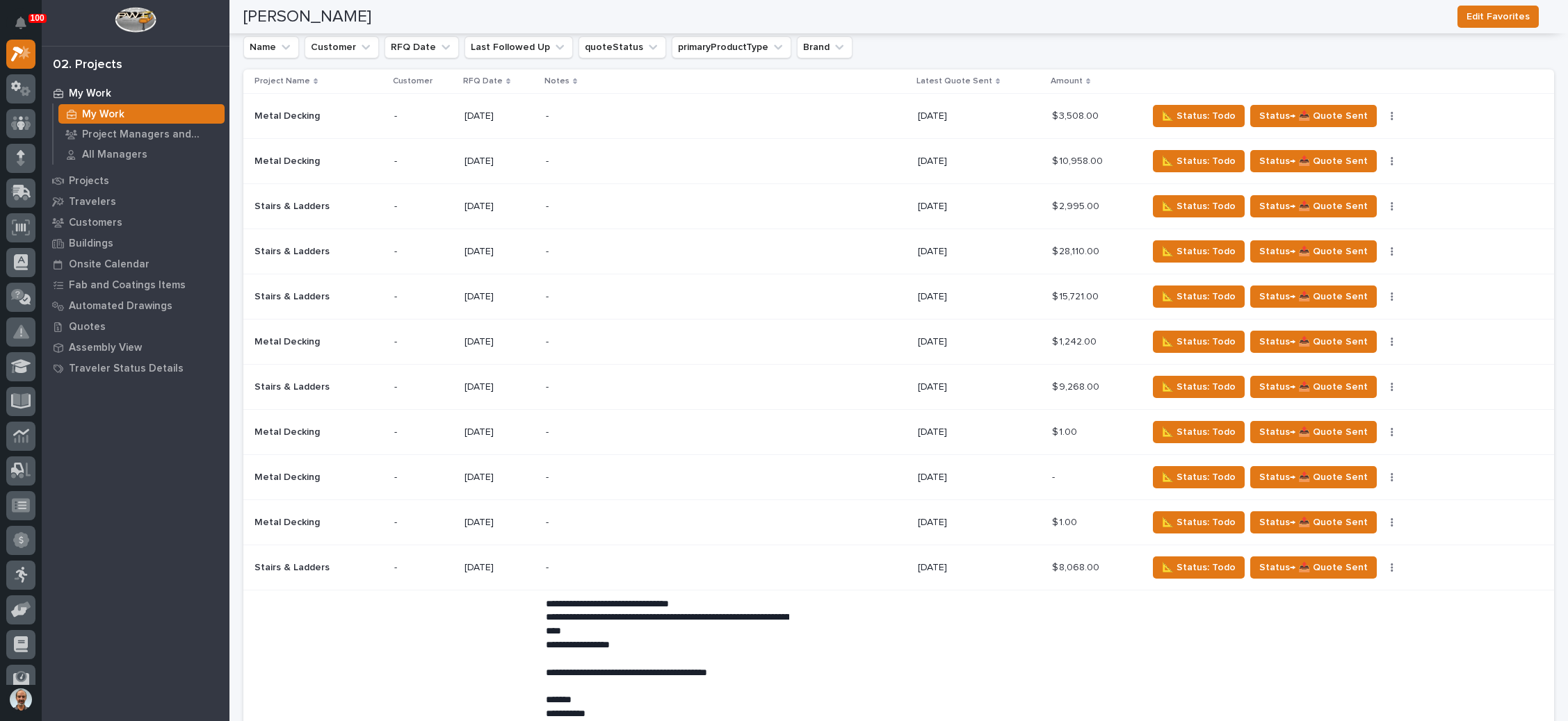
scroll to position [2710, 0]
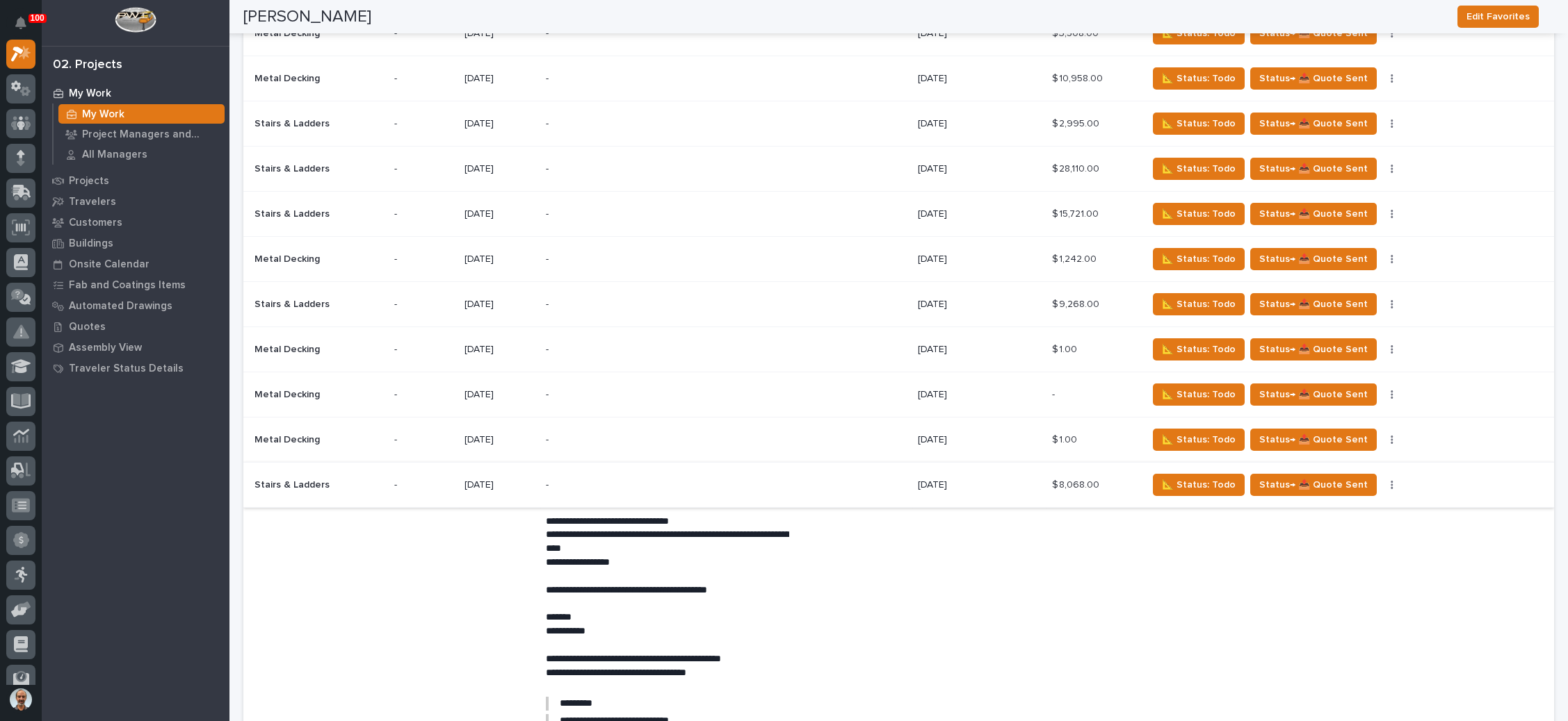
click at [1382, 480] on button "button" at bounding box center [1392, 485] width 20 height 10
click at [1357, 501] on span "Status→ 👎 Rejected" at bounding box center [1340, 510] width 91 height 17
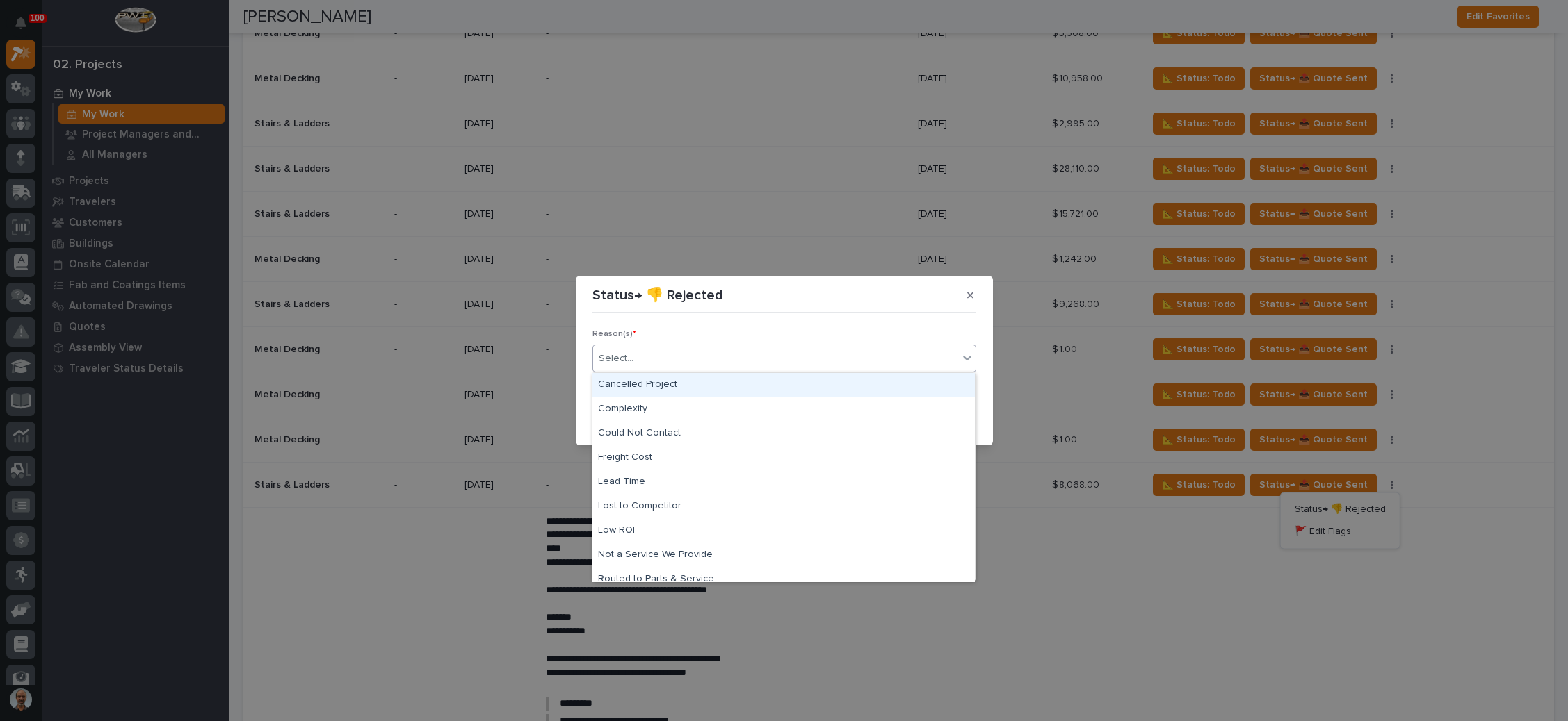
click at [955, 360] on div "Select..." at bounding box center [776, 359] width 365 height 23
click at [752, 387] on div "Cancelled Project" at bounding box center [784, 385] width 383 height 24
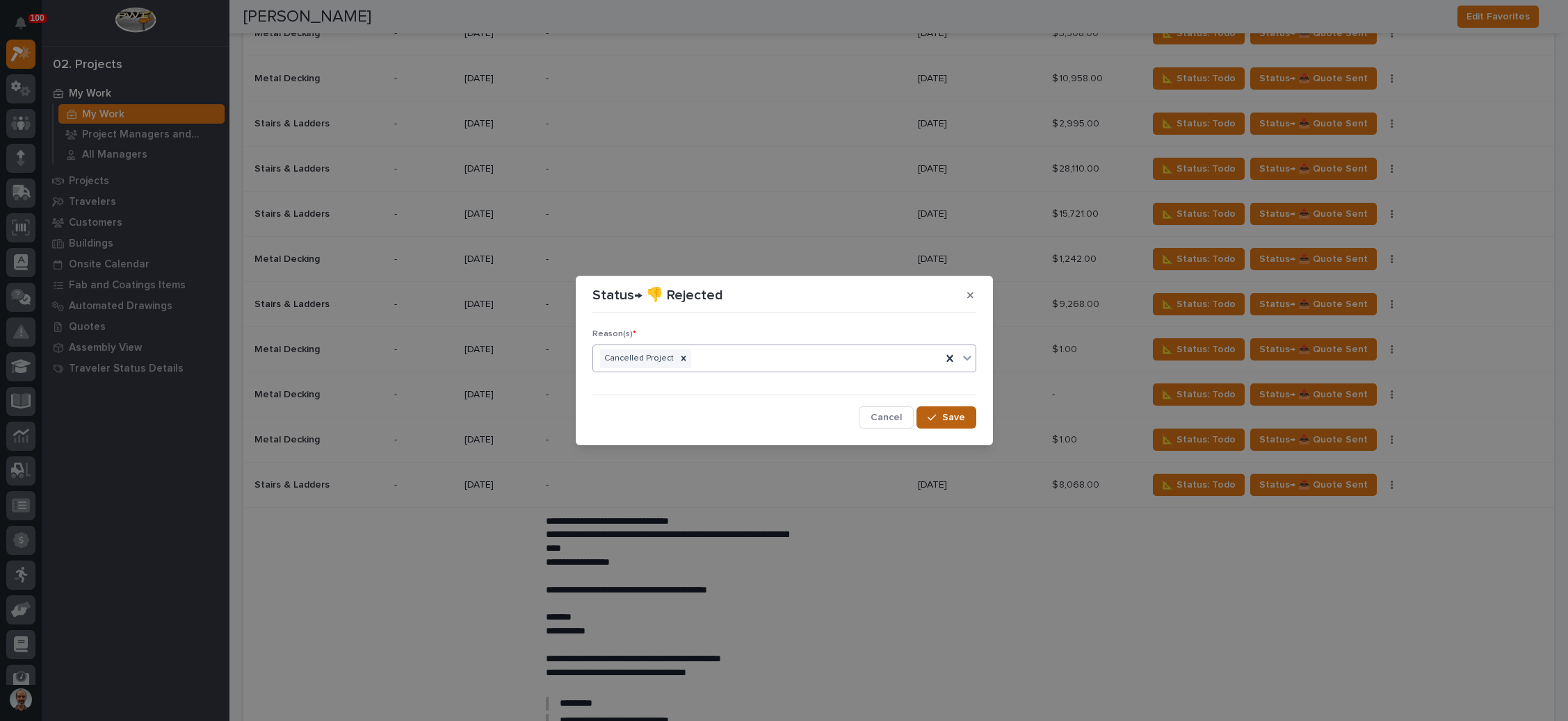
click at [936, 414] on icon "button" at bounding box center [931, 418] width 8 height 10
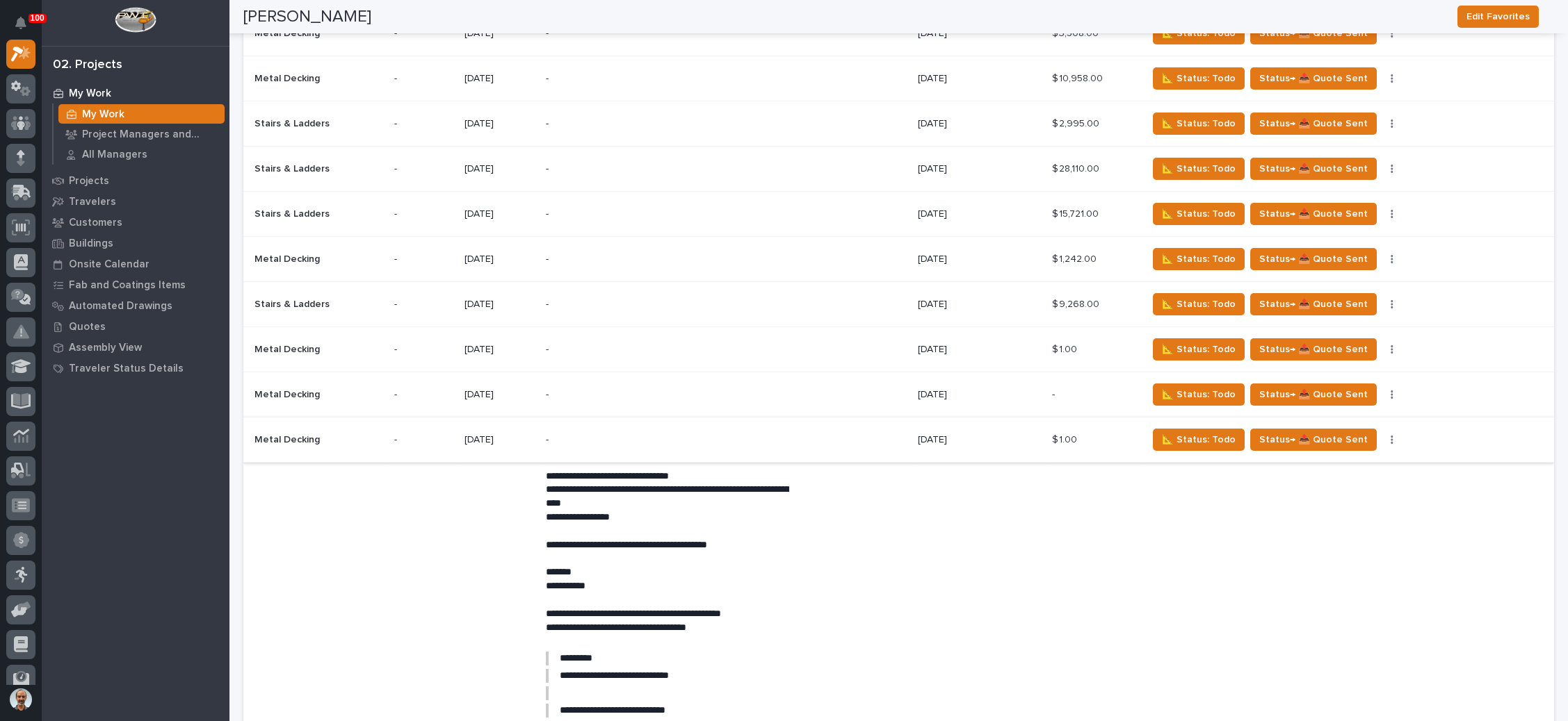
click at [1382, 435] on button "button" at bounding box center [1392, 440] width 20 height 10
click at [1358, 457] on span "Status→ 👎 Rejected" at bounding box center [1340, 465] width 91 height 17
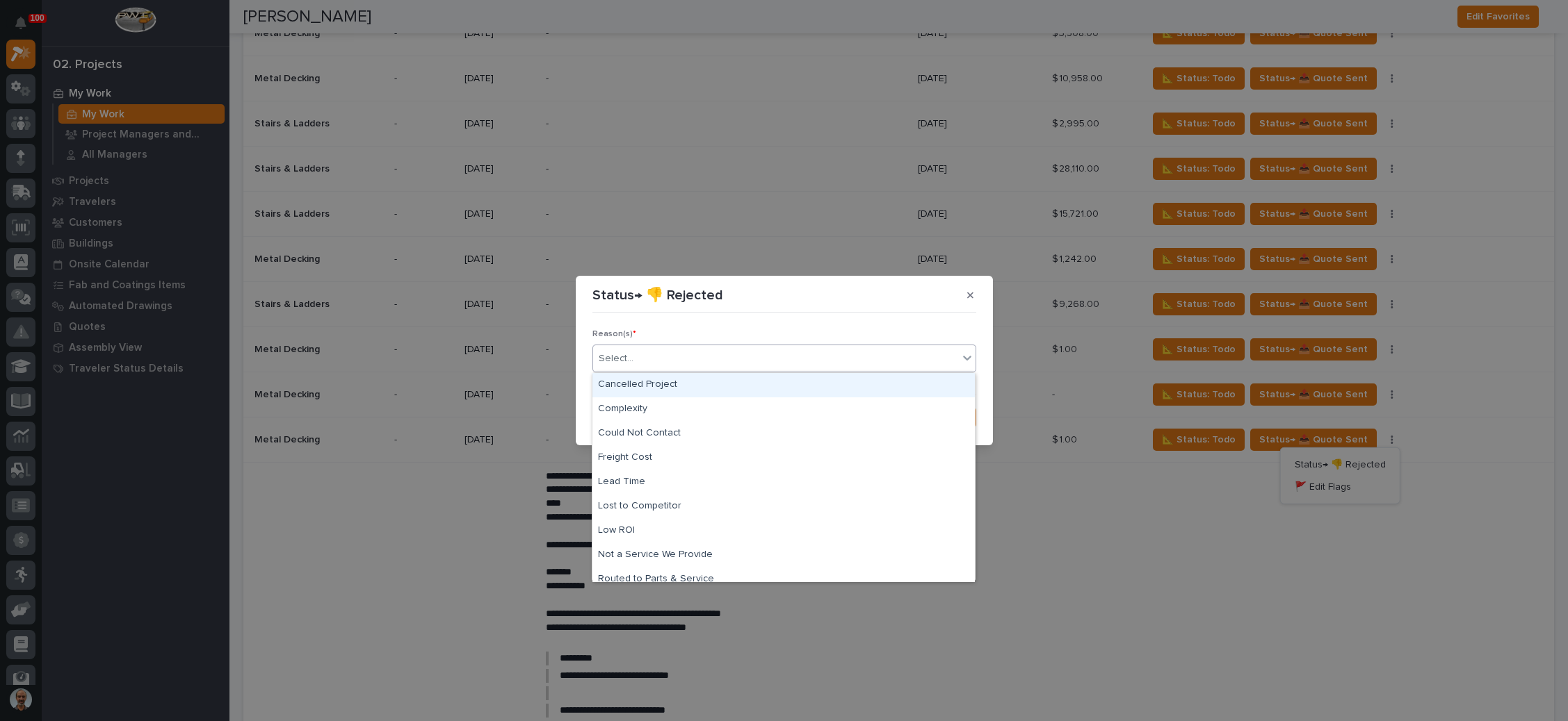
click at [879, 358] on div "Select..." at bounding box center [776, 359] width 365 height 23
click at [731, 433] on div "Could Not Contact" at bounding box center [784, 434] width 383 height 24
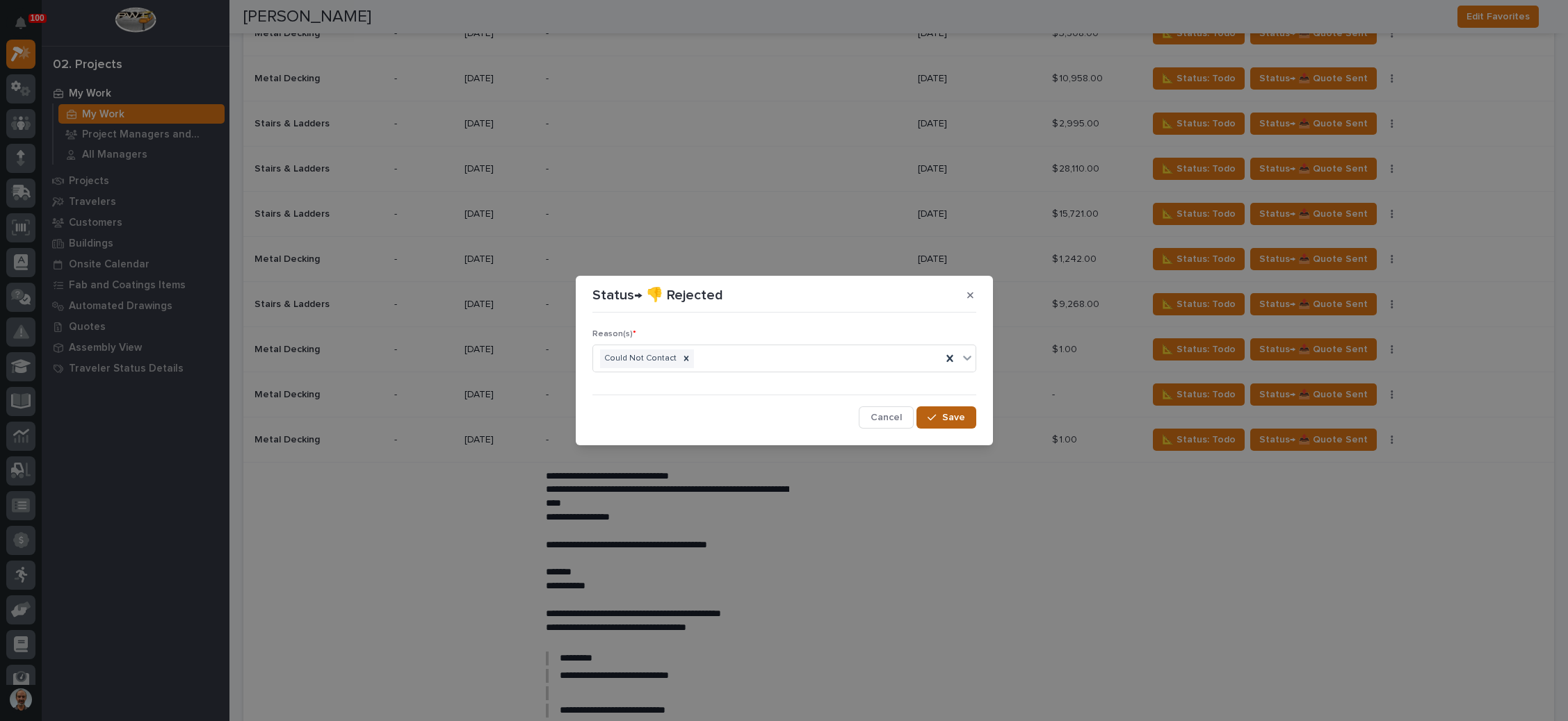
click at [932, 420] on icon "button" at bounding box center [931, 418] width 8 height 10
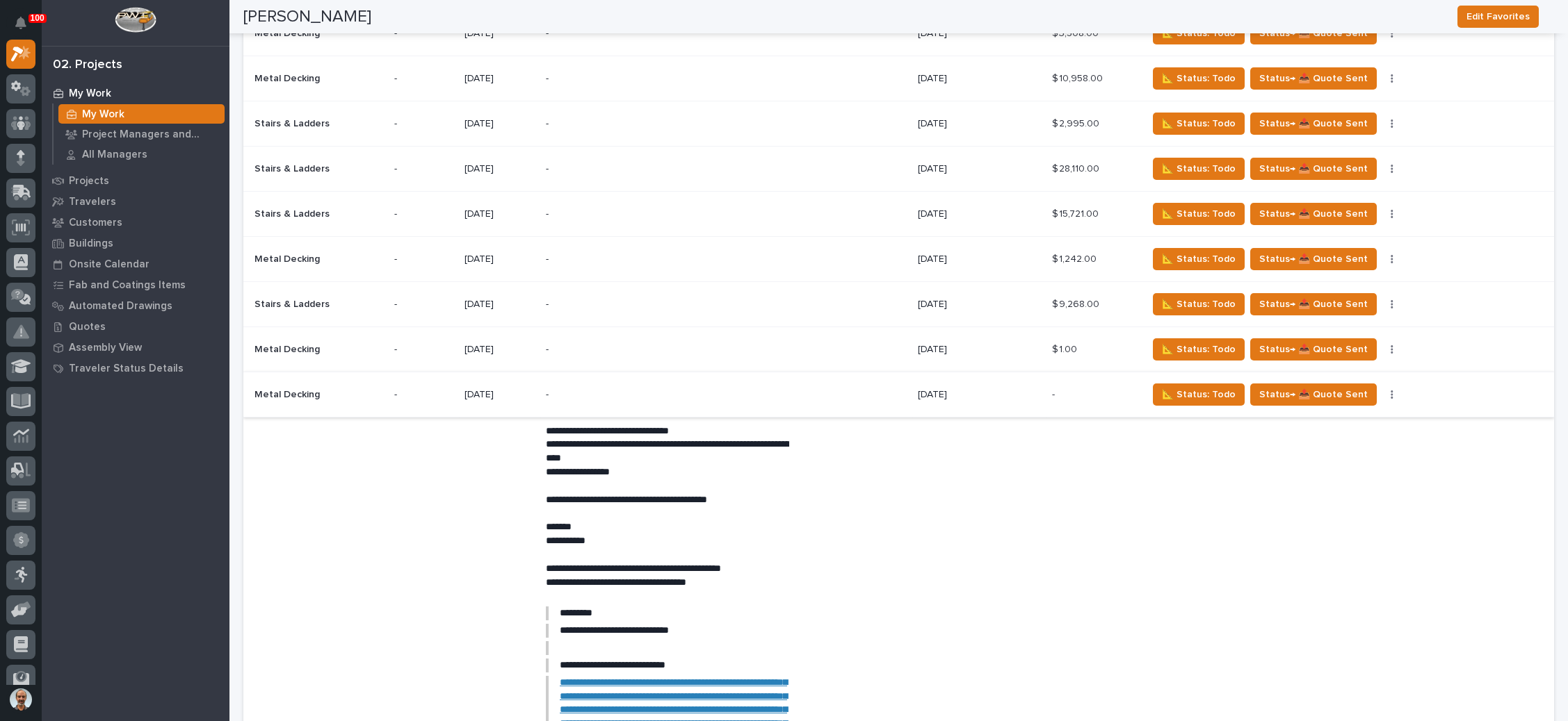
click at [1382, 389] on button "button" at bounding box center [1392, 394] width 20 height 10
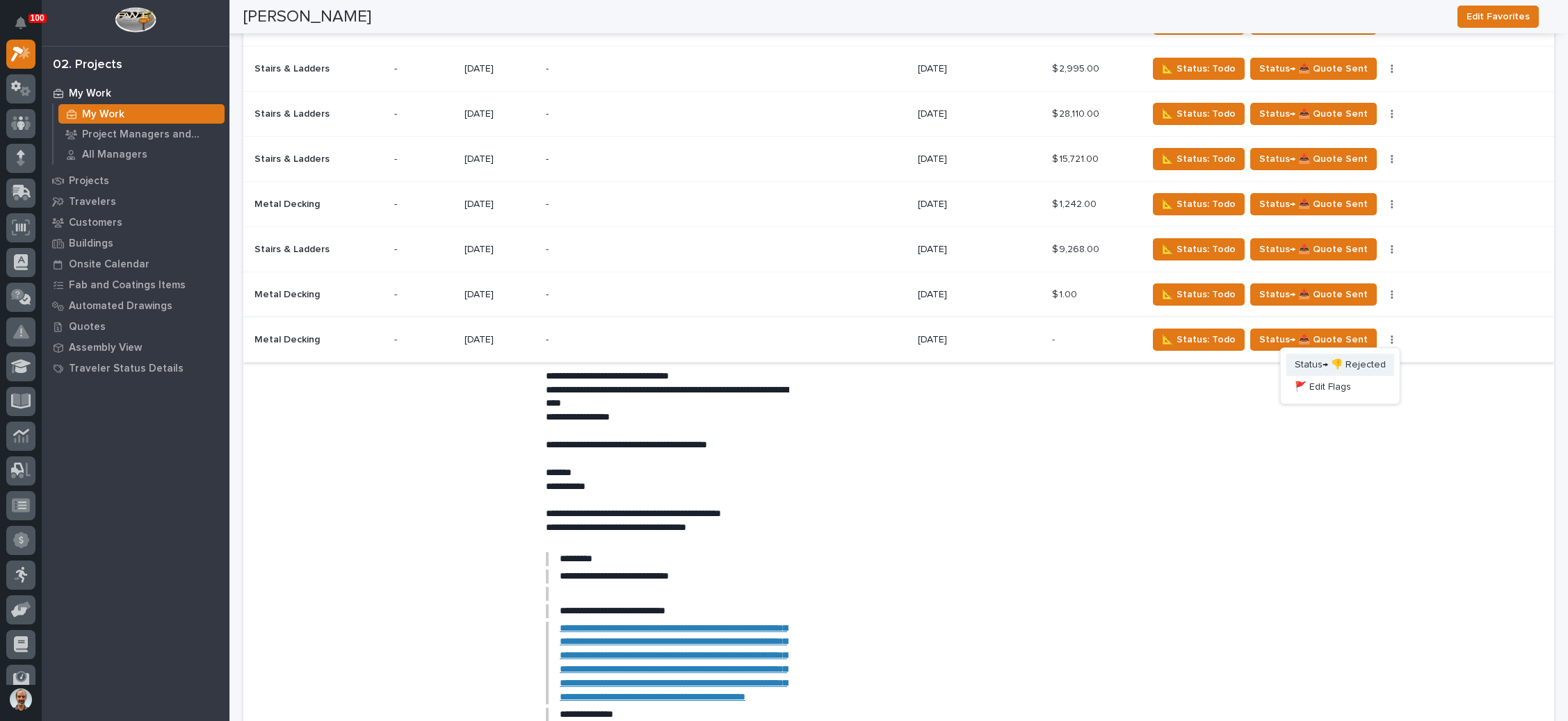
click at [1359, 373] on span "Status→ 👎 Rejected" at bounding box center [1340, 365] width 91 height 17
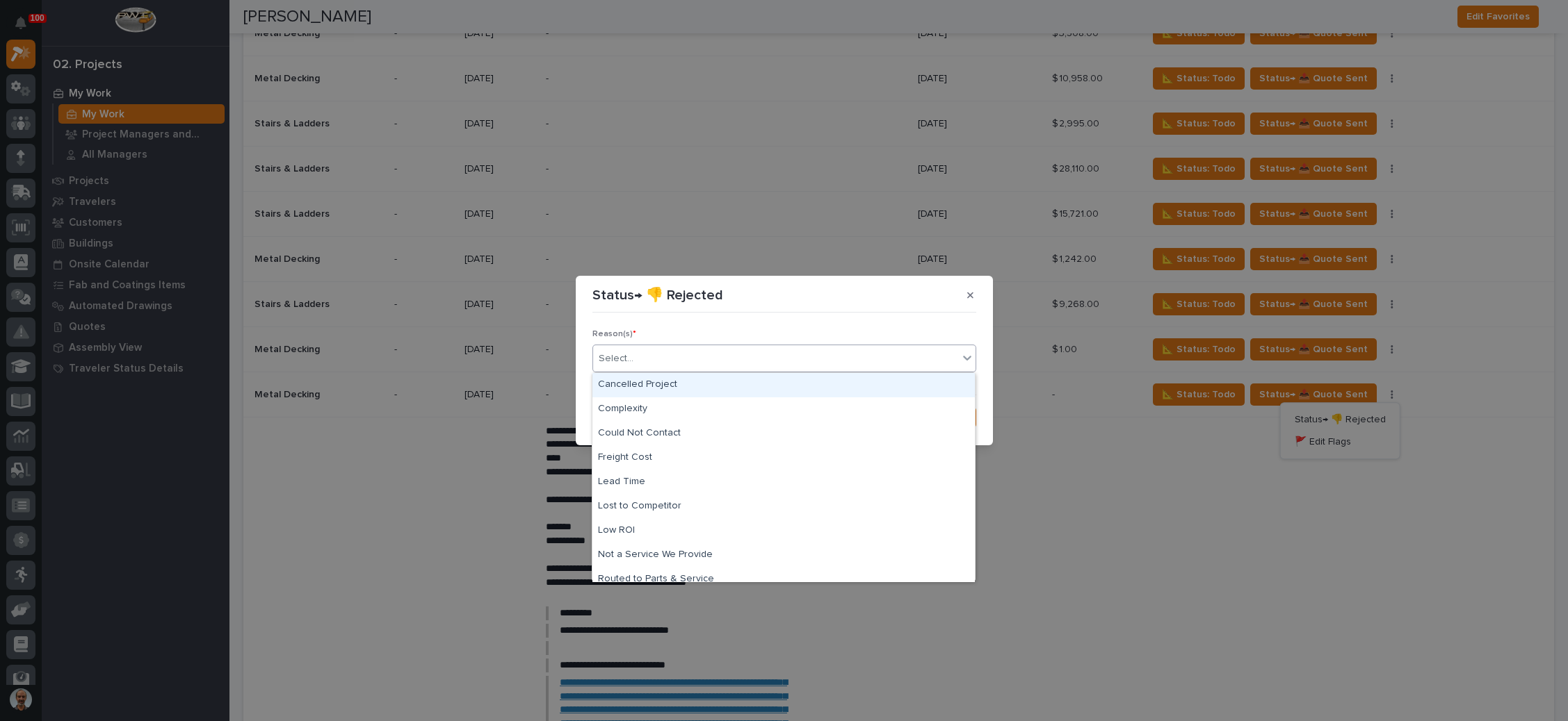
click at [815, 356] on div "Select..." at bounding box center [776, 359] width 365 height 23
click at [723, 431] on div "Could Not Contact" at bounding box center [784, 434] width 383 height 24
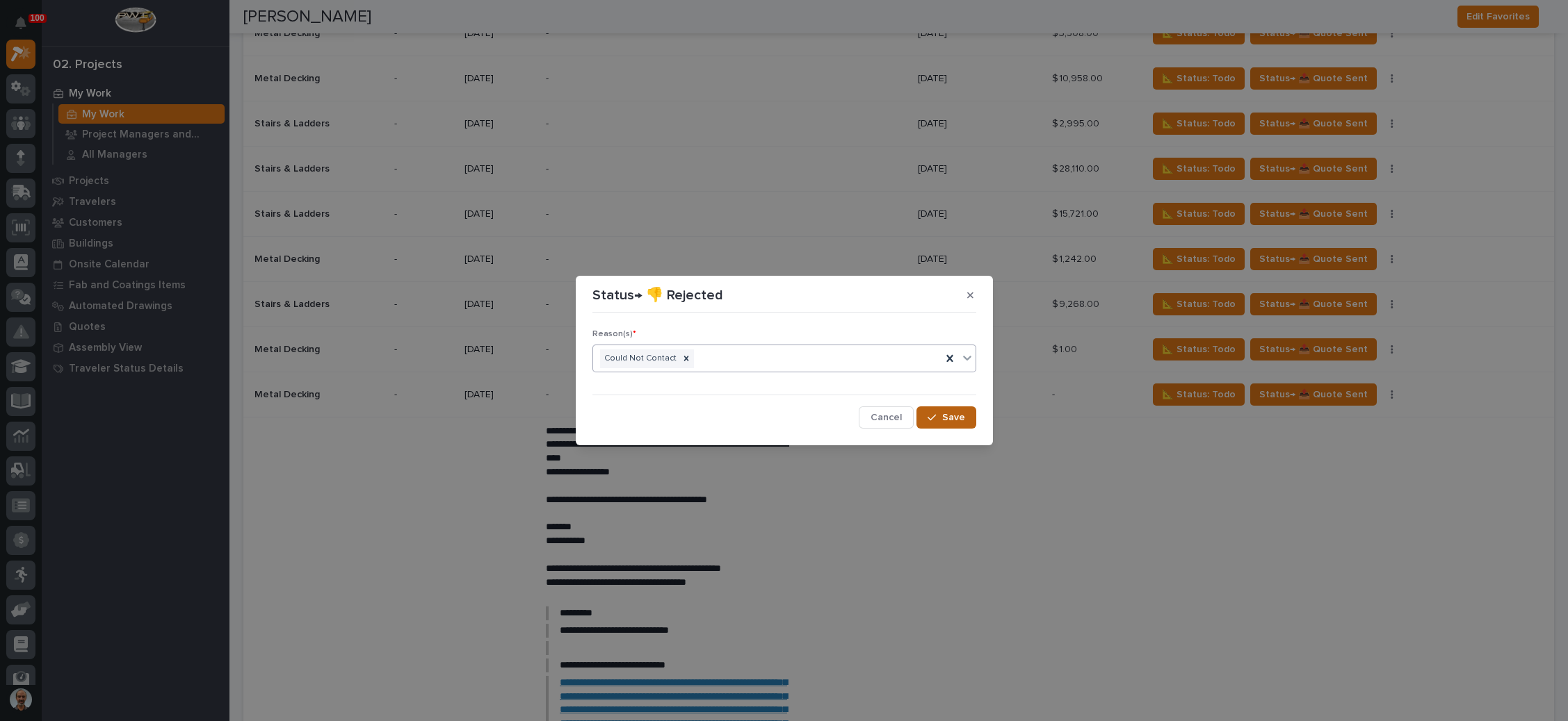
click at [943, 417] on span "Save" at bounding box center [953, 418] width 23 height 13
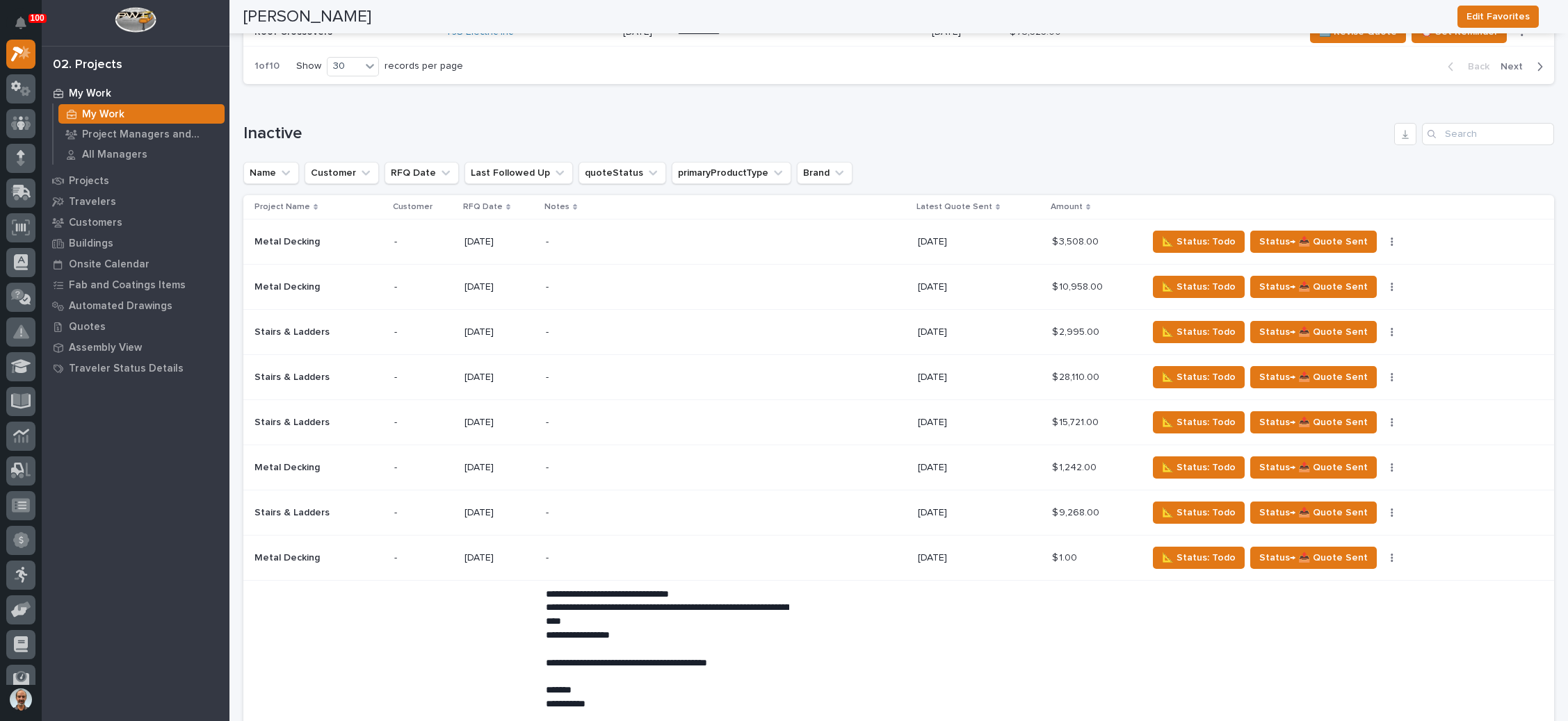
scroll to position [2710, 0]
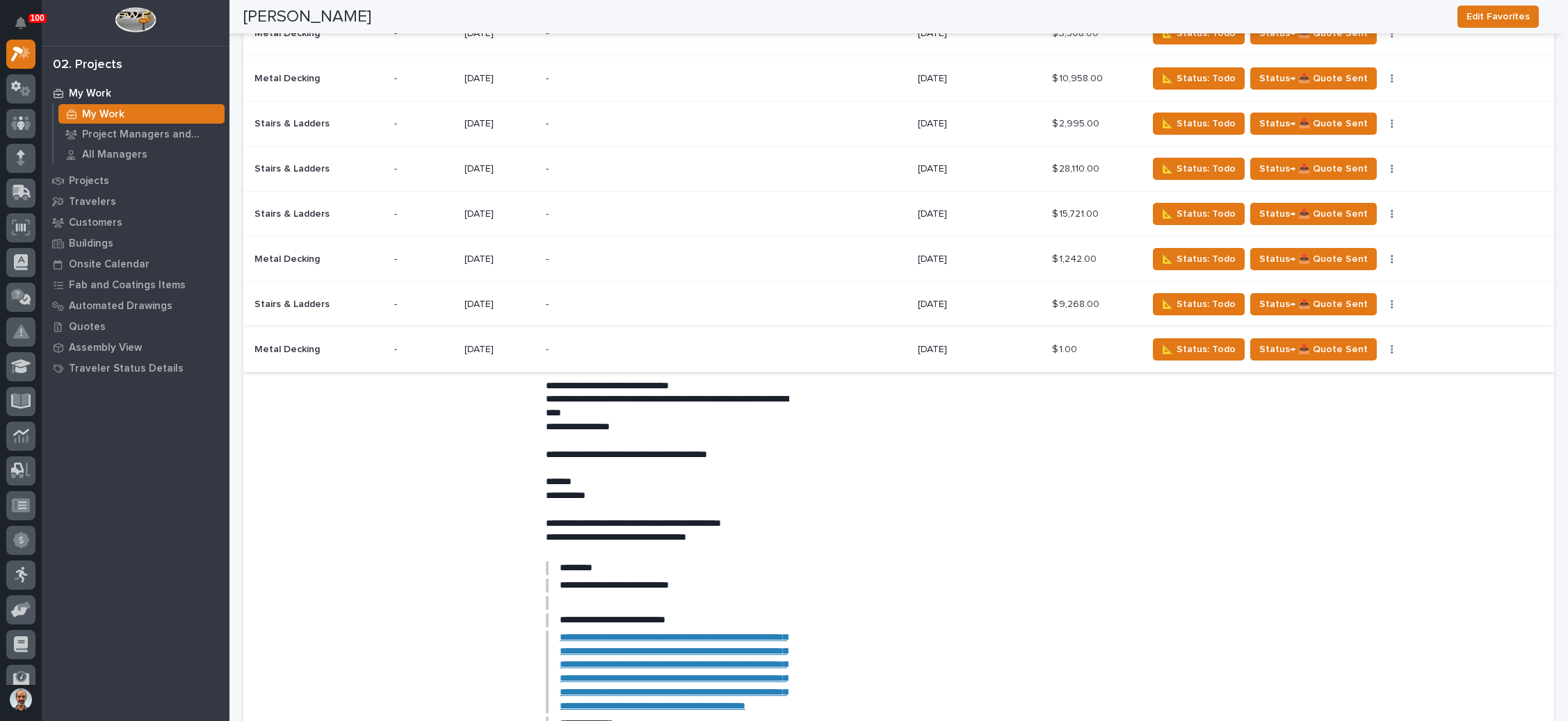
click at [1382, 345] on button "button" at bounding box center [1392, 350] width 20 height 10
click at [1364, 367] on span "Status→ 👎 Rejected" at bounding box center [1340, 375] width 91 height 17
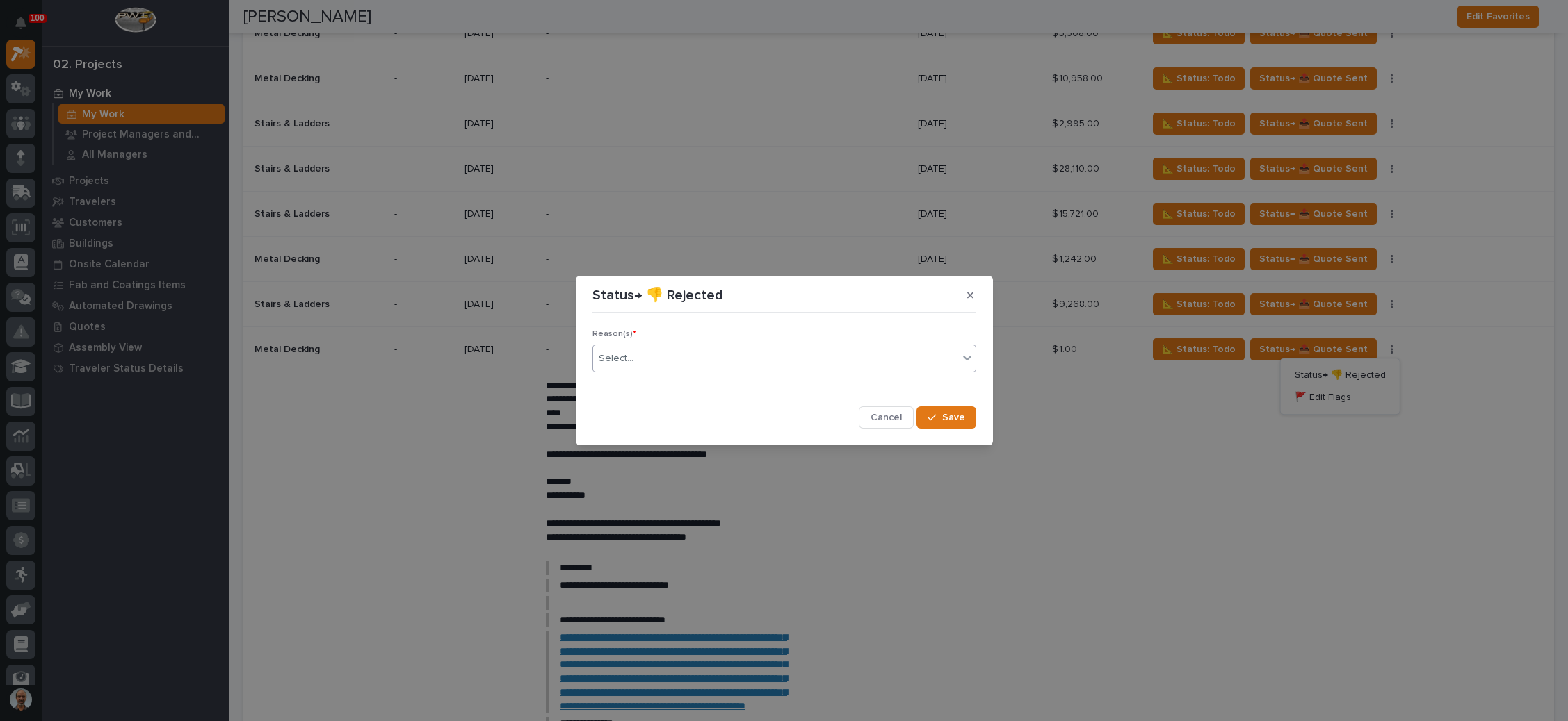
click at [842, 355] on div "Select..." at bounding box center [776, 359] width 365 height 23
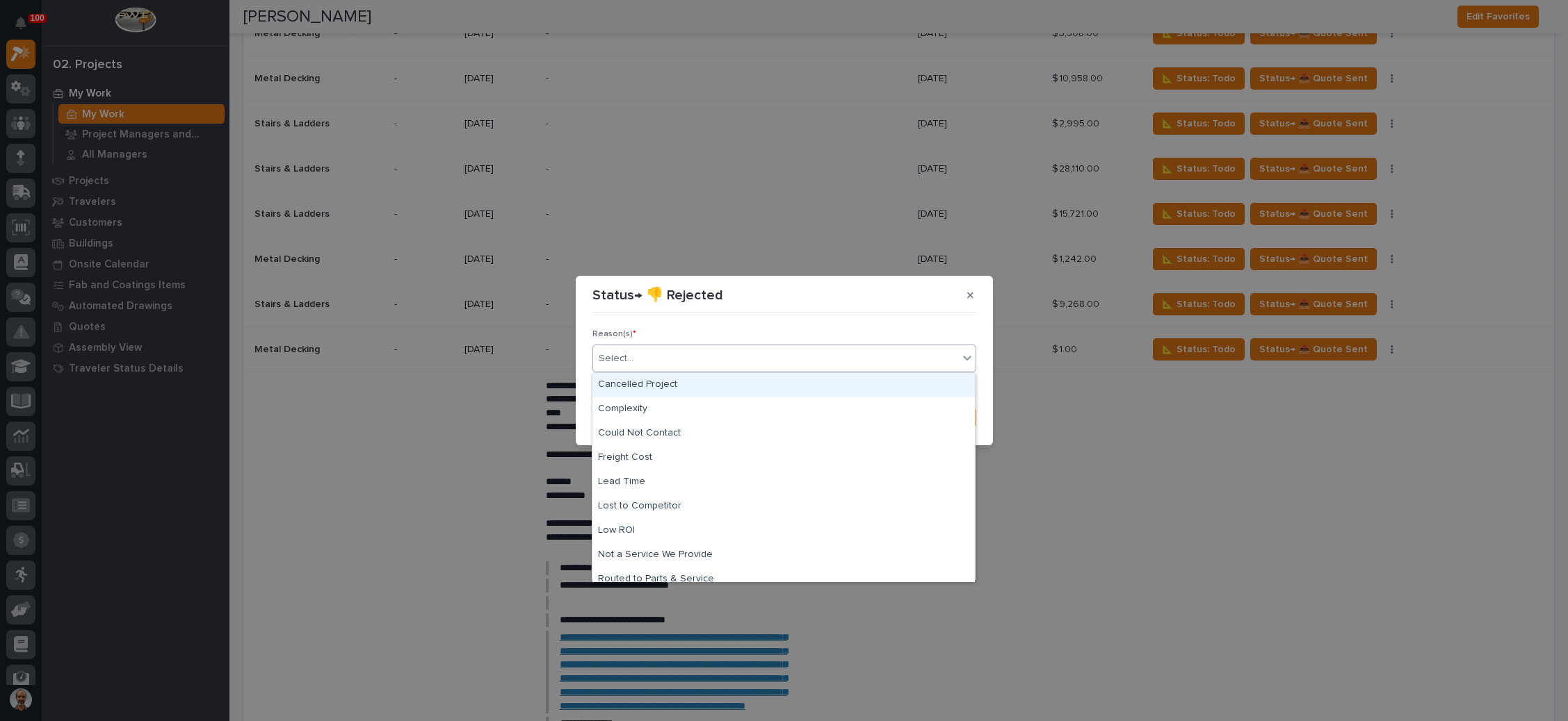
click at [707, 387] on div "Cancelled Project" at bounding box center [784, 385] width 383 height 24
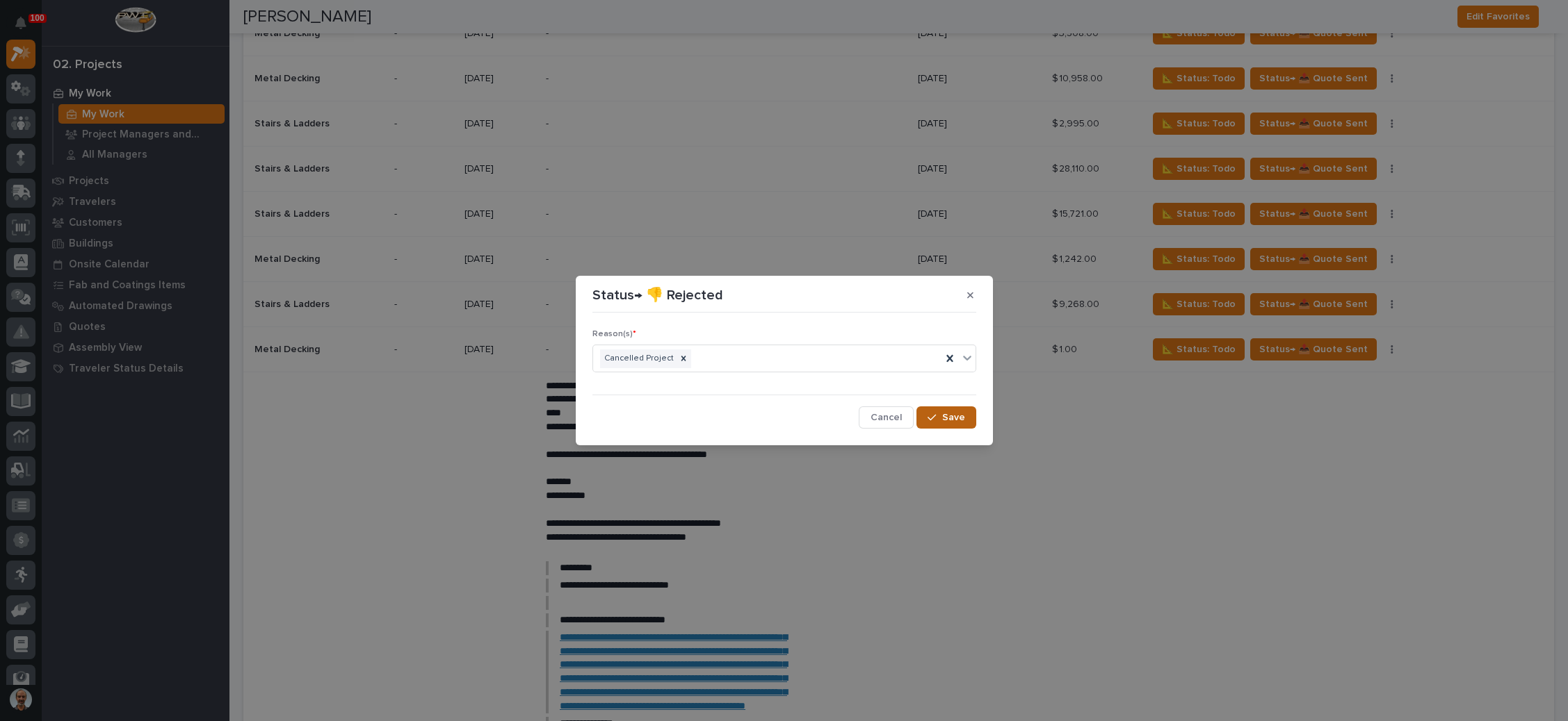
click at [930, 416] on icon "button" at bounding box center [931, 418] width 8 height 10
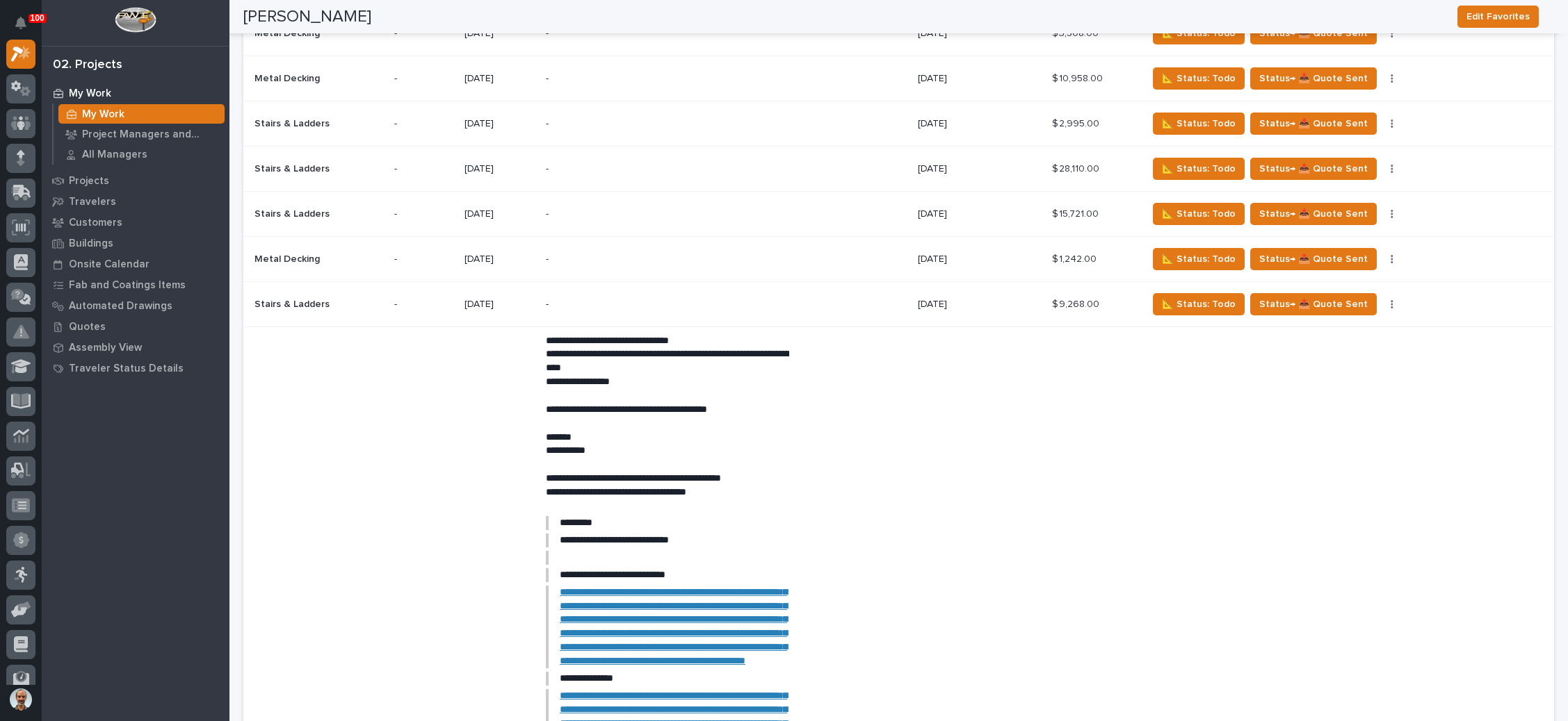
click at [854, 283] on div "-" at bounding box center [726, 305] width 361 height 42
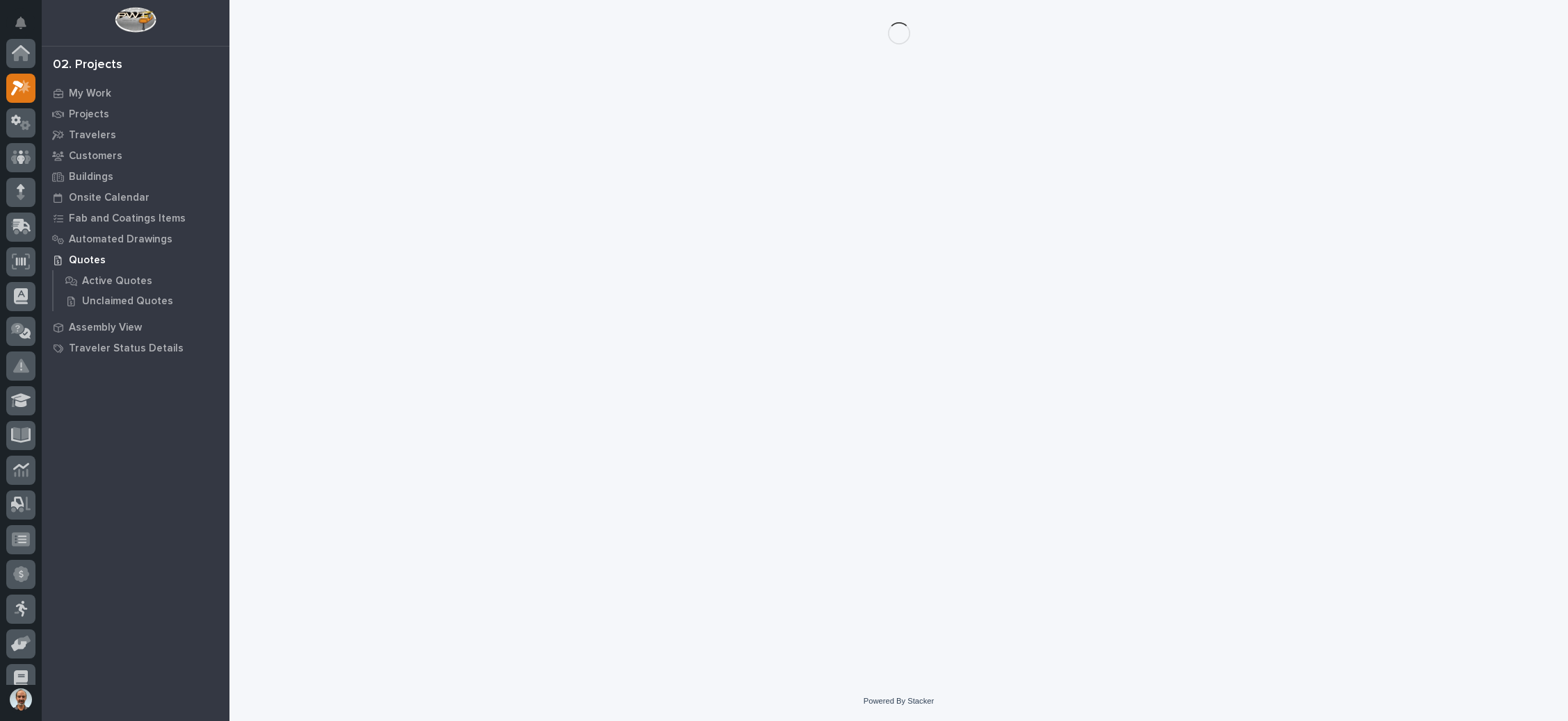
scroll to position [34, 0]
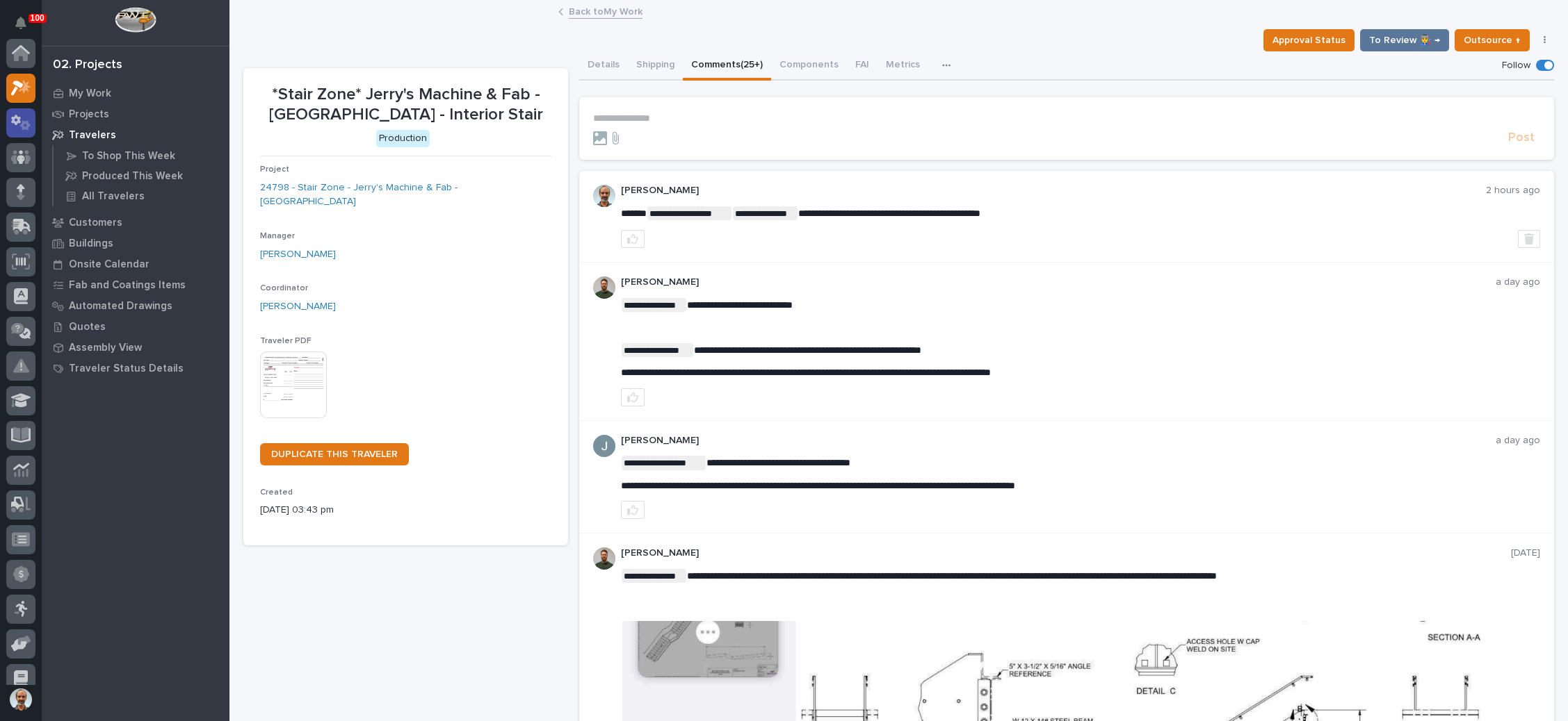
scroll to position [34, 0]
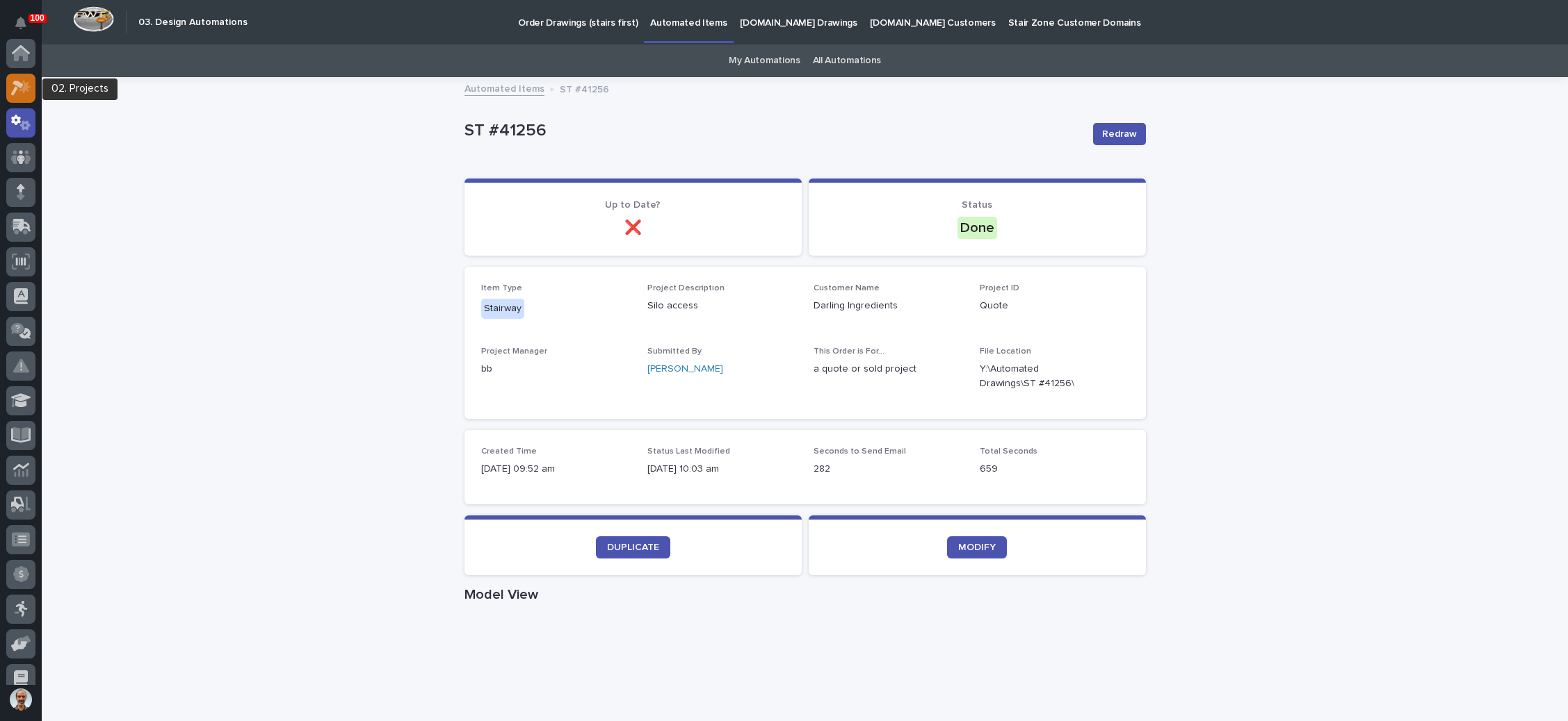
click at [17, 88] on icon at bounding box center [18, 88] width 13 height 16
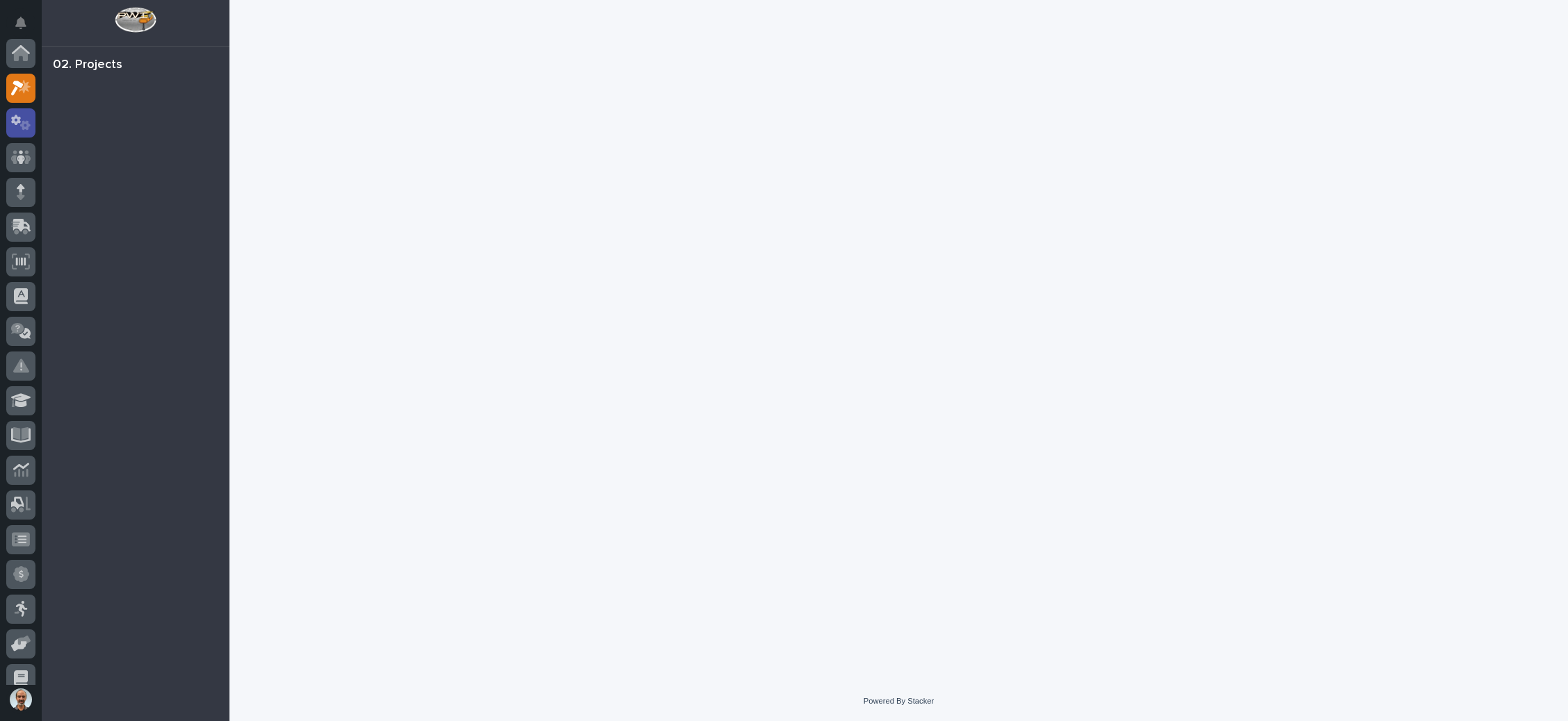
scroll to position [34, 0]
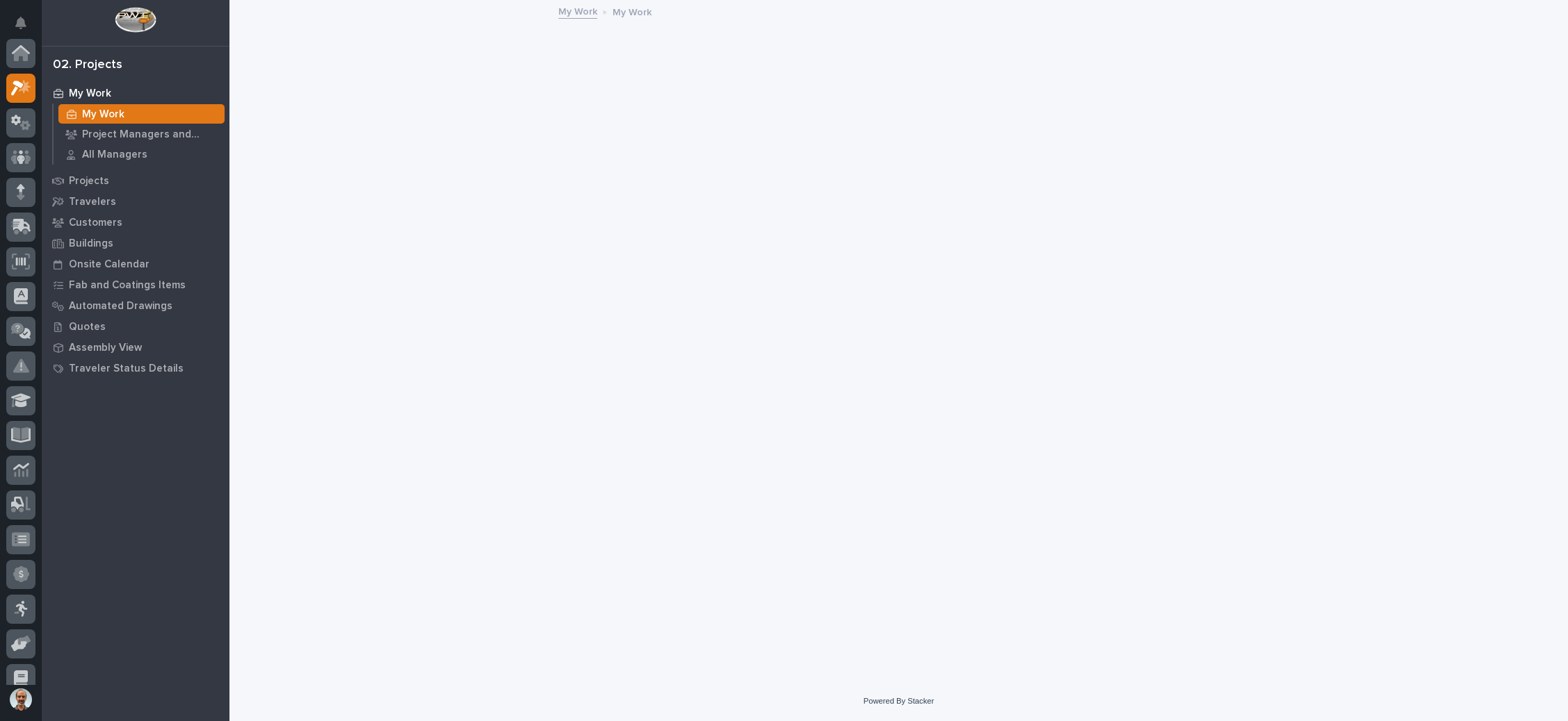
scroll to position [34, 0]
click at [96, 90] on p "My Work" at bounding box center [90, 94] width 42 height 13
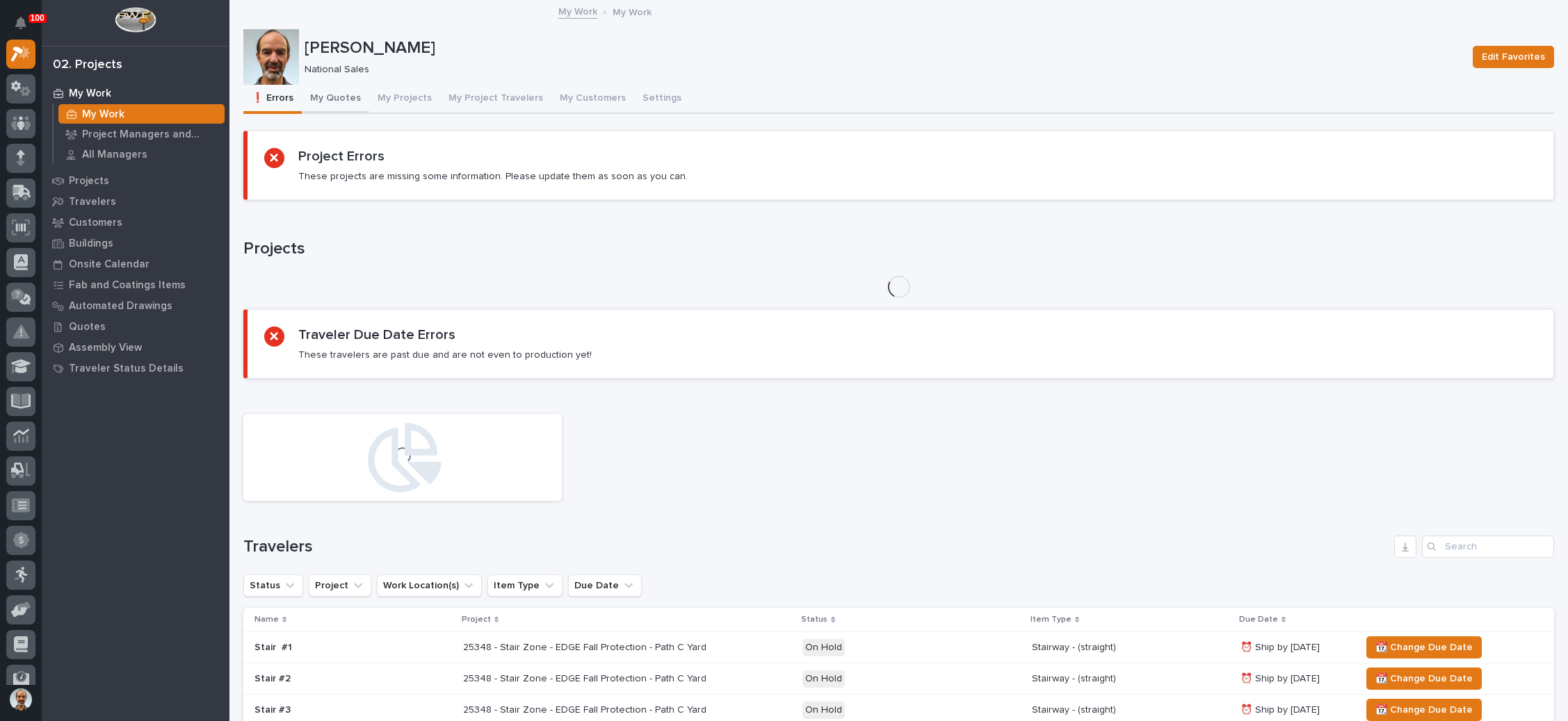
click at [340, 91] on button "My Quotes" at bounding box center [335, 99] width 67 height 29
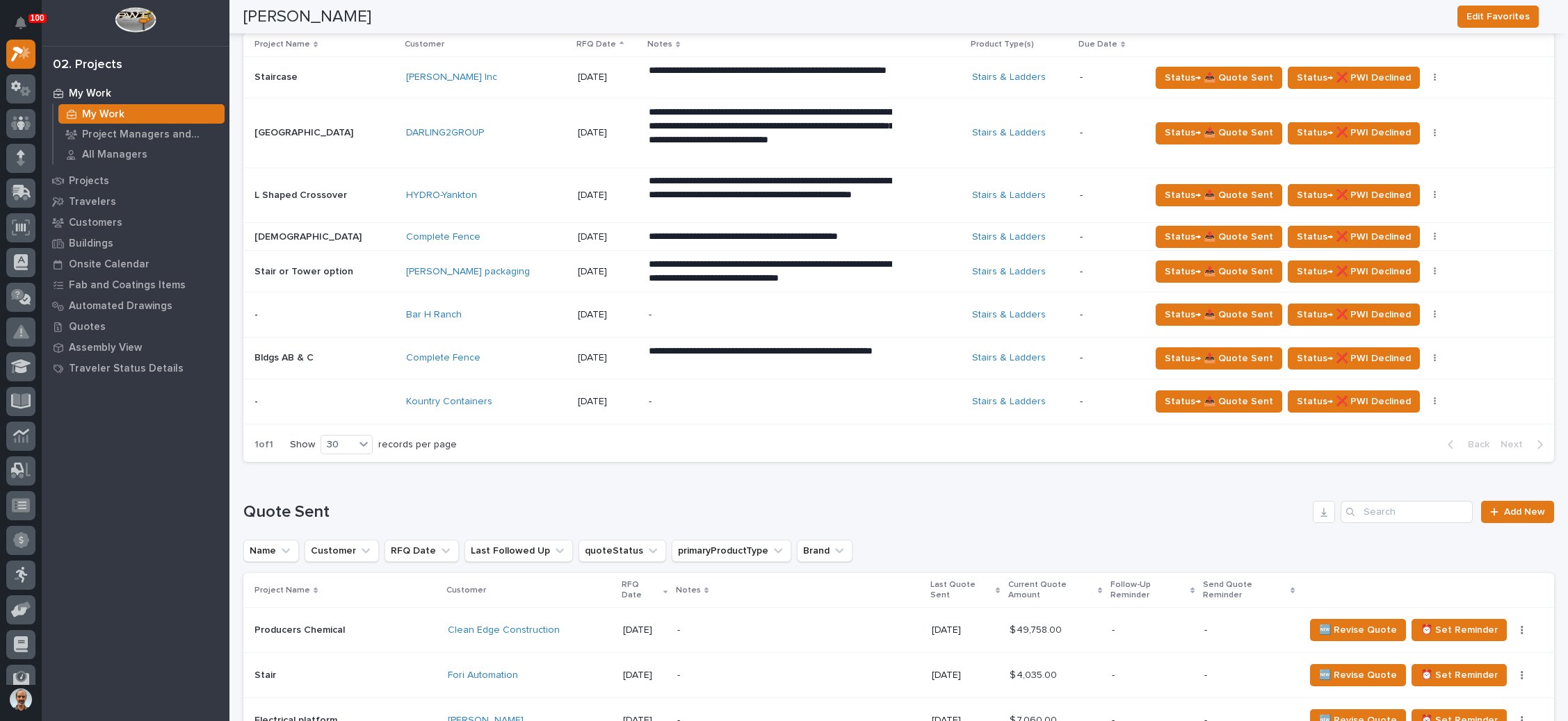
scroll to position [654, 0]
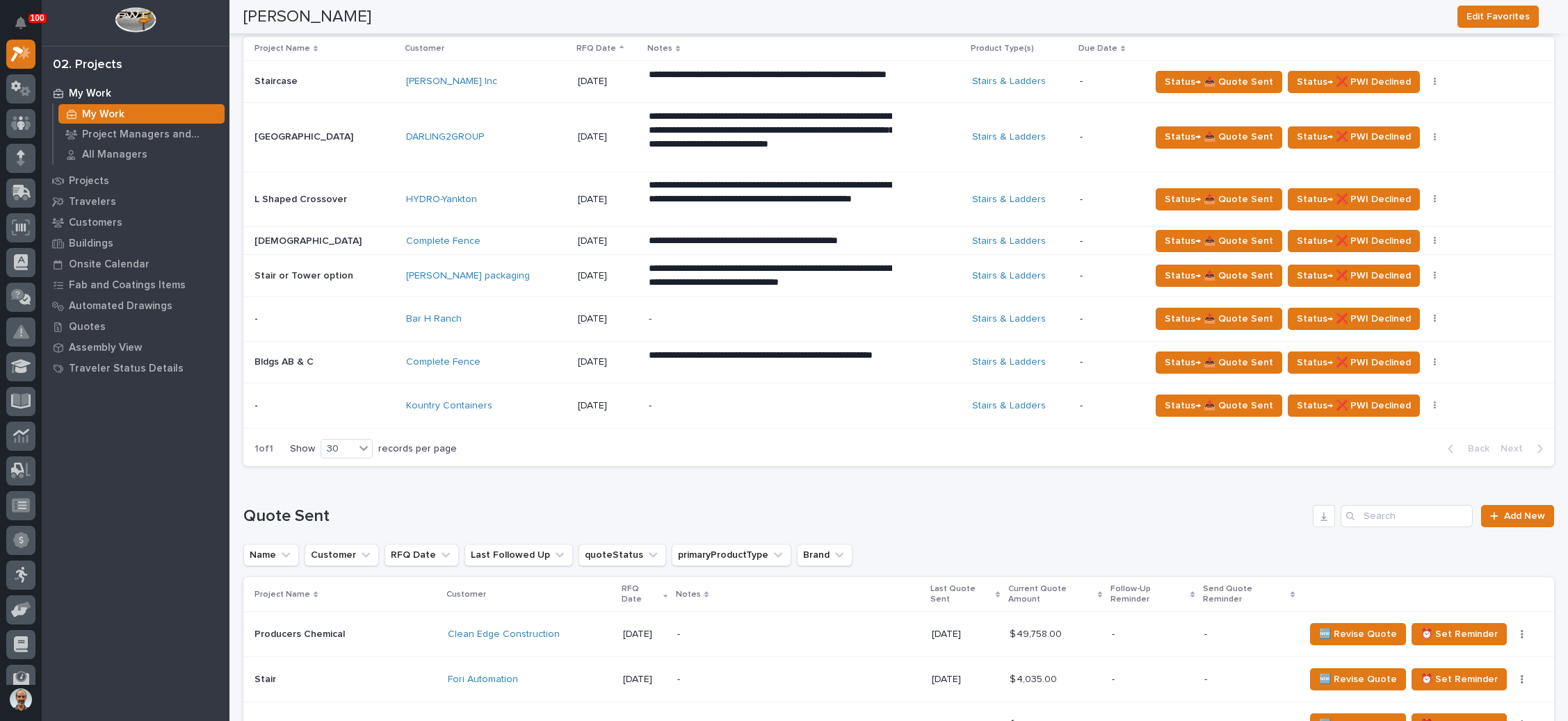
click at [798, 327] on div "-" at bounding box center [770, 320] width 243 height 31
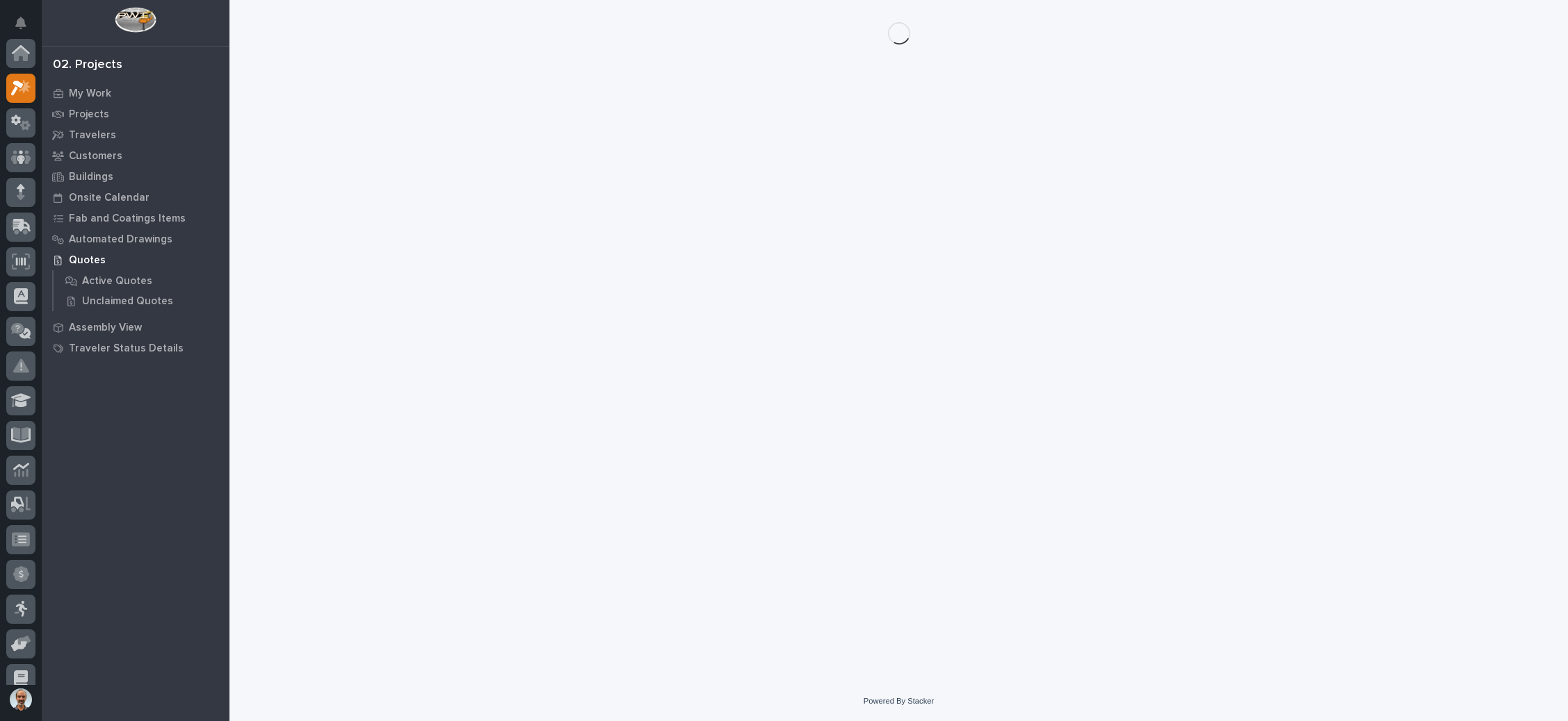
scroll to position [34, 0]
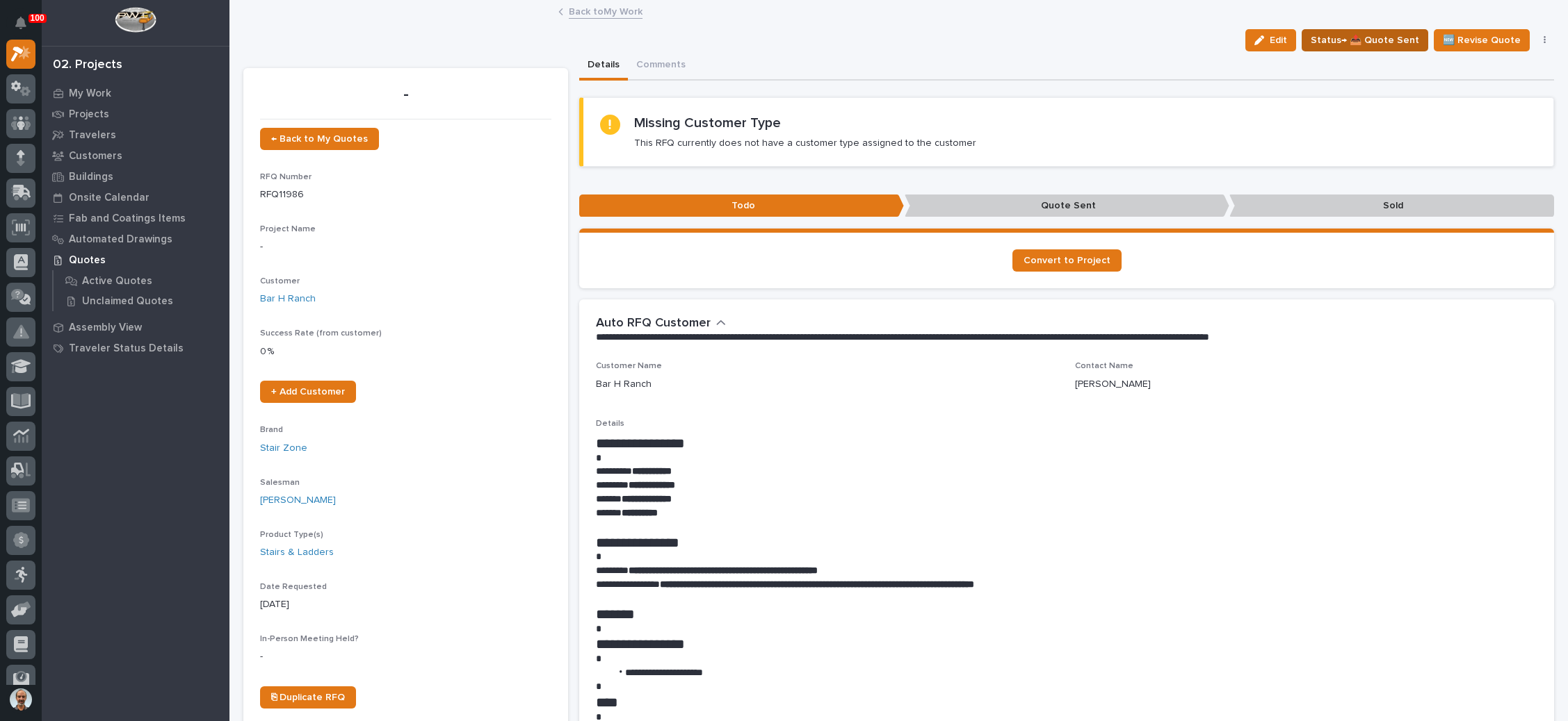
click at [1386, 32] on span "Status→ 📤 Quote Sent" at bounding box center [1364, 40] width 108 height 17
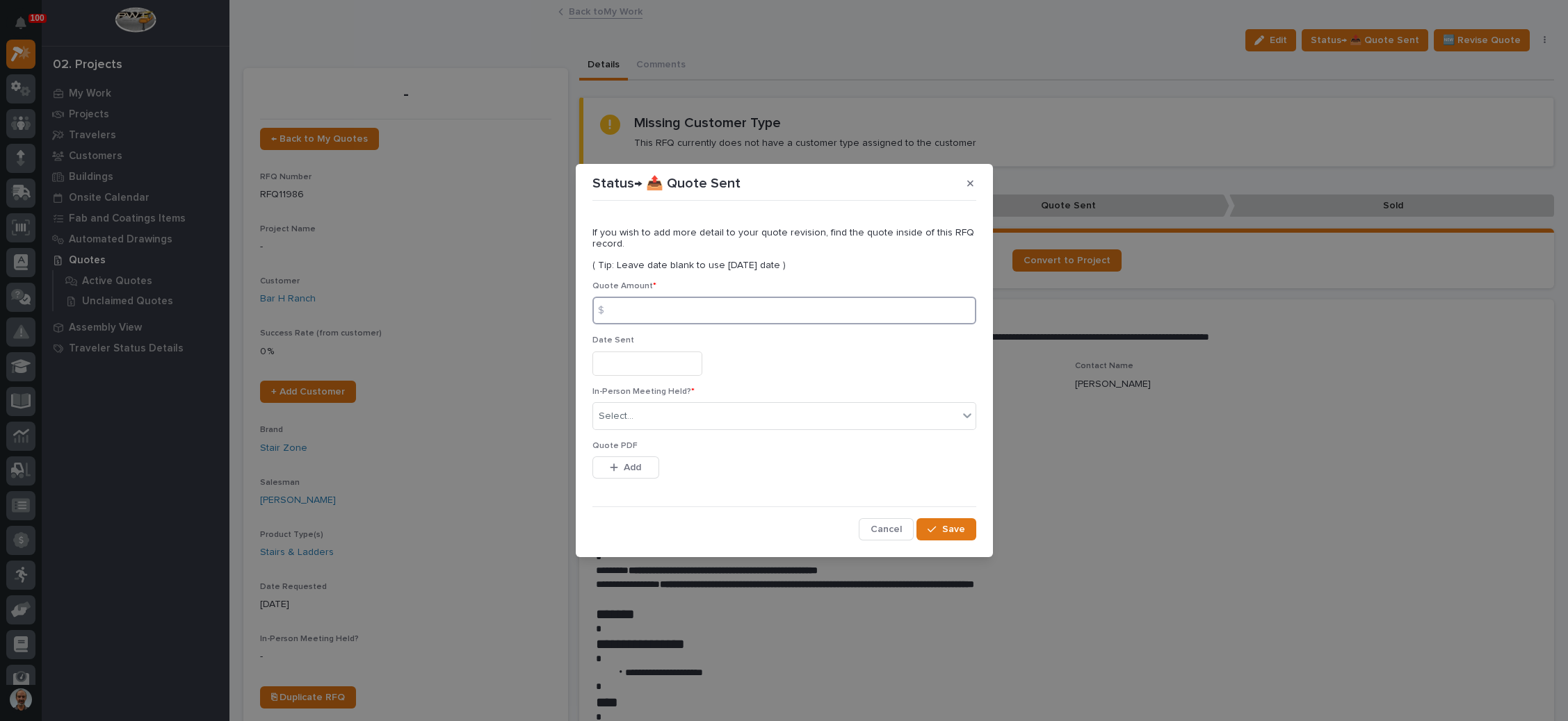
click at [748, 321] on input at bounding box center [784, 310] width 384 height 28
click at [737, 301] on input at bounding box center [784, 310] width 384 height 28
type input "24931"
click at [676, 365] on input "text" at bounding box center [647, 363] width 110 height 24
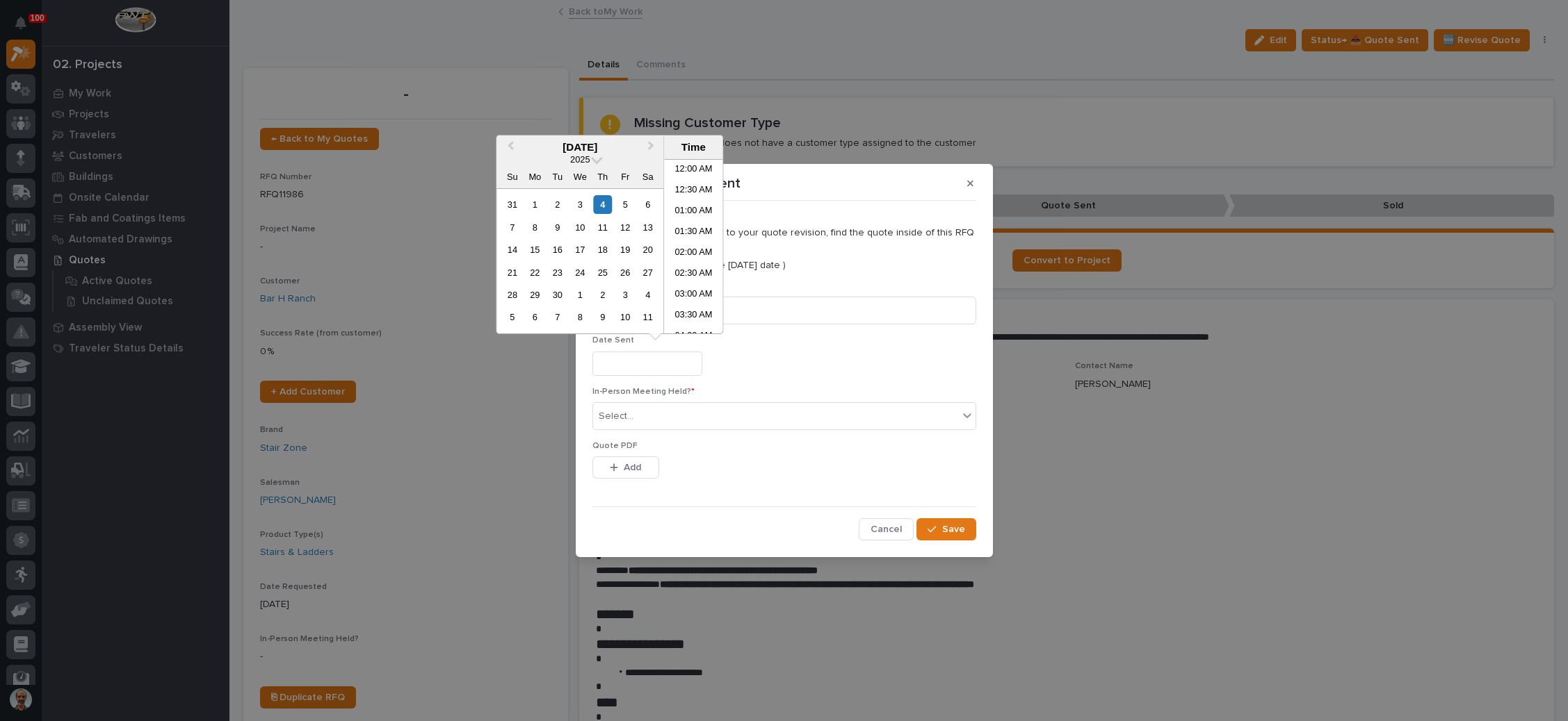
scroll to position [632, 0]
click at [601, 200] on div "4" at bounding box center [603, 204] width 19 height 19
type input "**********"
drag, startPoint x: 637, startPoint y: 416, endPoint x: 637, endPoint y: 428, distance: 12.0
click at [637, 423] on div "Select..." at bounding box center [776, 416] width 365 height 23
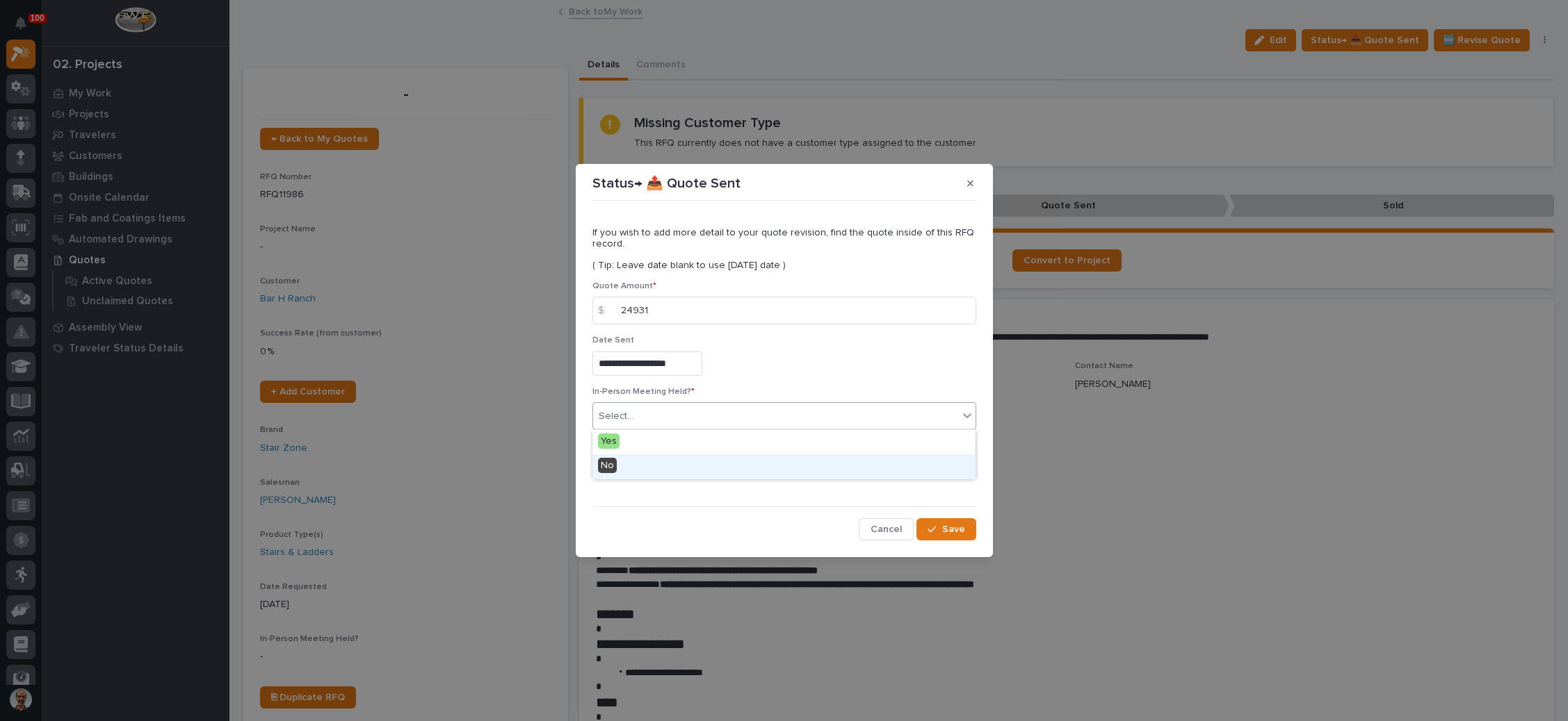
click at [654, 470] on div "No" at bounding box center [784, 467] width 383 height 24
click at [644, 464] on button "Add" at bounding box center [626, 467] width 66 height 22
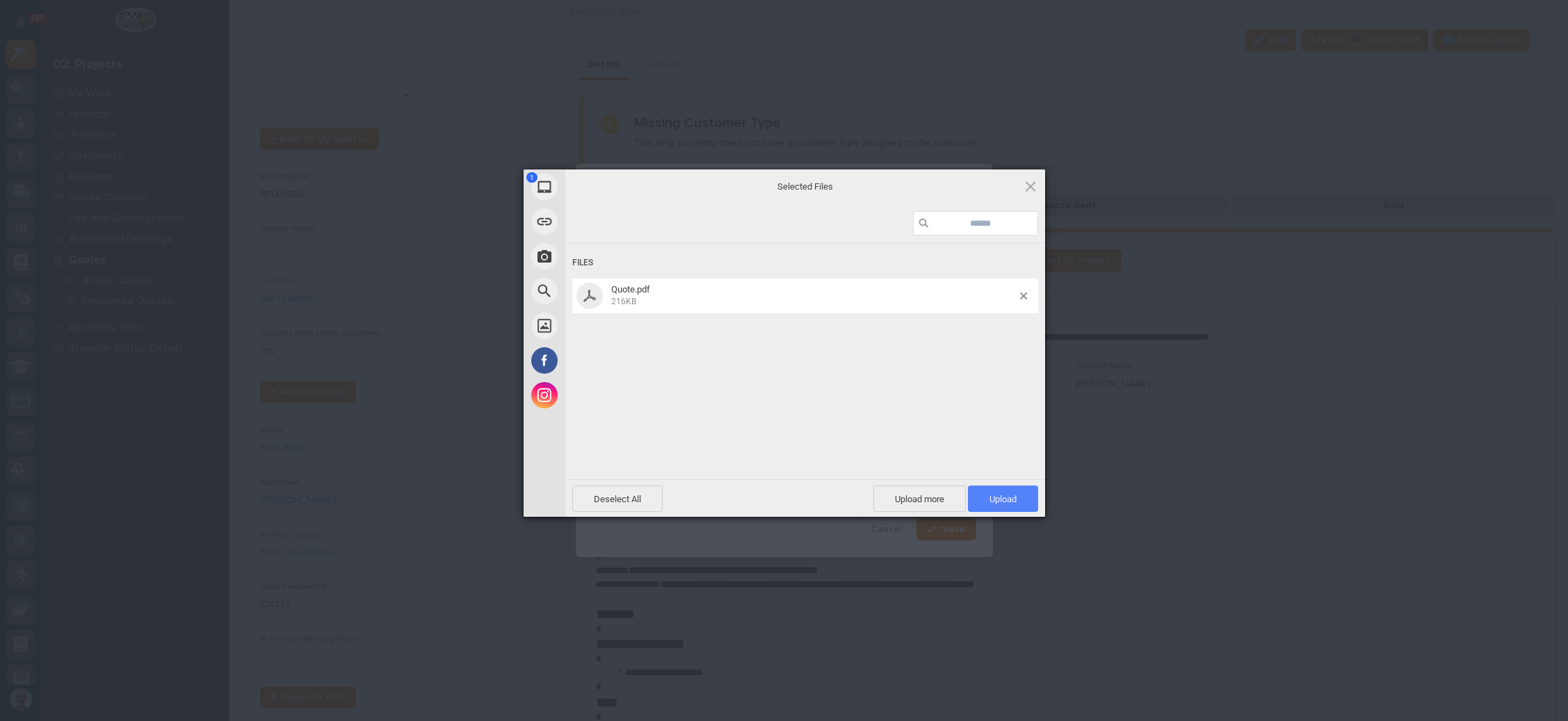
click at [992, 500] on span "Upload 1" at bounding box center [1003, 499] width 27 height 11
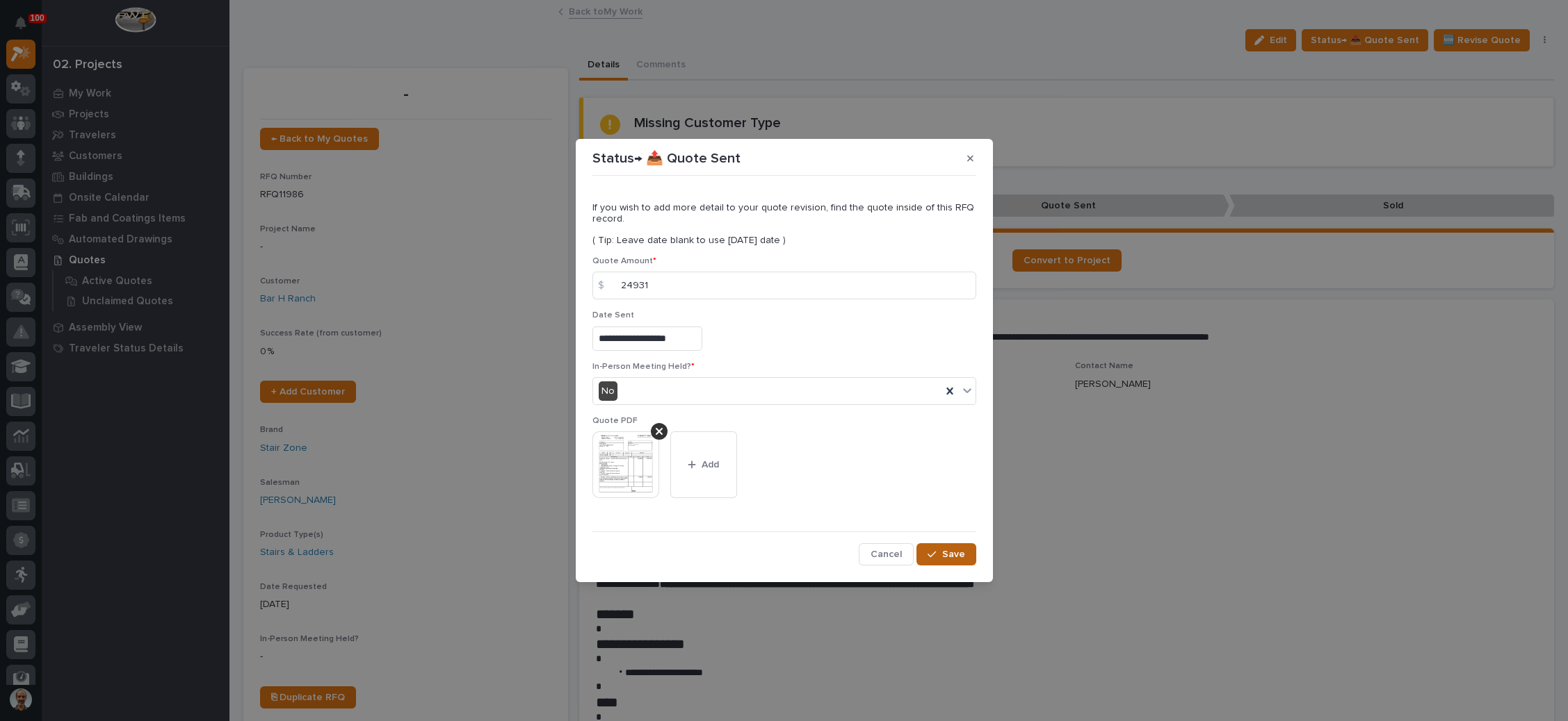
drag, startPoint x: 944, startPoint y: 552, endPoint x: 958, endPoint y: 550, distance: 14.1
click at [944, 551] on span "Save" at bounding box center [953, 555] width 23 height 13
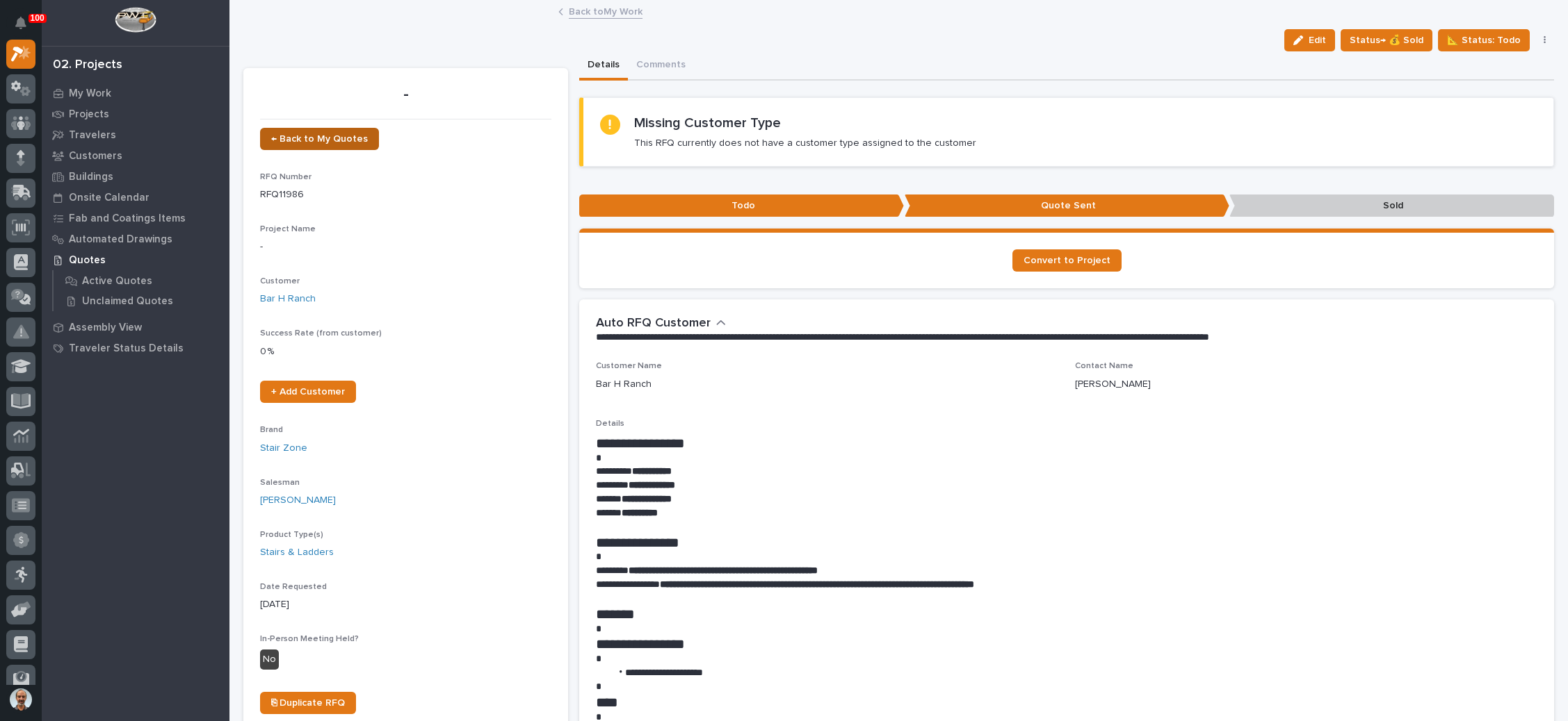
click at [315, 131] on link "← Back to My Quotes" at bounding box center [320, 139] width 119 height 22
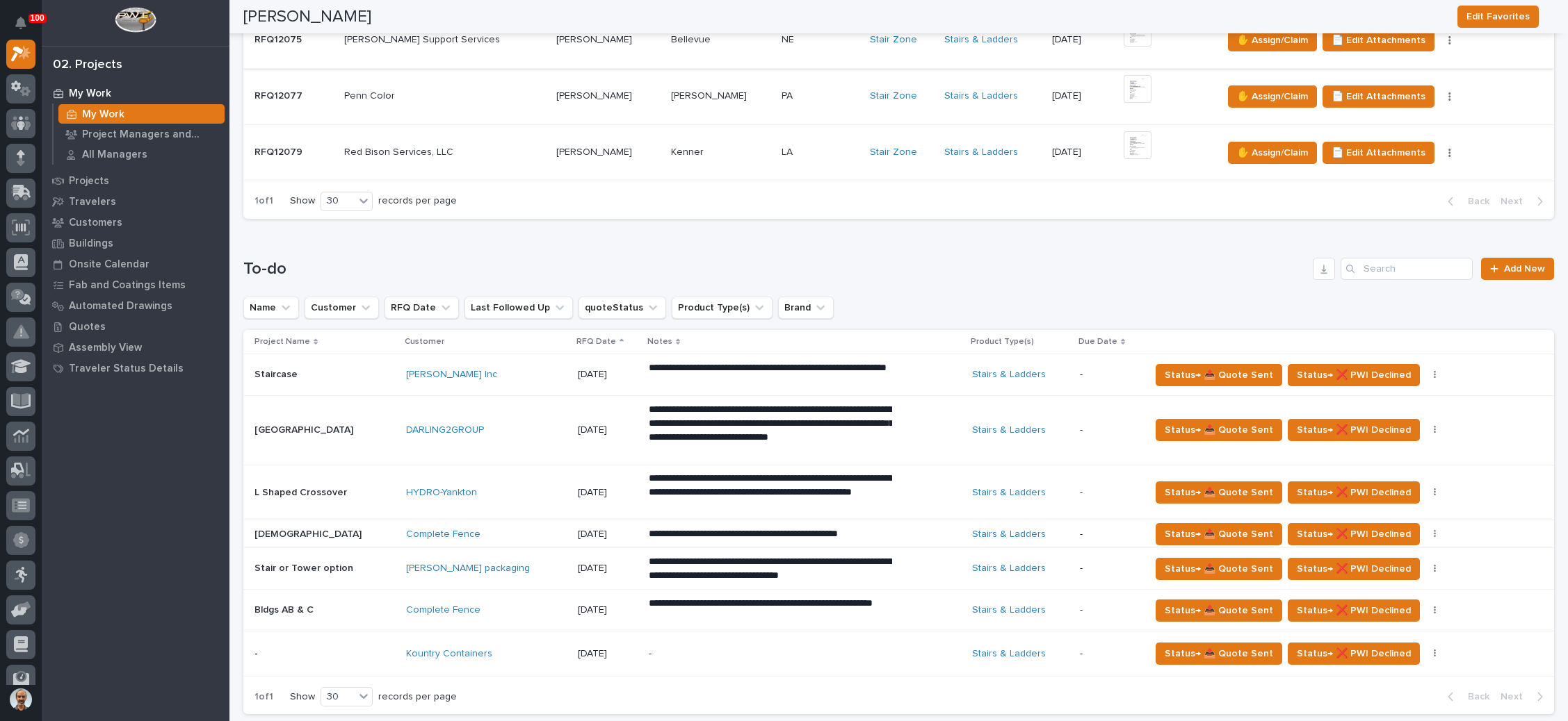
scroll to position [521, 0]
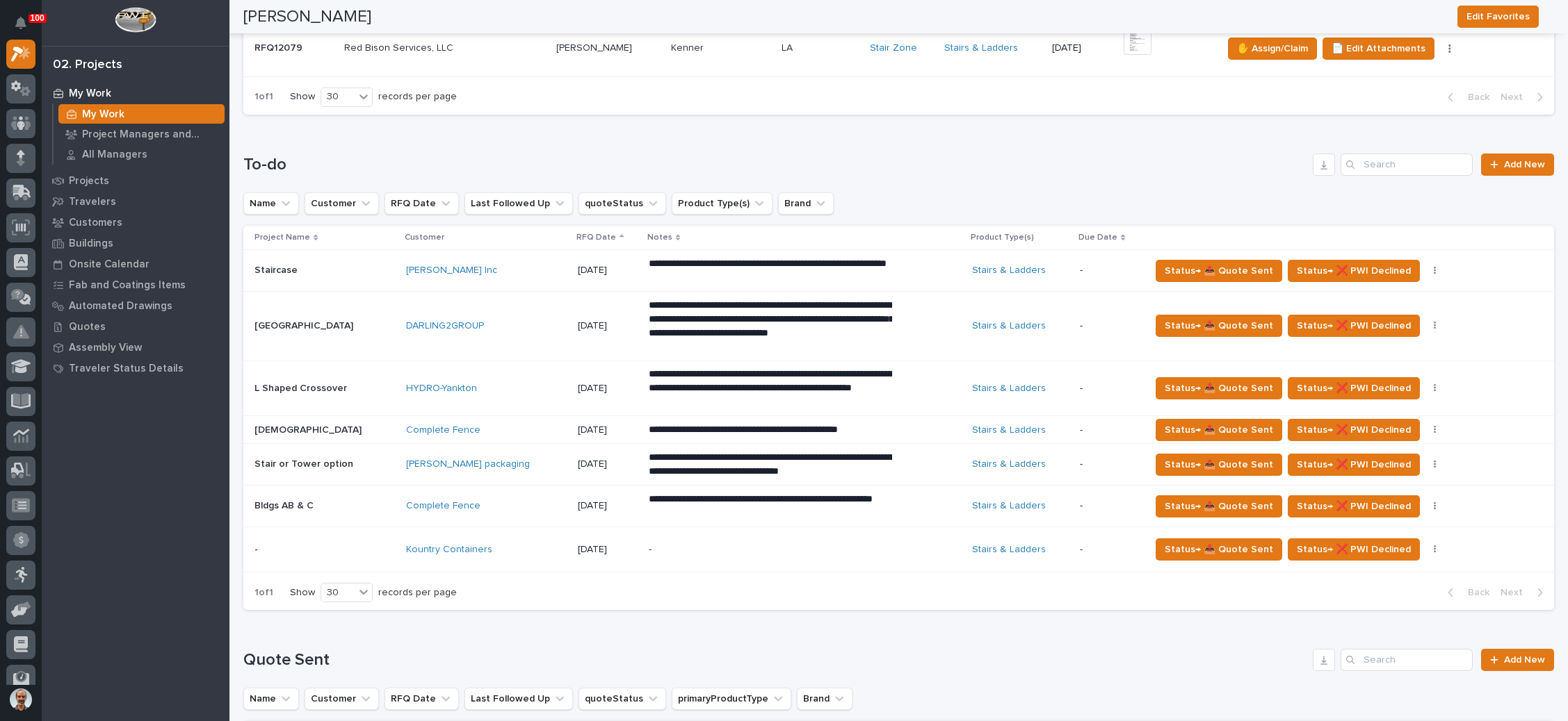
click at [772, 534] on div "-" at bounding box center [770, 550] width 243 height 31
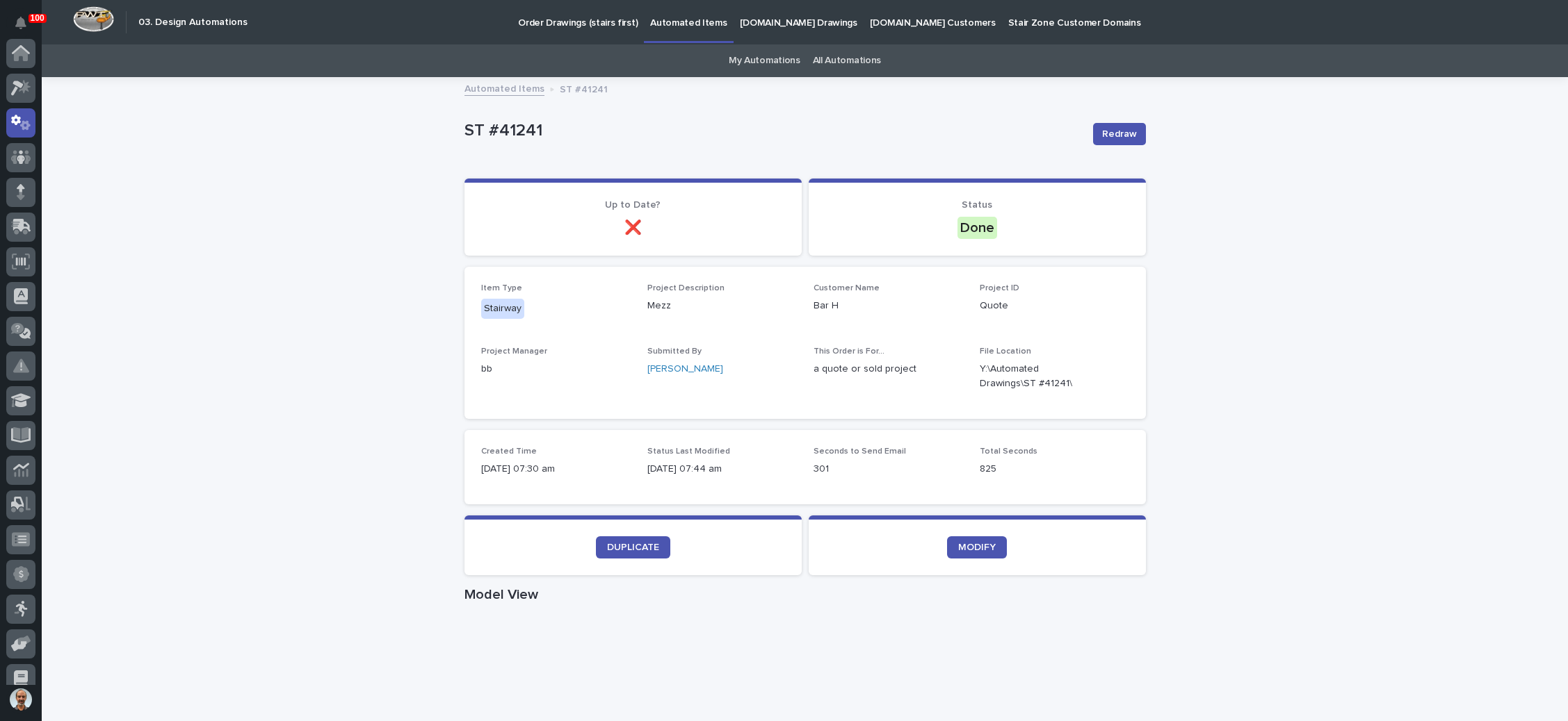
scroll to position [69, 0]
click at [569, 21] on p "Order Drawings (stairs first)" at bounding box center [577, 14] width 120 height 29
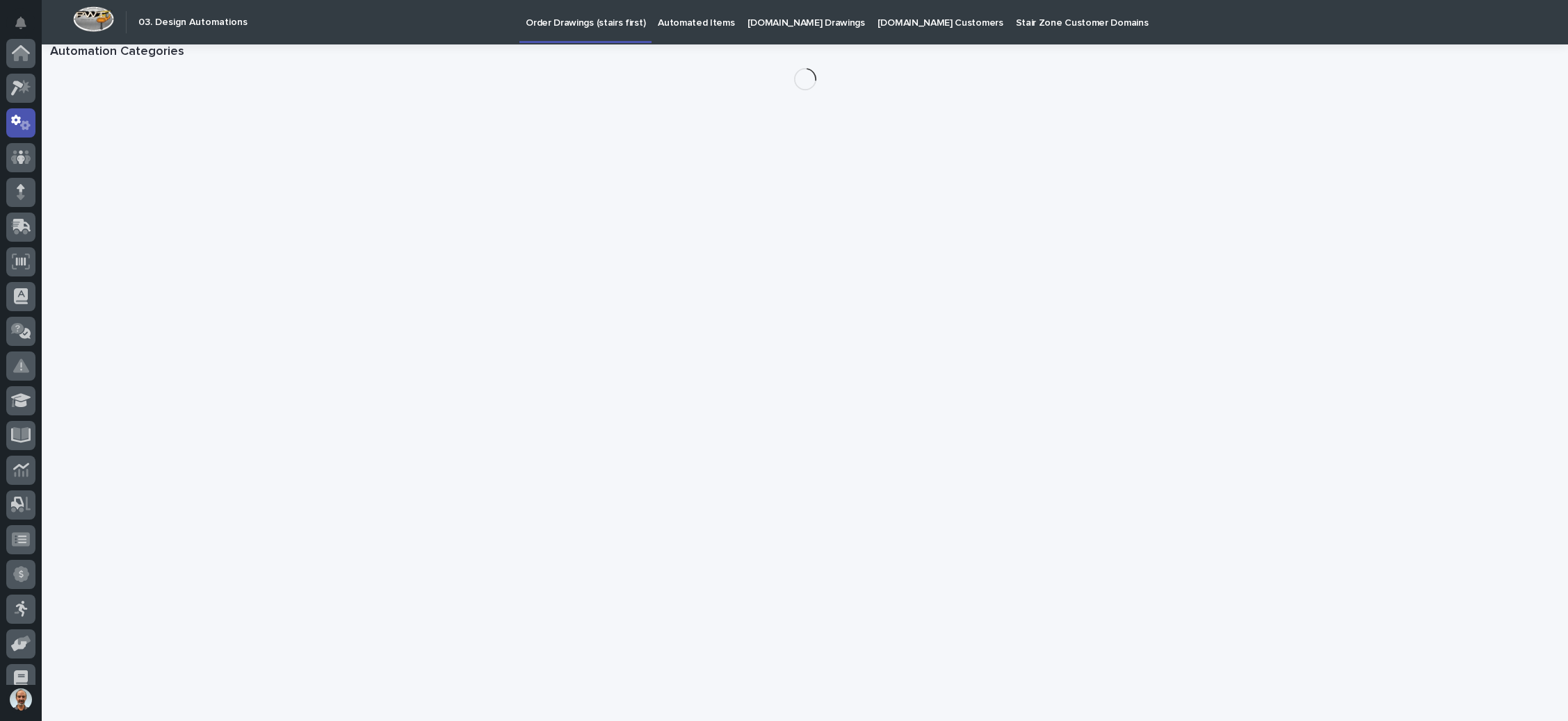
scroll to position [69, 0]
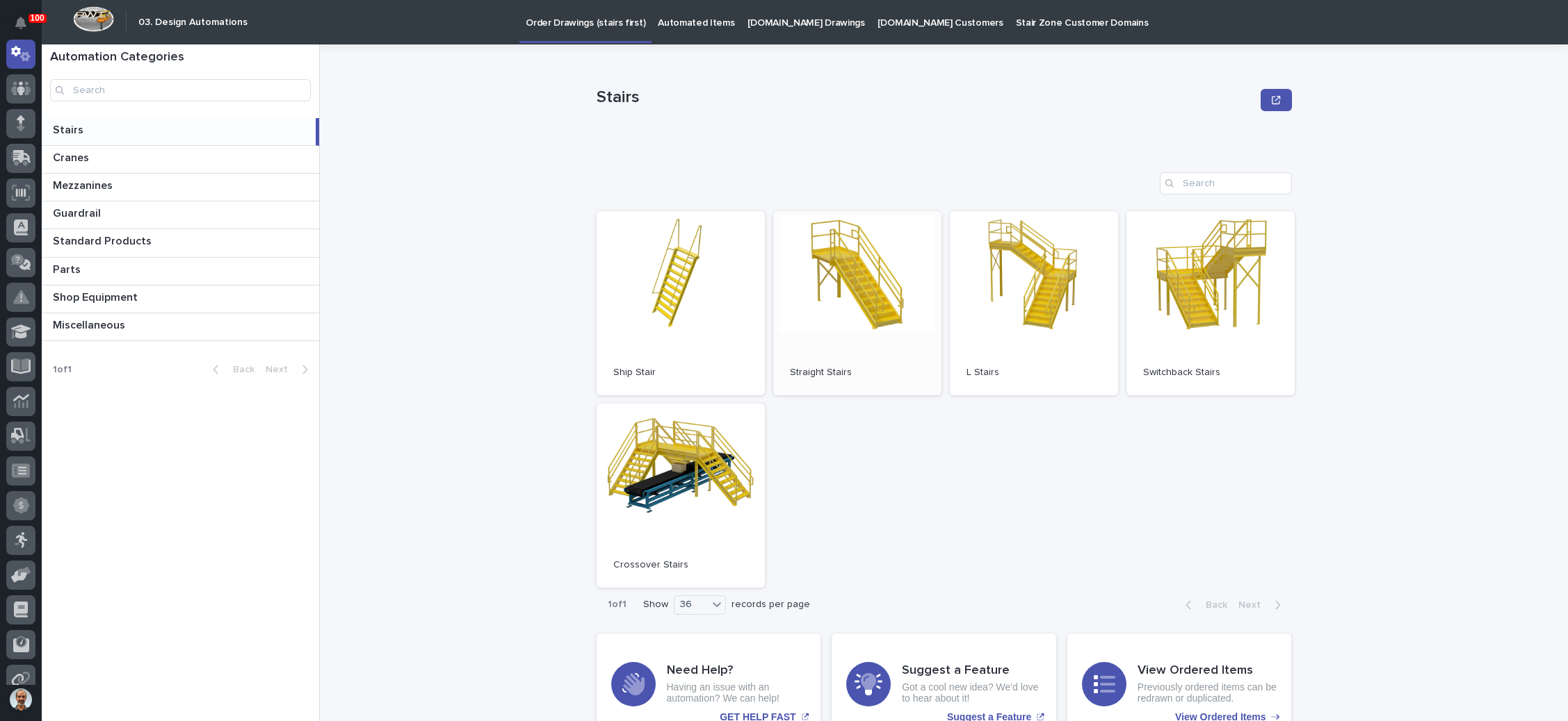
click at [881, 303] on link "Open" at bounding box center [857, 303] width 168 height 184
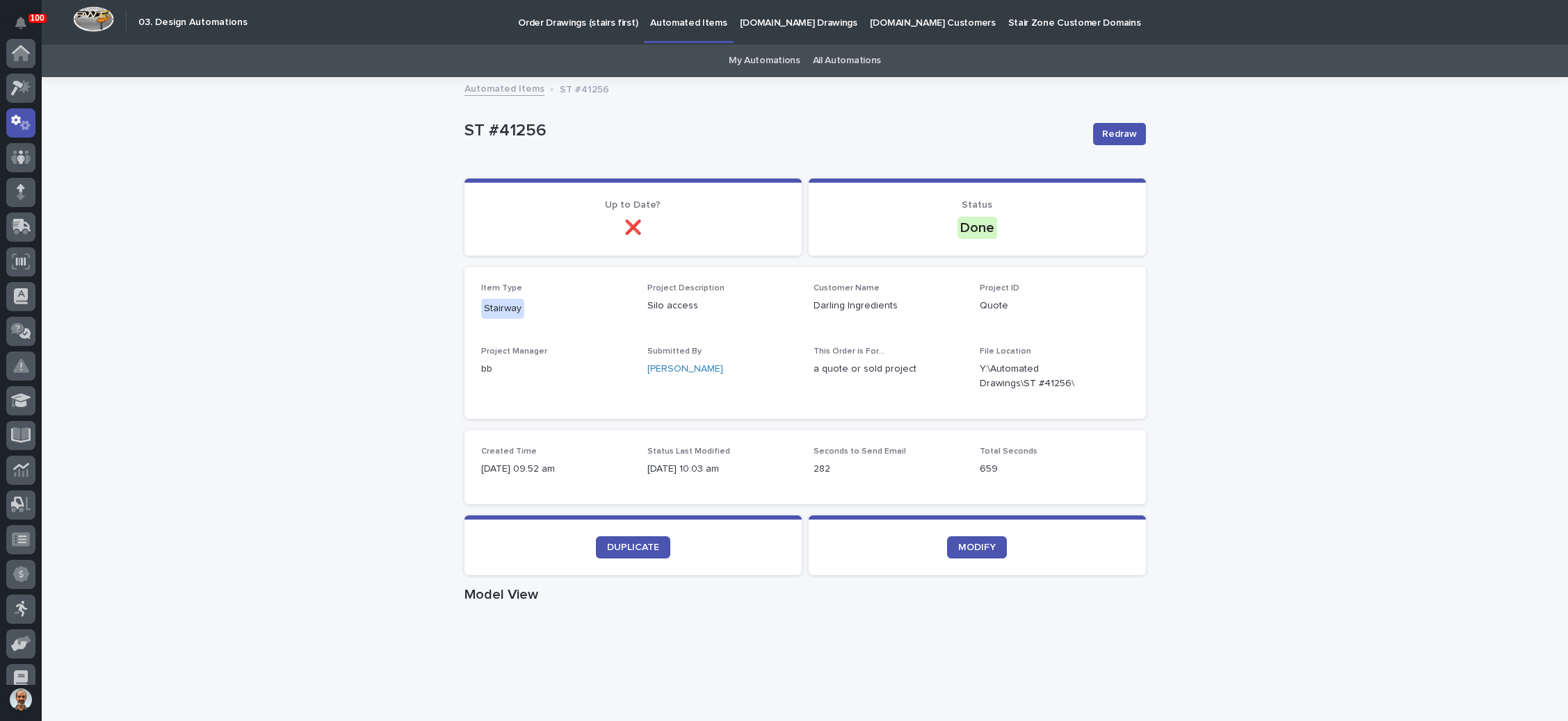
scroll to position [69, 0]
click at [594, 21] on p "Order Drawings (stairs first)" at bounding box center [577, 14] width 120 height 29
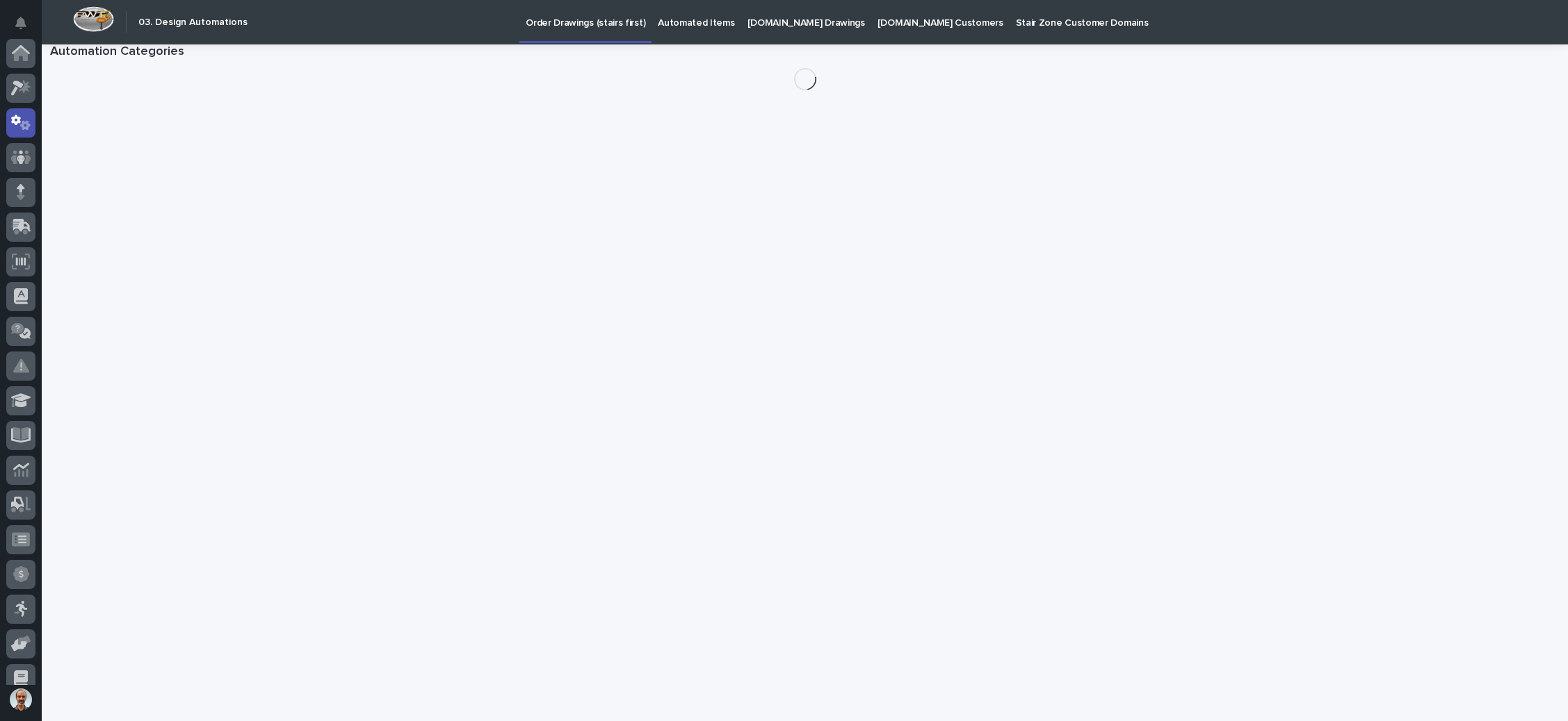
scroll to position [69, 0]
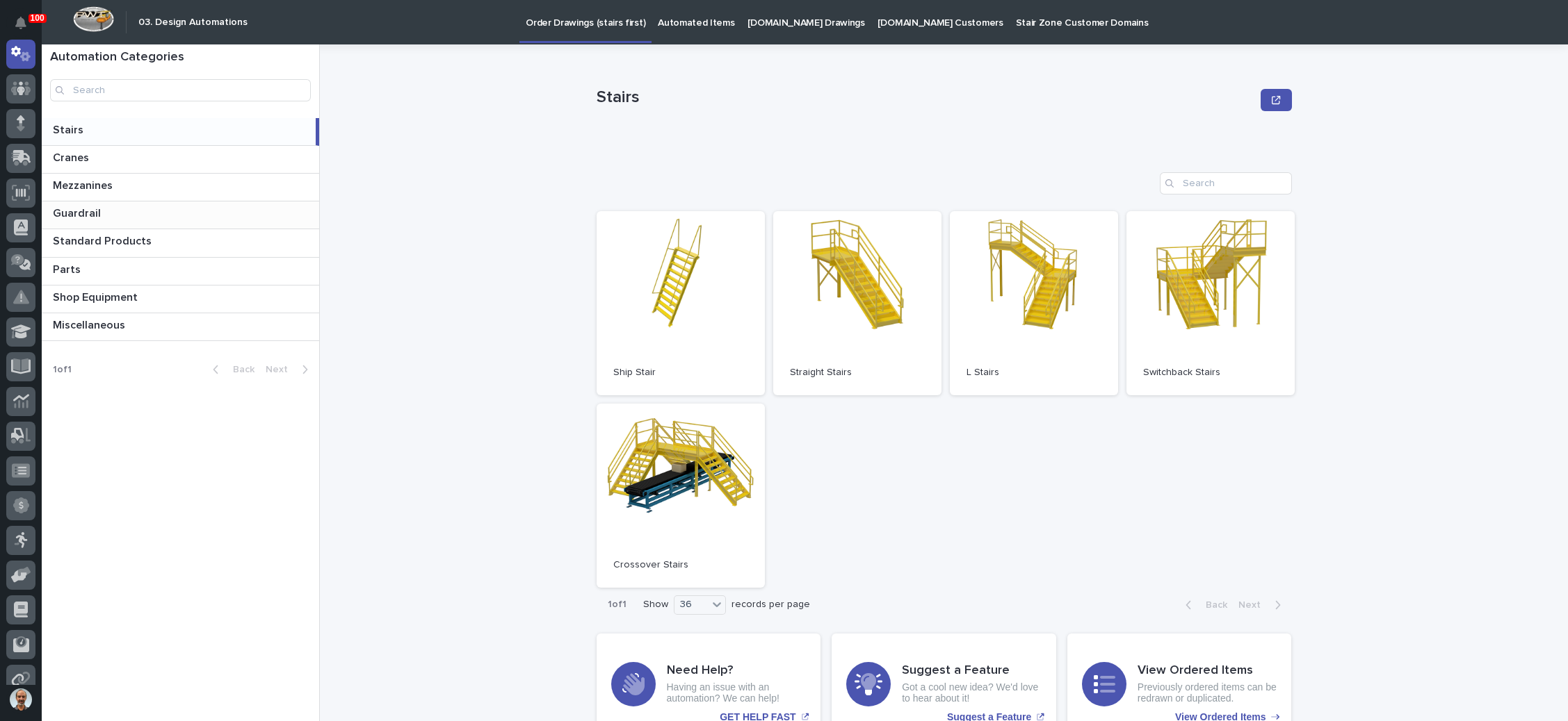
click at [97, 209] on p "Guardrail" at bounding box center [79, 212] width 51 height 16
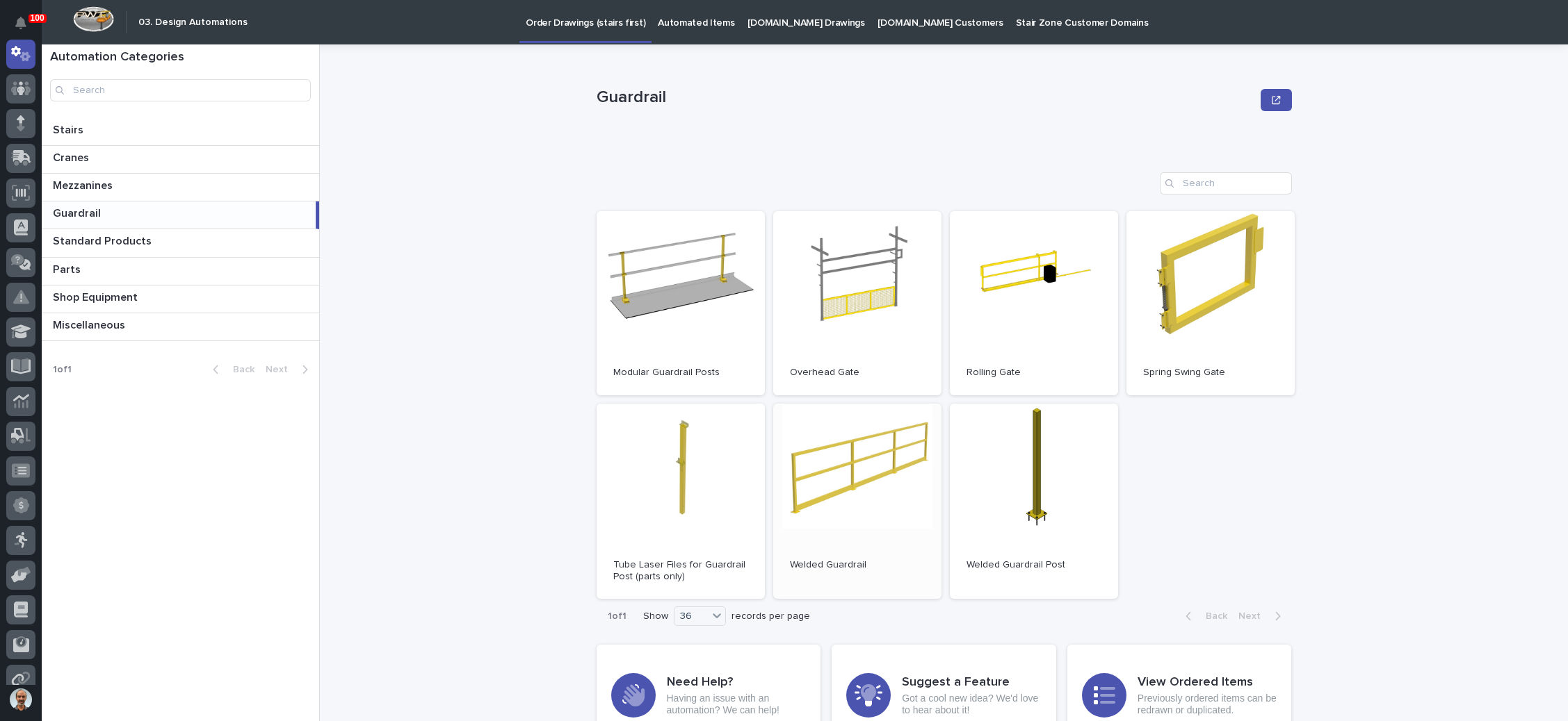
click at [866, 451] on link "Open" at bounding box center [857, 501] width 168 height 196
